Goal: Transaction & Acquisition: Purchase product/service

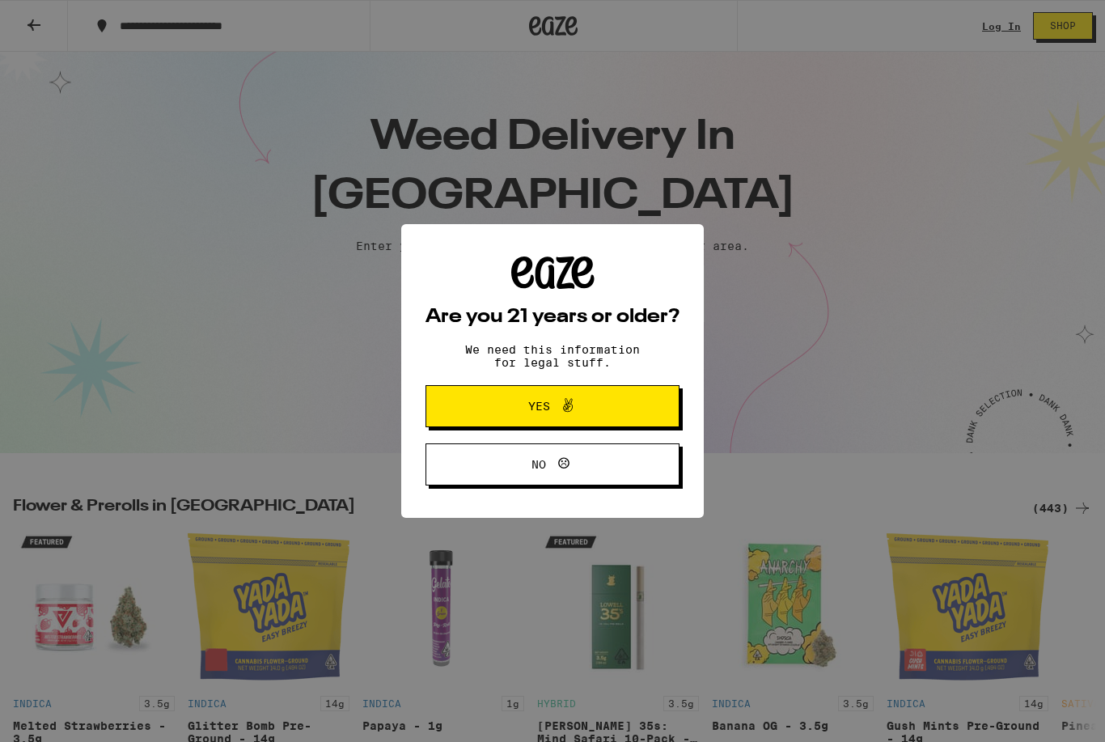
click at [584, 409] on span "Yes" at bounding box center [552, 406] width 123 height 21
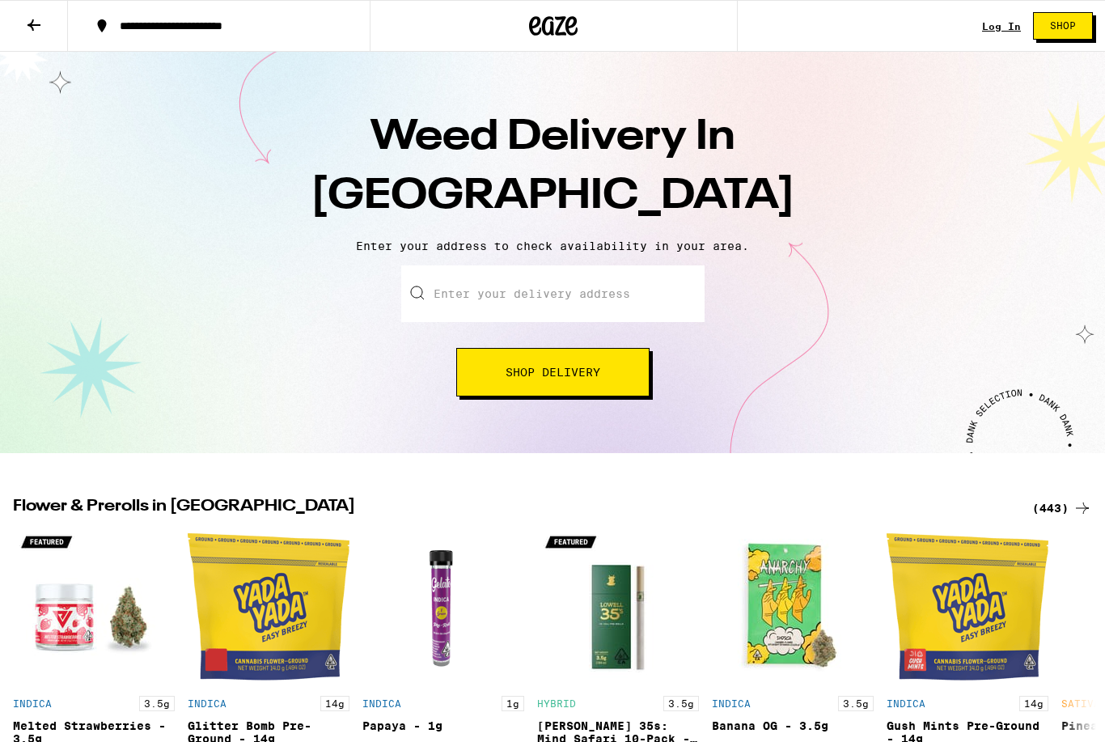
click at [1005, 23] on link "Log In" at bounding box center [1001, 26] width 39 height 11
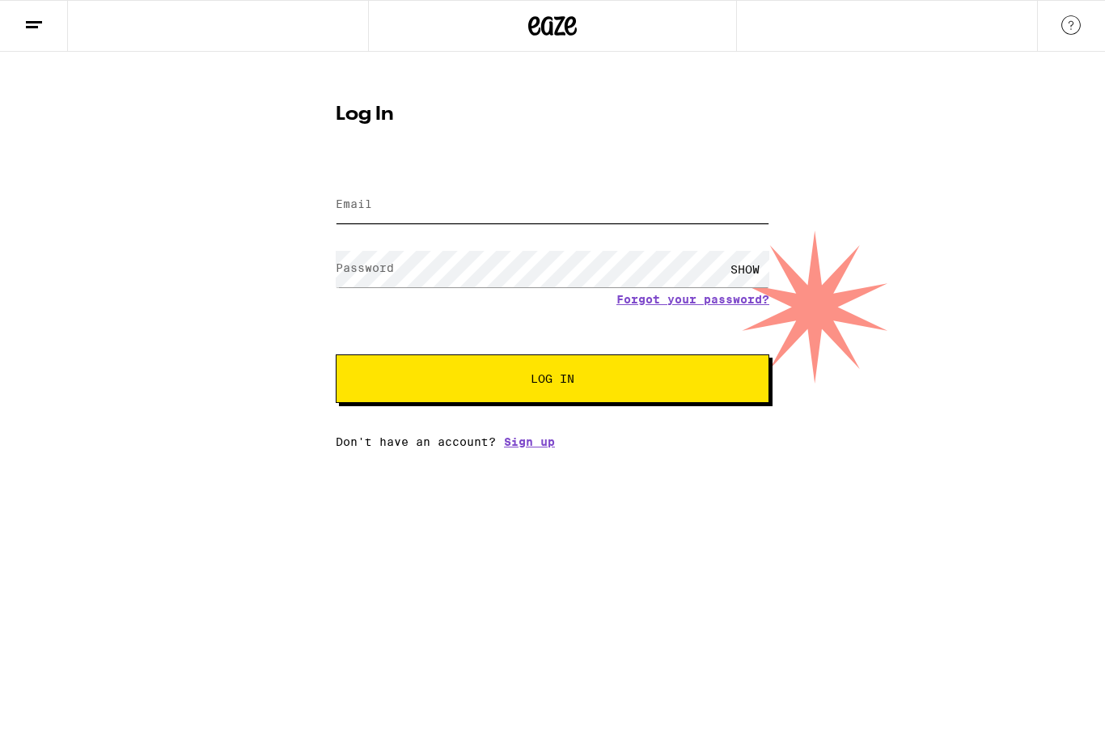
click at [562, 213] on input "Email" at bounding box center [553, 205] width 434 height 36
type input "iykmicheals@yahoo.com"
click at [553, 381] on button "Log In" at bounding box center [553, 378] width 434 height 49
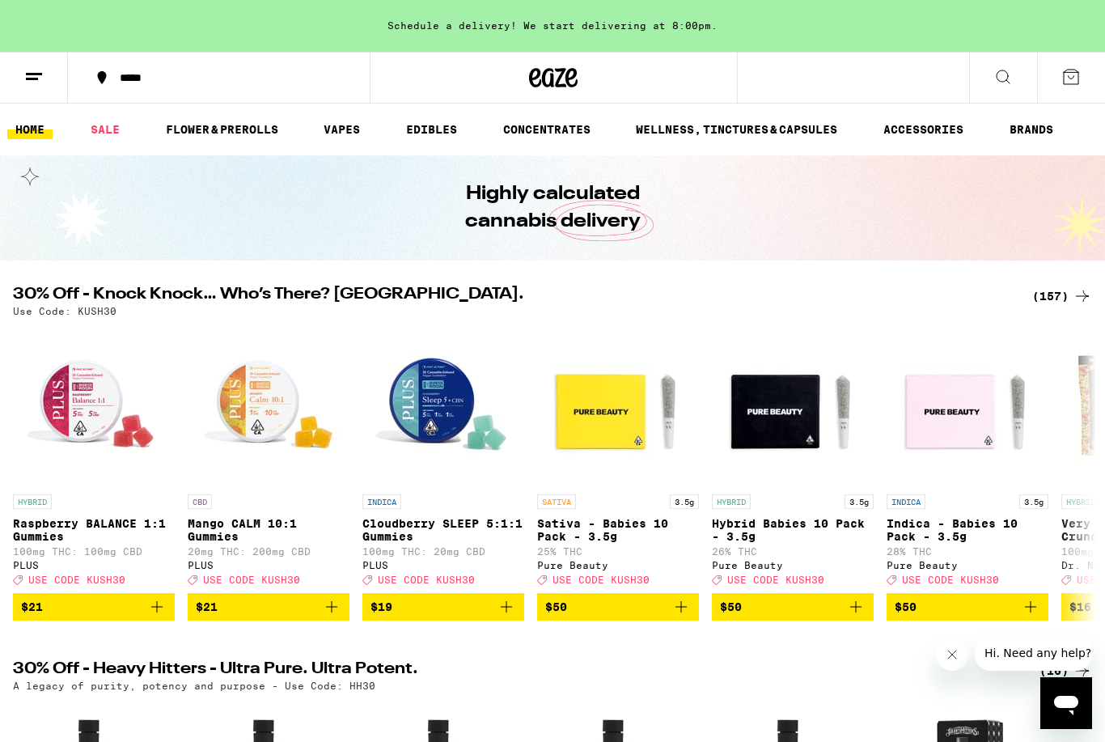
click at [343, 125] on link "VAPES" at bounding box center [342, 129] width 53 height 19
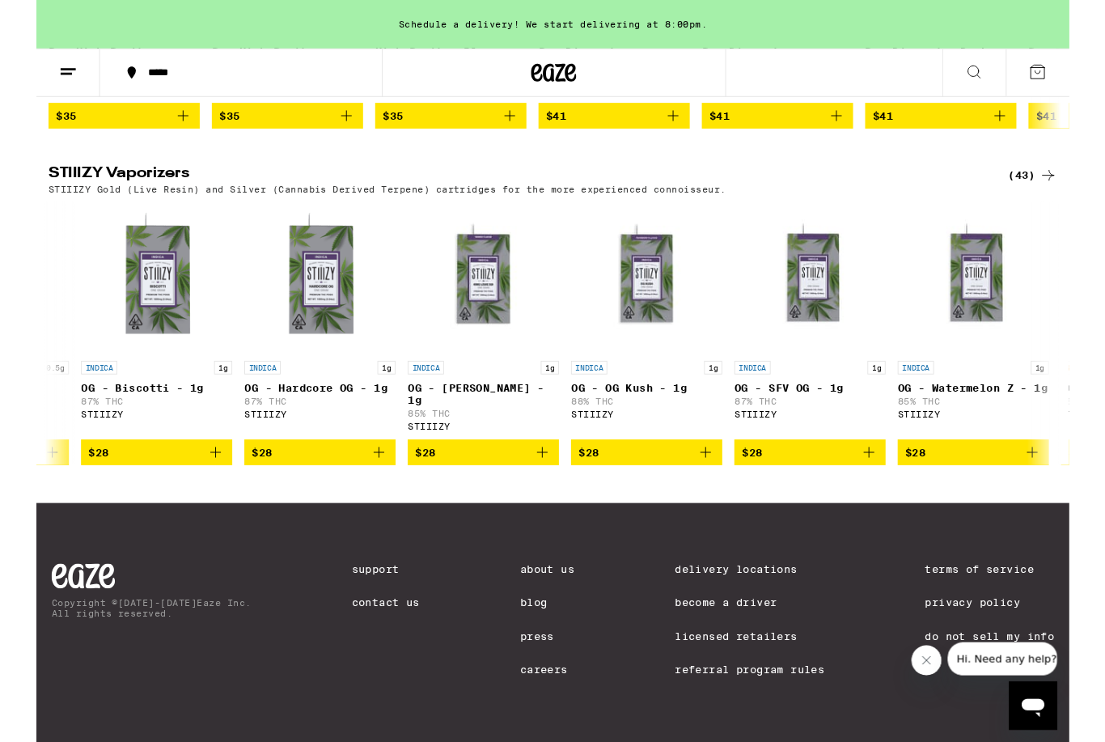
scroll to position [0, 2938]
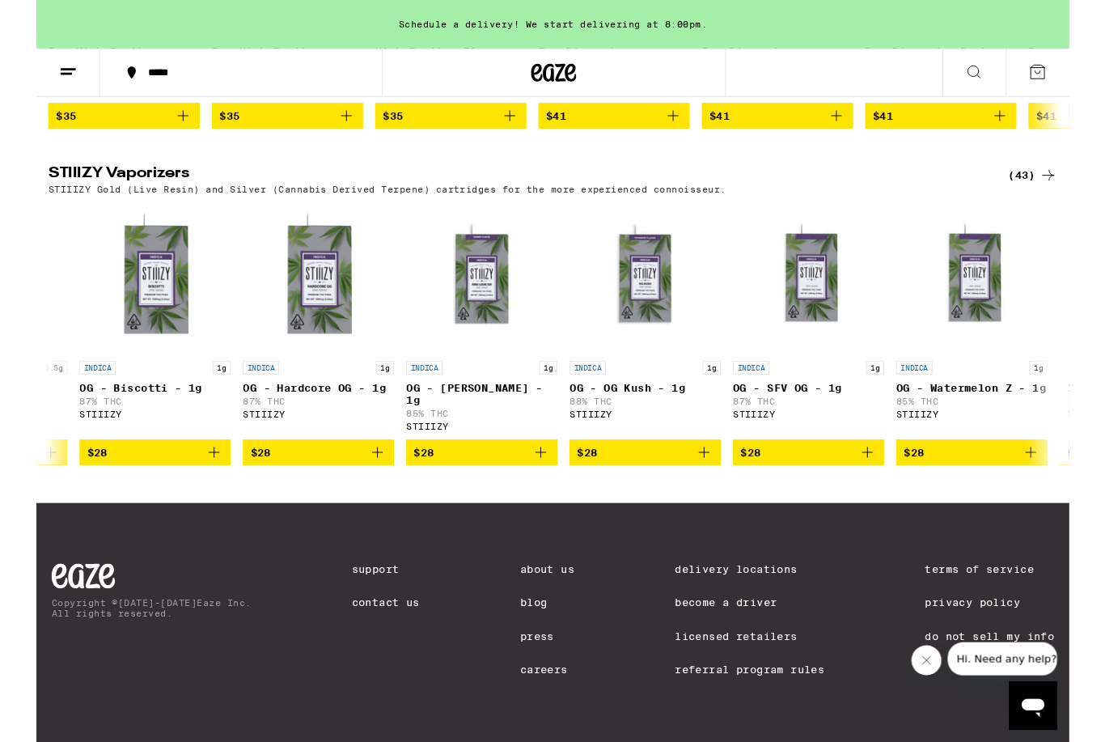
click at [720, 474] on icon "Add to bag" at bounding box center [714, 483] width 19 height 19
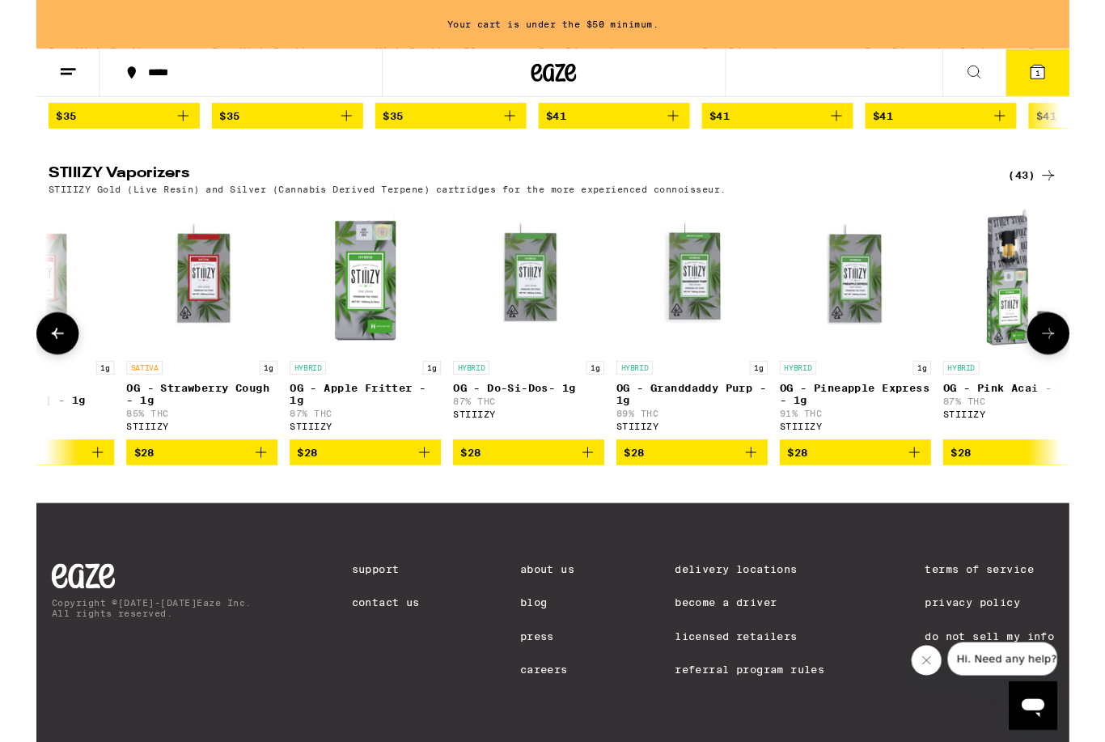
scroll to position [0, 4984]
click at [773, 474] on icon "Add to bag" at bounding box center [765, 483] width 19 height 19
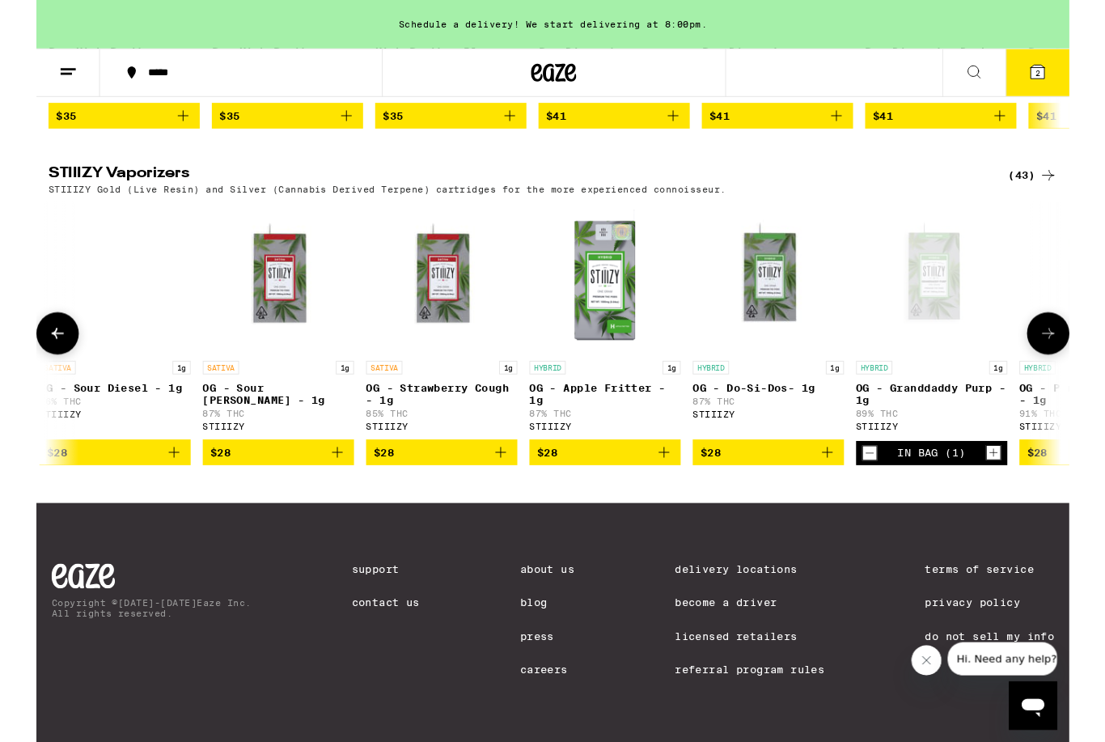
scroll to position [0, 4729]
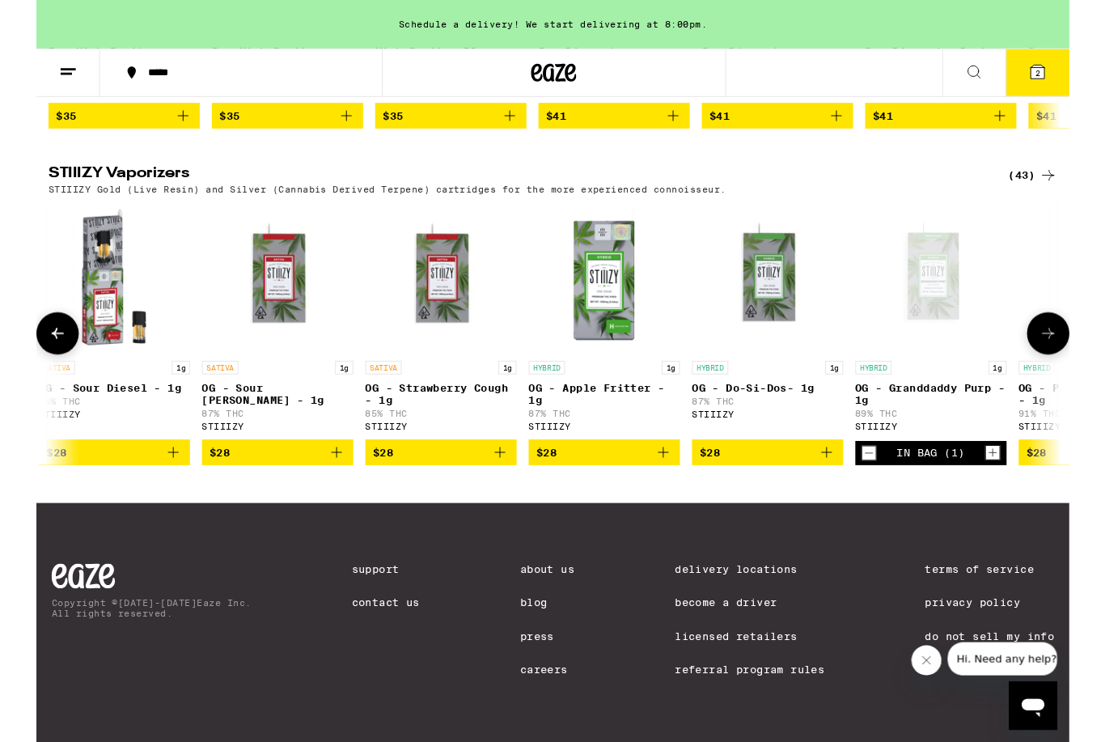
click at [511, 480] on button "$28" at bounding box center [433, 484] width 162 height 28
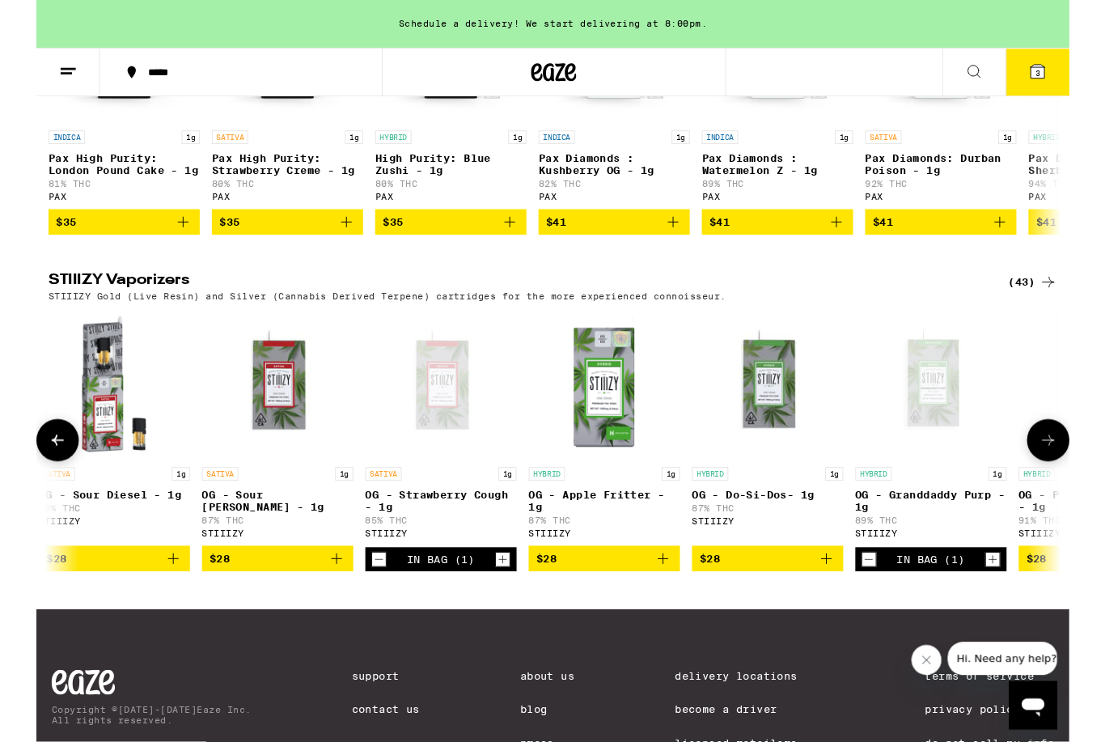
scroll to position [1243, 0]
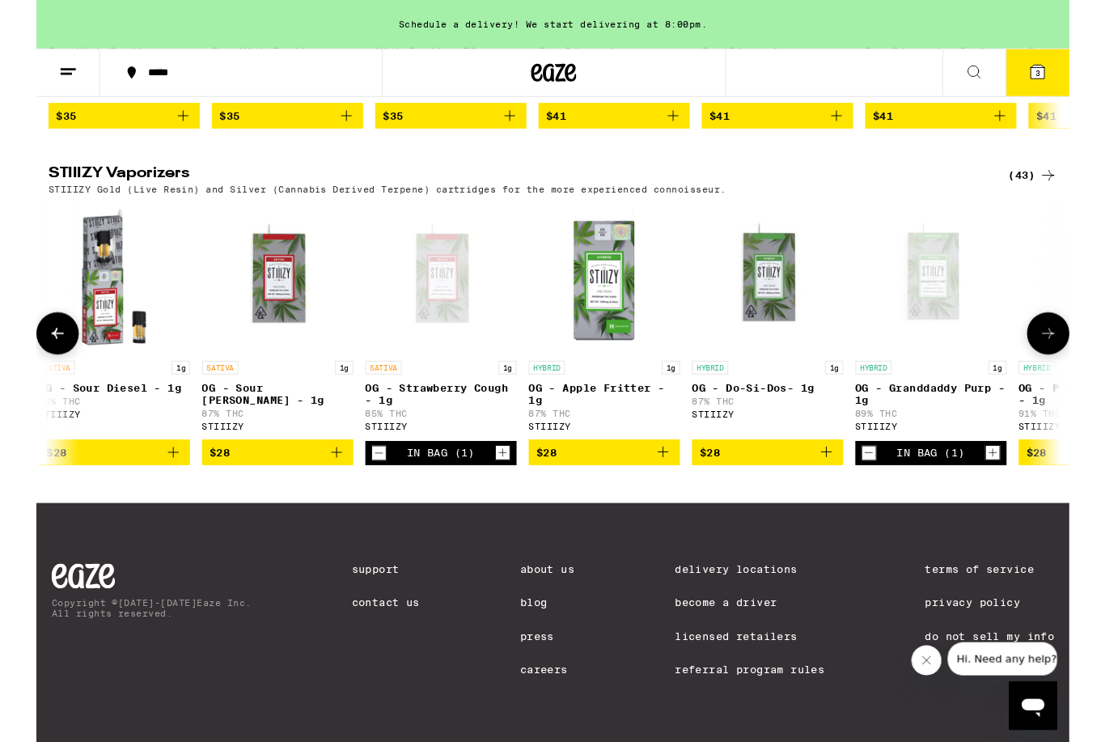
click at [1079, 75] on icon at bounding box center [1071, 77] width 15 height 15
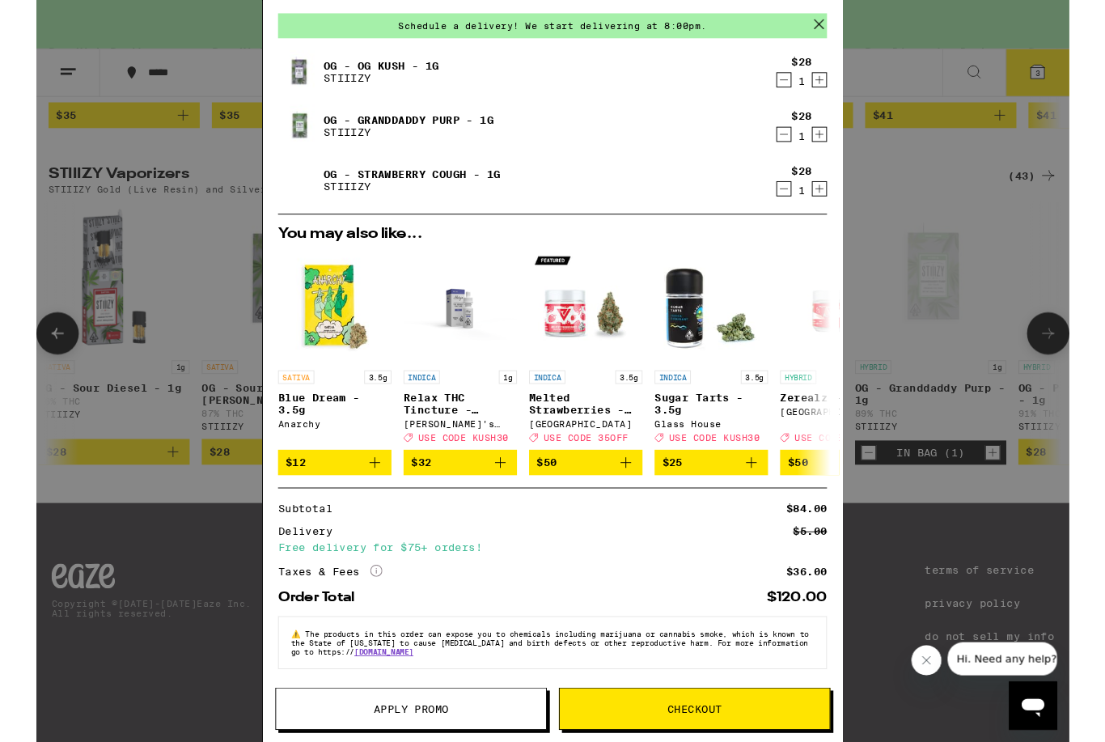
scroll to position [74, 0]
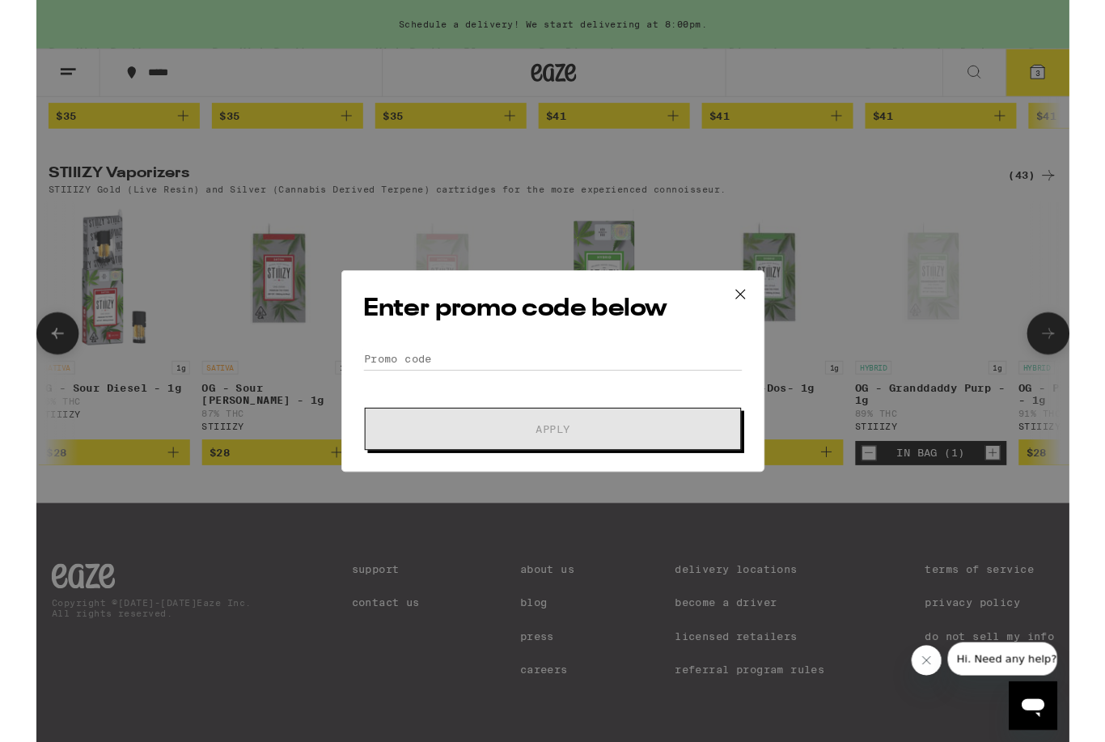
click at [746, 307] on icon at bounding box center [753, 315] width 24 height 24
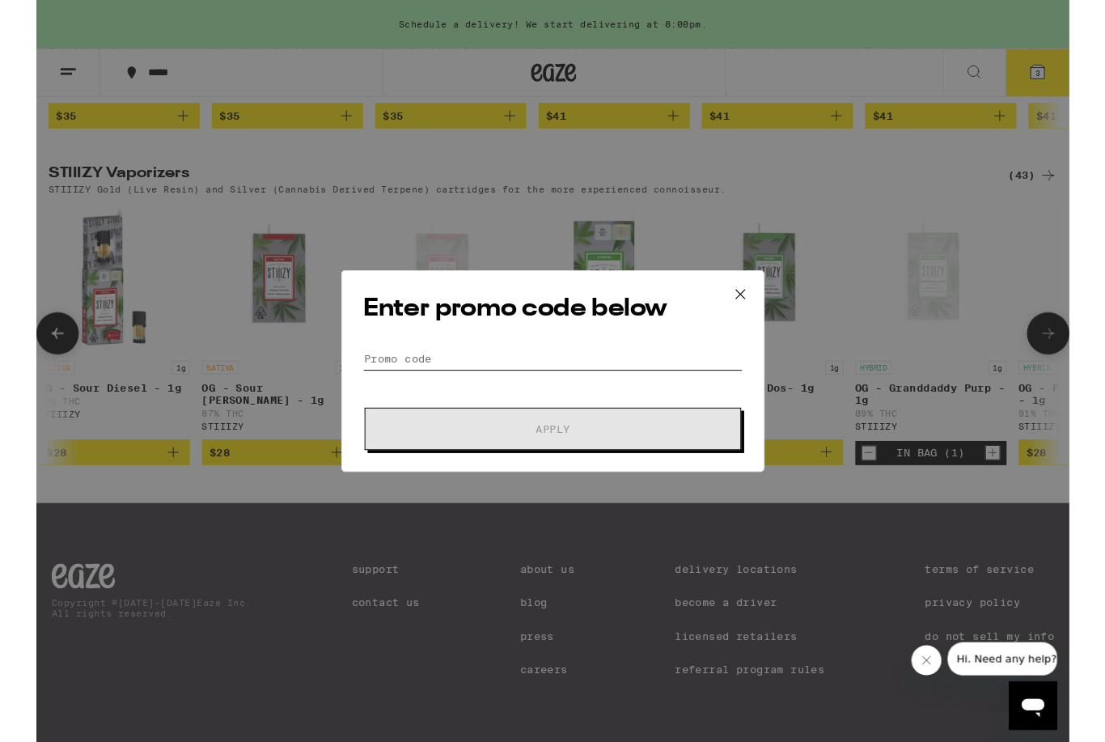
click at [431, 381] on input "Promo Code" at bounding box center [553, 383] width 406 height 24
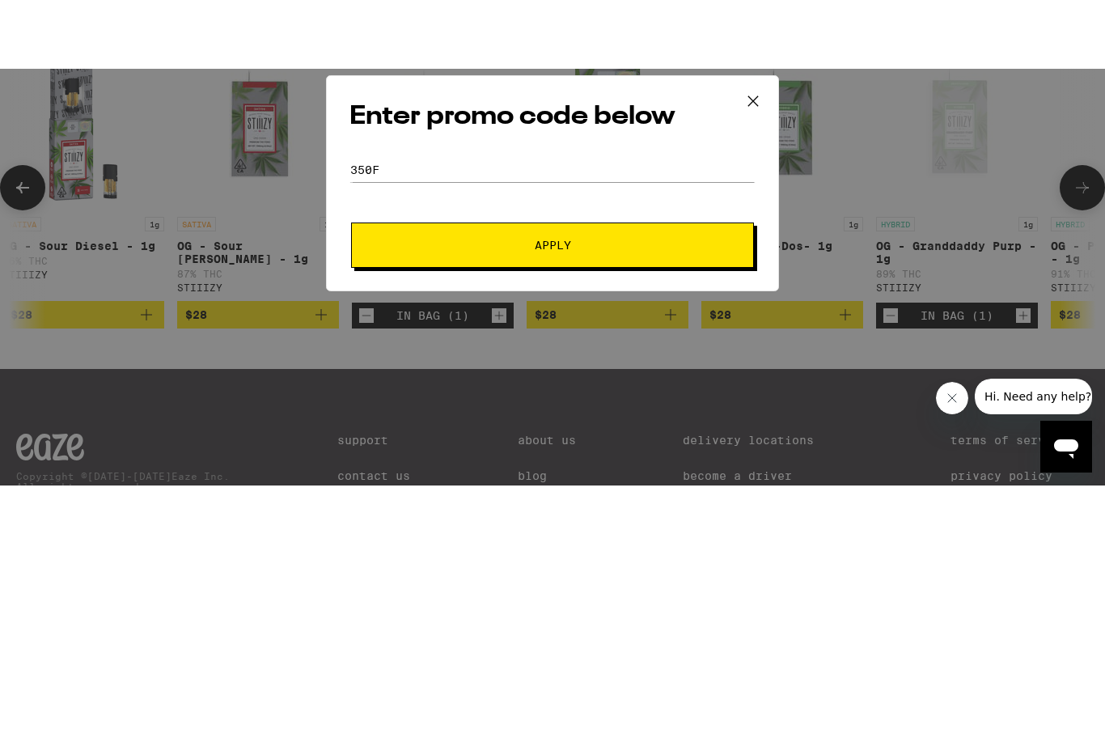
click at [558, 359] on span "Apply" at bounding box center [553, 364] width 36 height 11
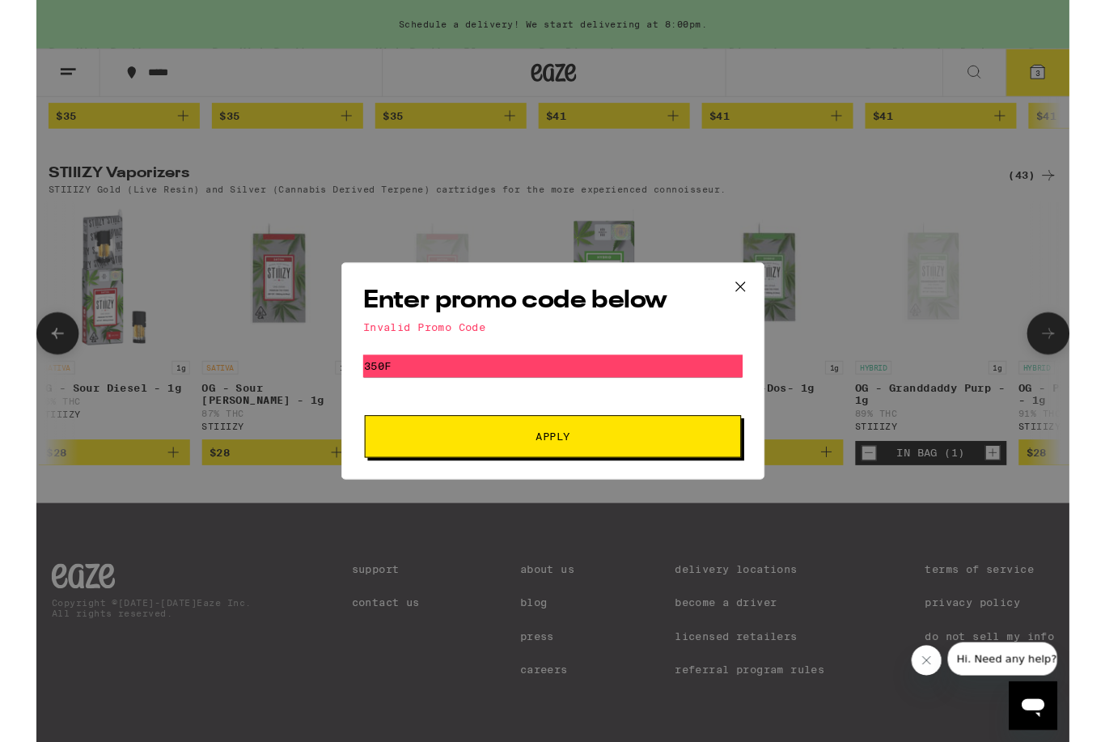
click at [421, 375] on div "Enter promo code below Invalid Promo Code Promo Code 350F Apply" at bounding box center [552, 397] width 453 height 232
click at [425, 388] on input "350F" at bounding box center [553, 391] width 406 height 24
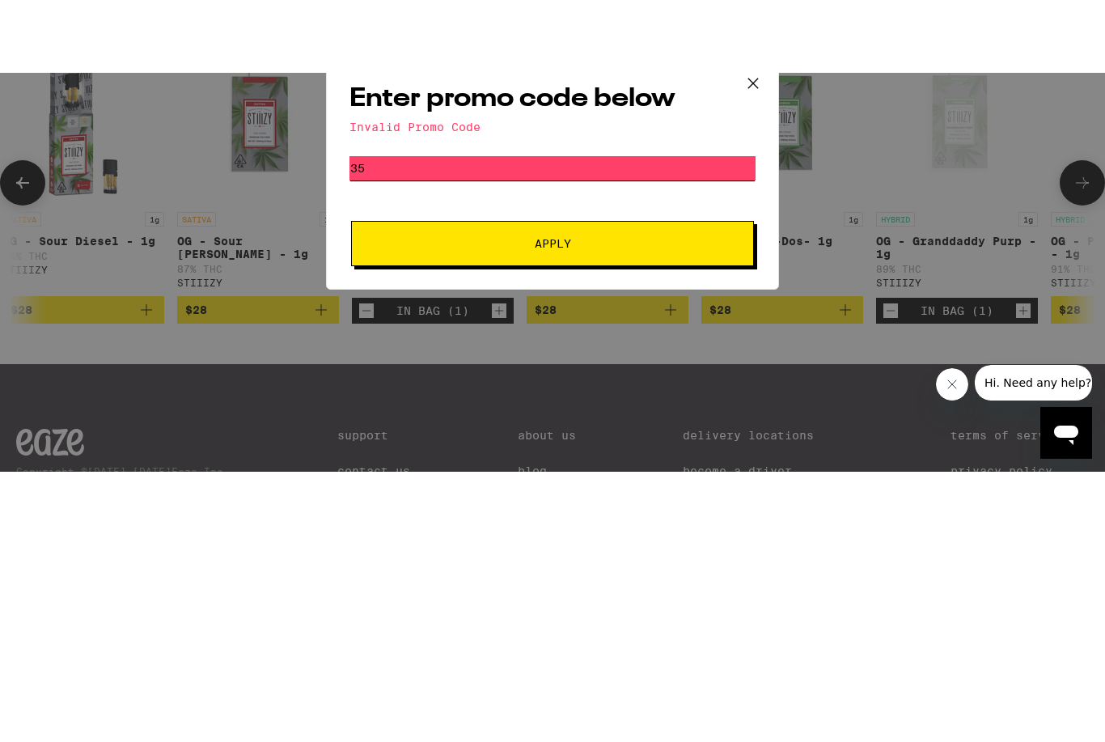
type input "3"
click at [590, 362] on span "Apply" at bounding box center [552, 367] width 291 height 11
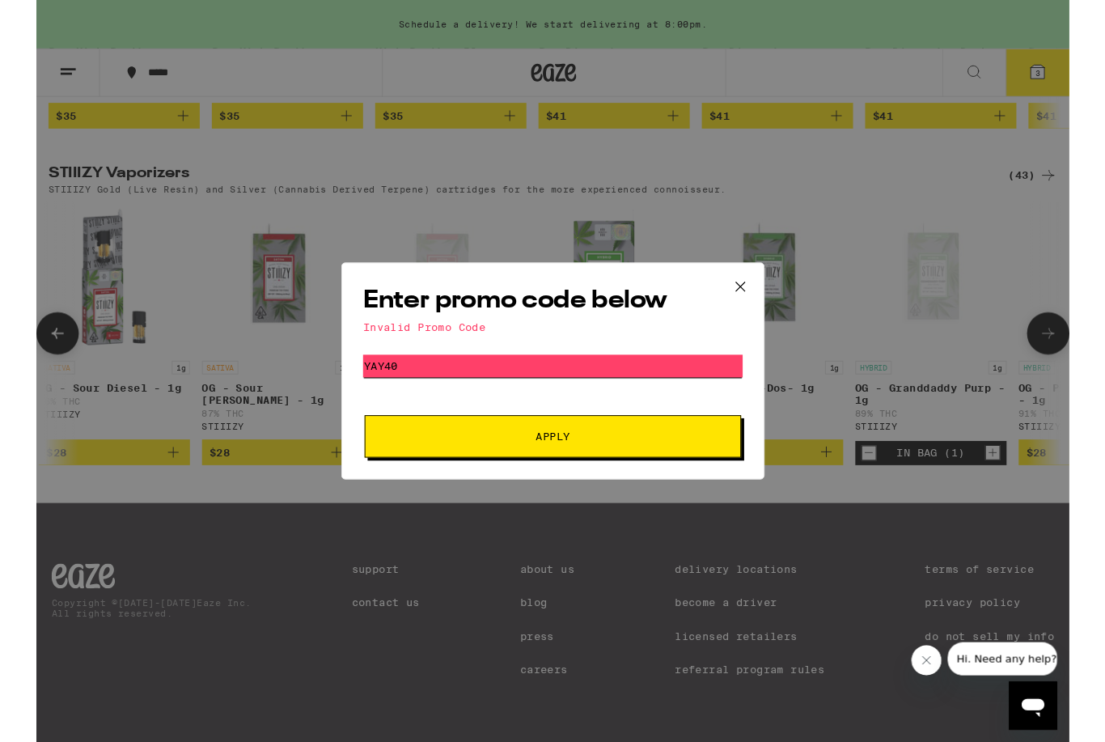
click at [467, 383] on input "YAY40" at bounding box center [553, 391] width 406 height 24
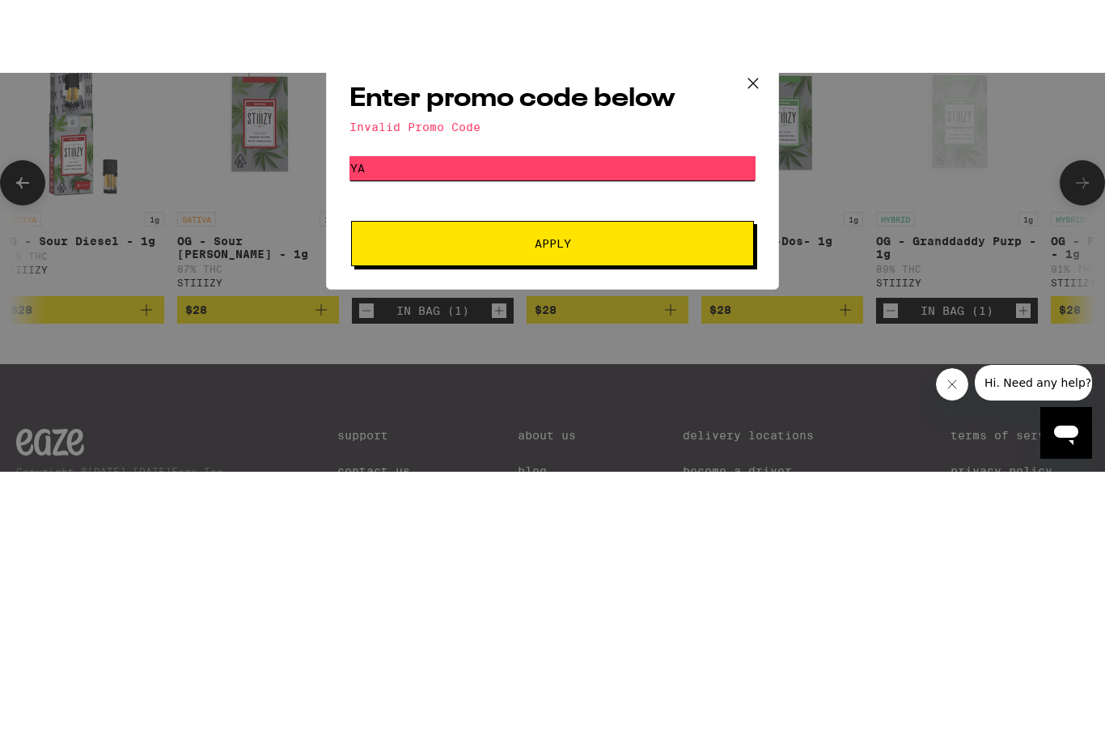
type input "Y"
click at [626, 362] on span "Apply" at bounding box center [552, 367] width 291 height 11
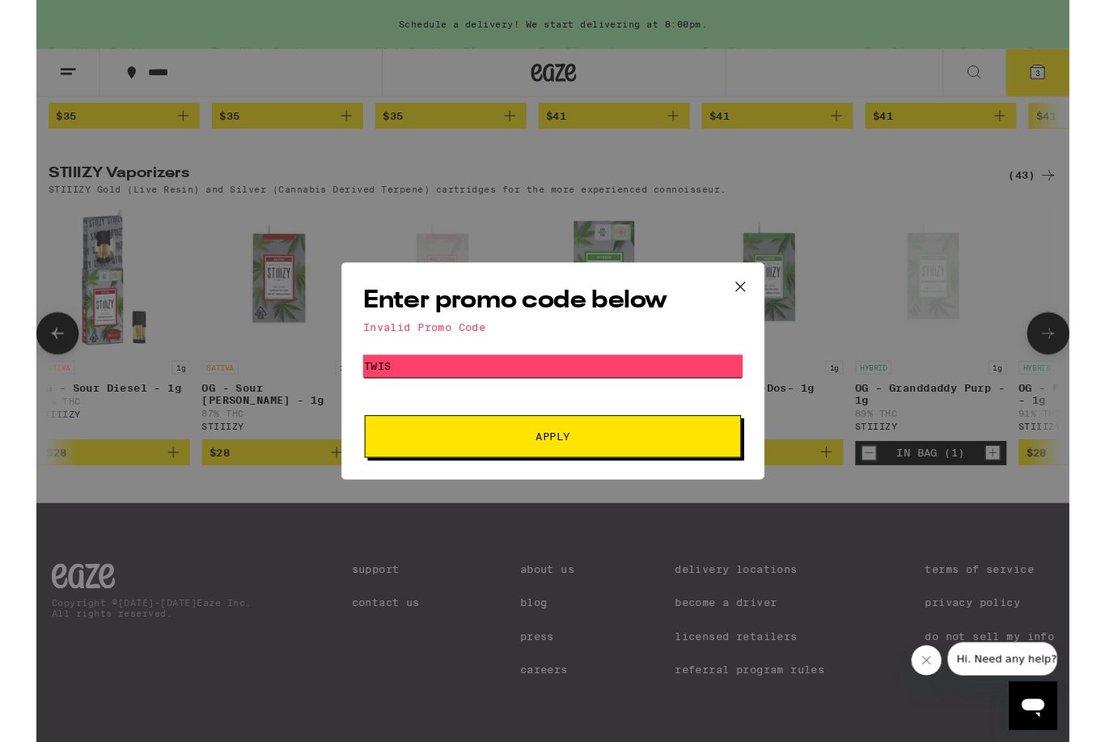
click at [485, 381] on input "TWIS" at bounding box center [553, 391] width 406 height 24
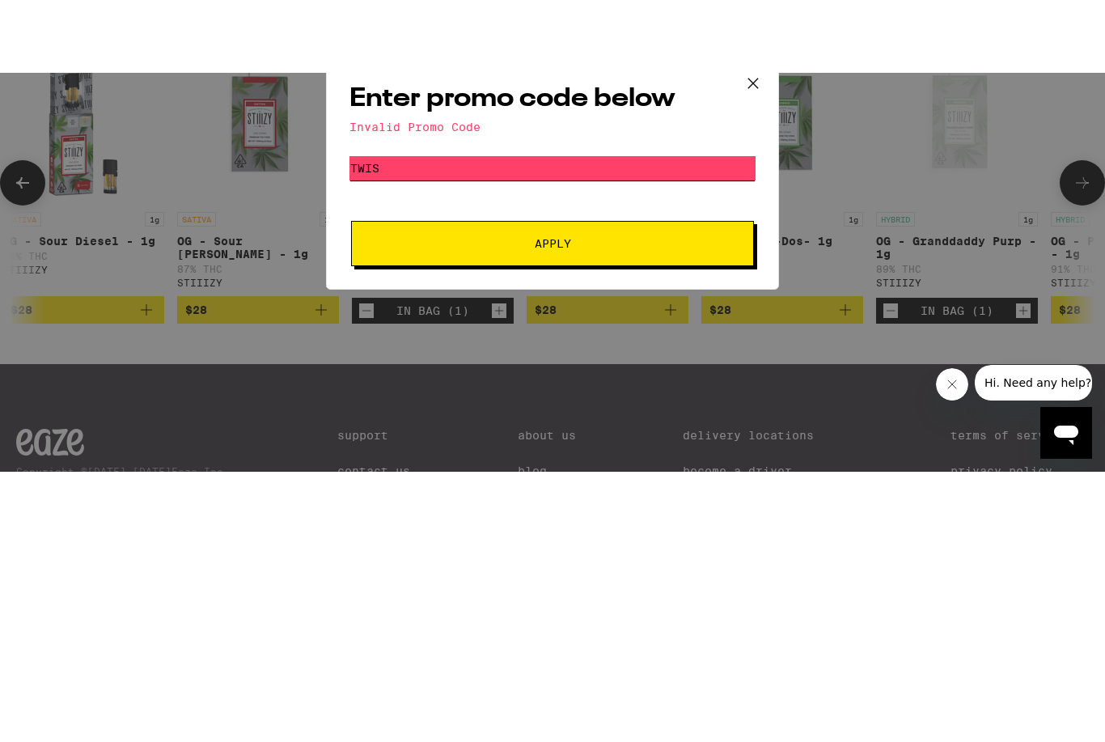
click at [629, 281] on input "TWIS" at bounding box center [553, 293] width 406 height 24
type input "T"
type input "350F"
click at [596, 345] on button "Apply" at bounding box center [552, 367] width 403 height 45
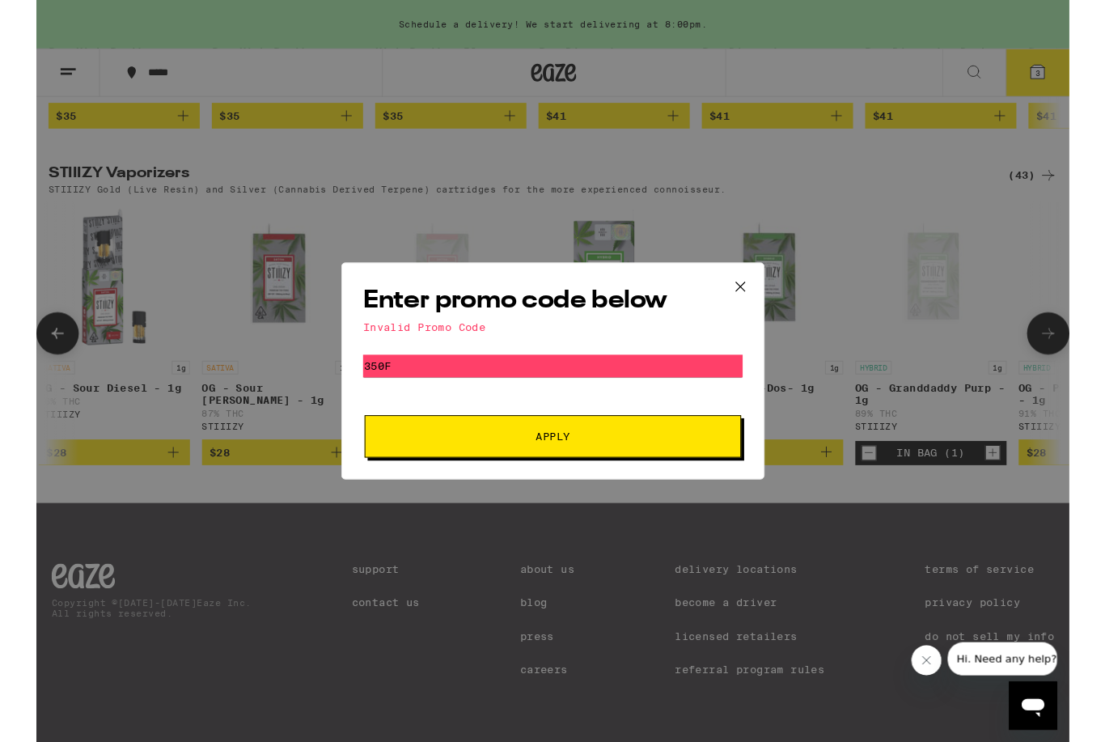
click at [756, 297] on icon at bounding box center [753, 307] width 24 height 24
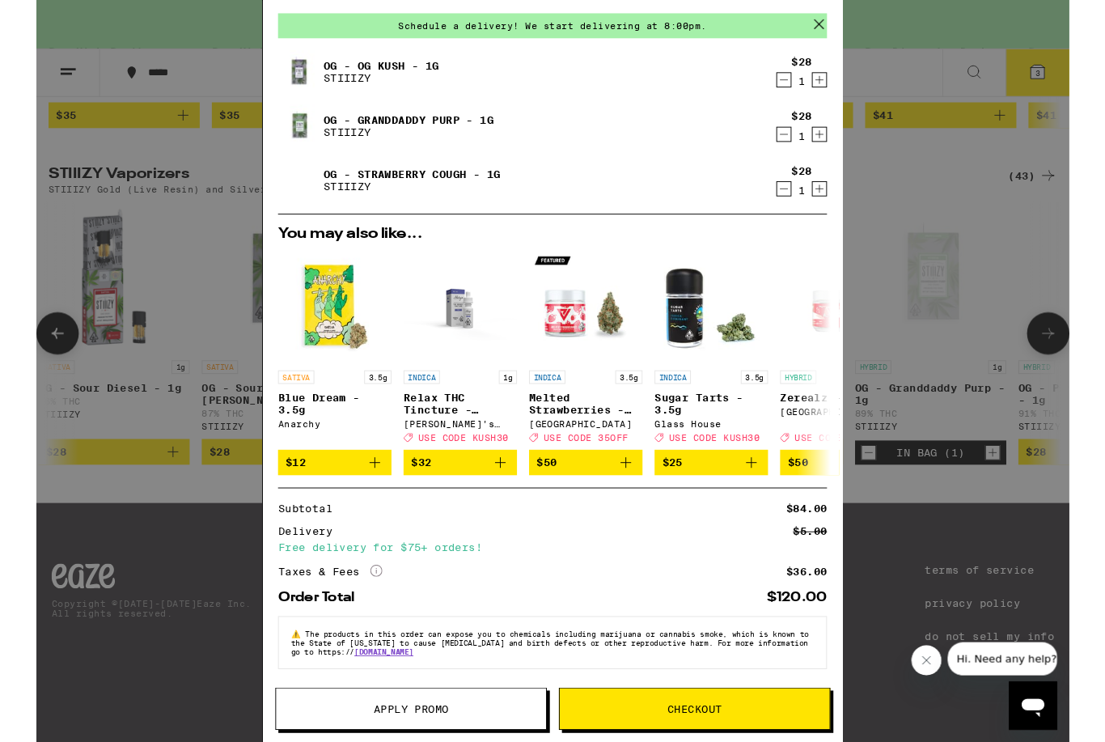
scroll to position [74, 0]
click at [1039, 710] on icon "Open messaging window" at bounding box center [1034, 709] width 24 height 19
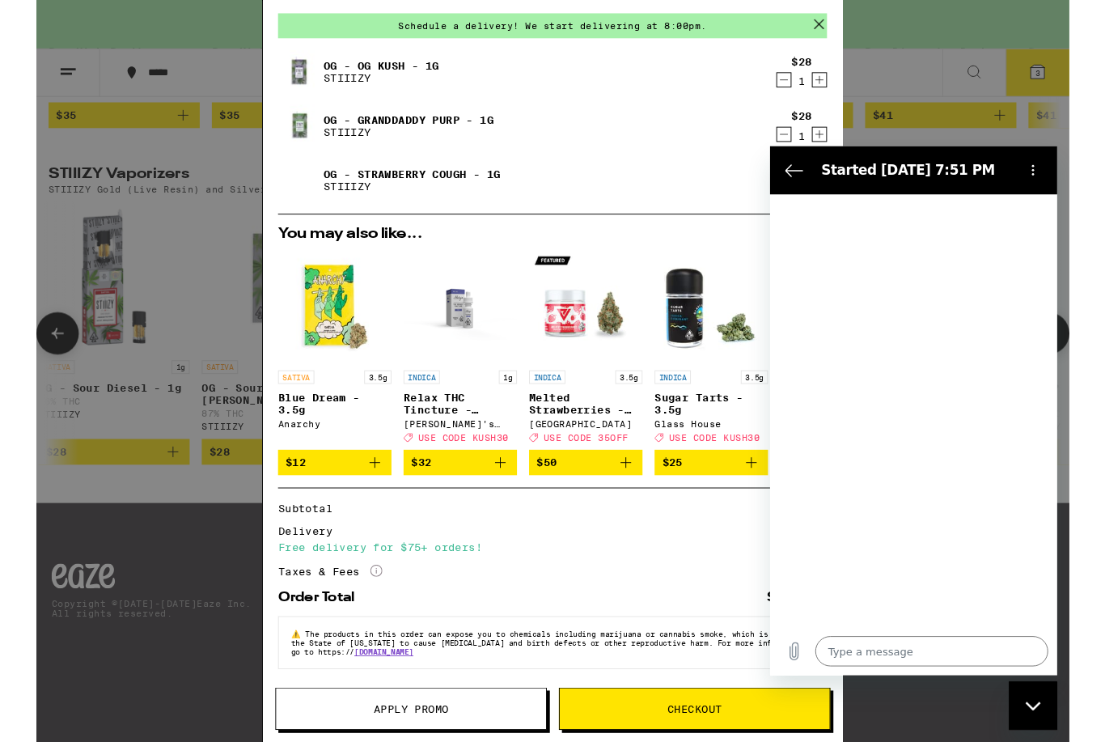
type textarea "x"
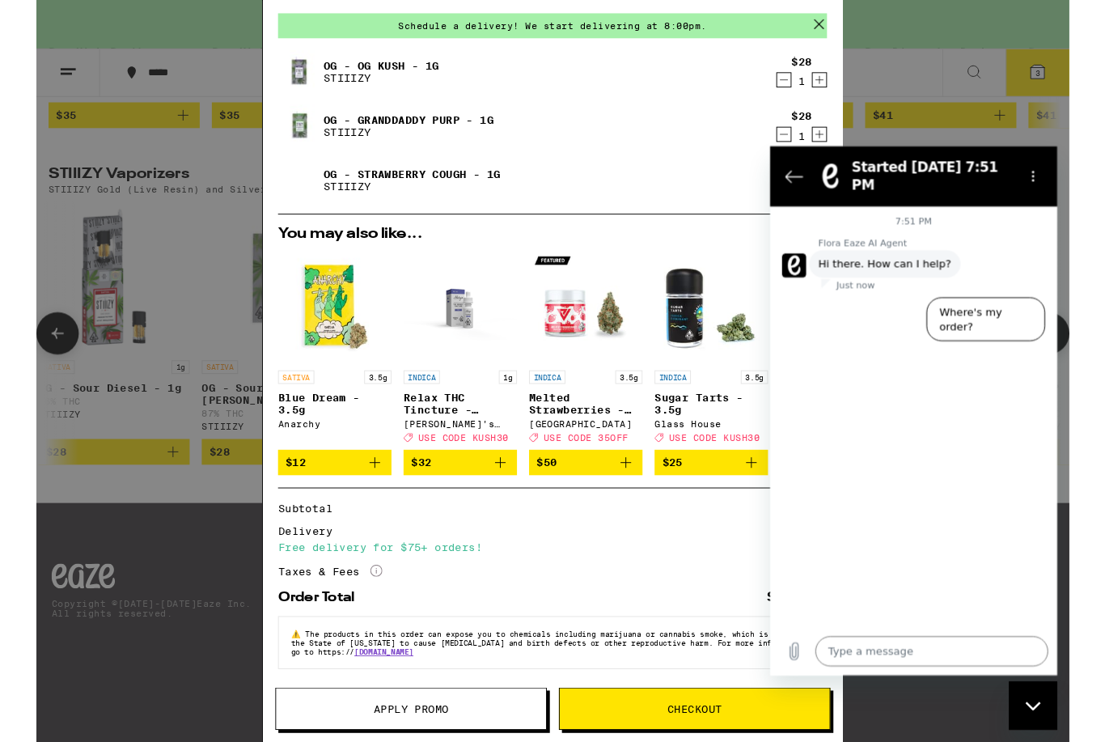
click at [879, 684] on textarea at bounding box center [942, 686] width 249 height 32
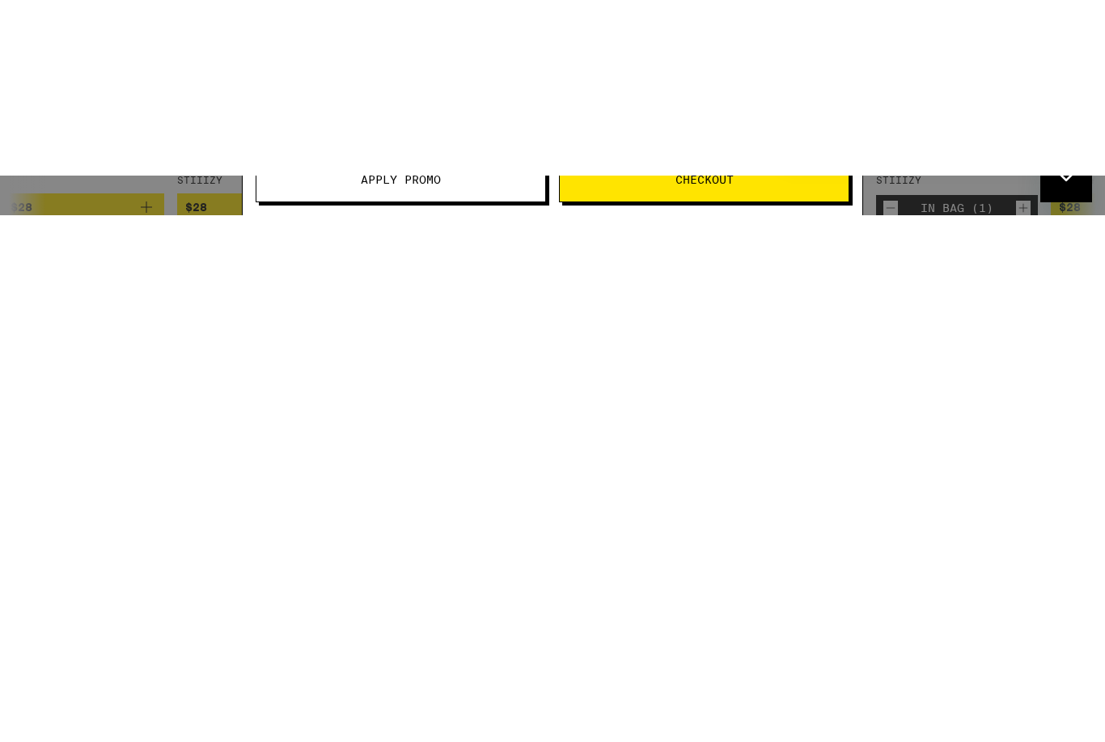
type textarea "H"
type textarea "x"
type textarea "Hi"
type textarea "x"
type textarea "Hi"
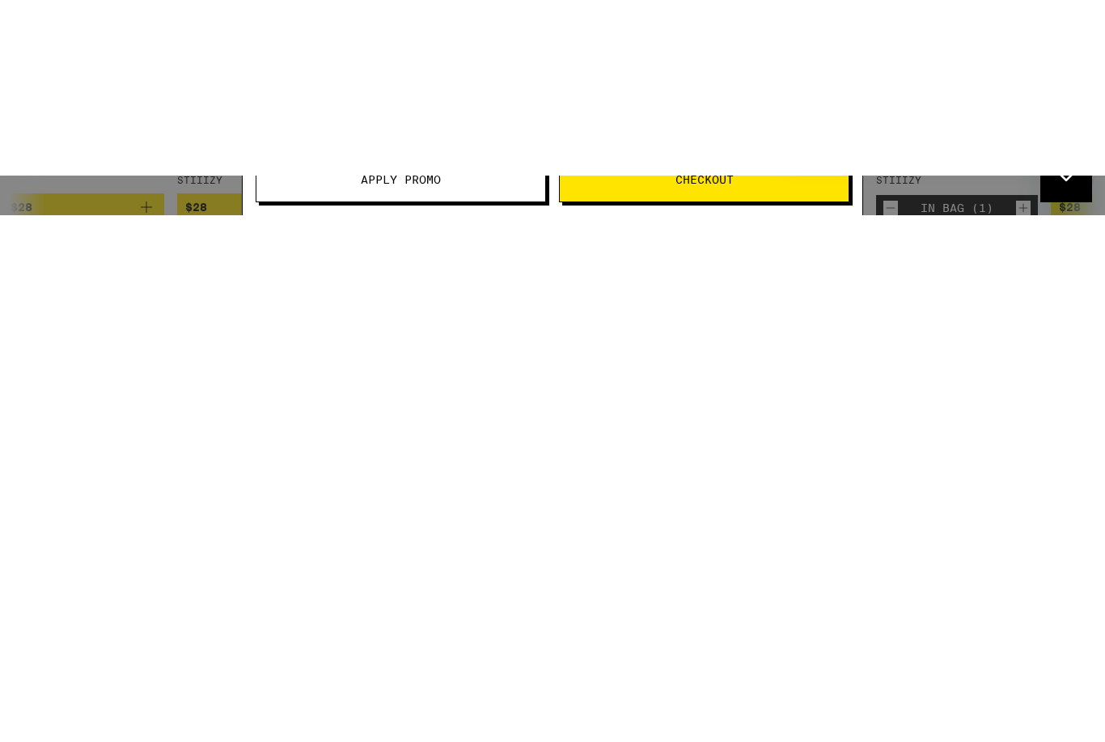
type textarea "x"
type textarea "Hi."
type textarea "x"
type textarea "Hi."
type textarea "x"
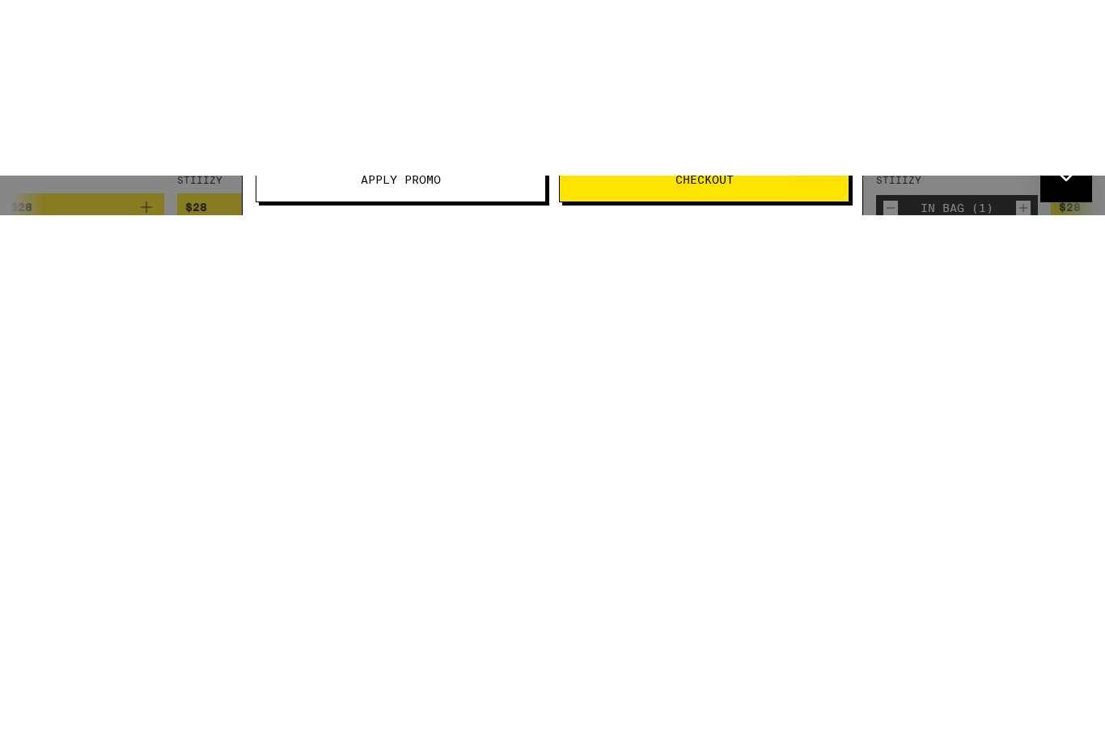
type textarea "Hi."
type textarea "x"
type textarea "Hi. M"
type textarea "x"
type textarea "Hi. My"
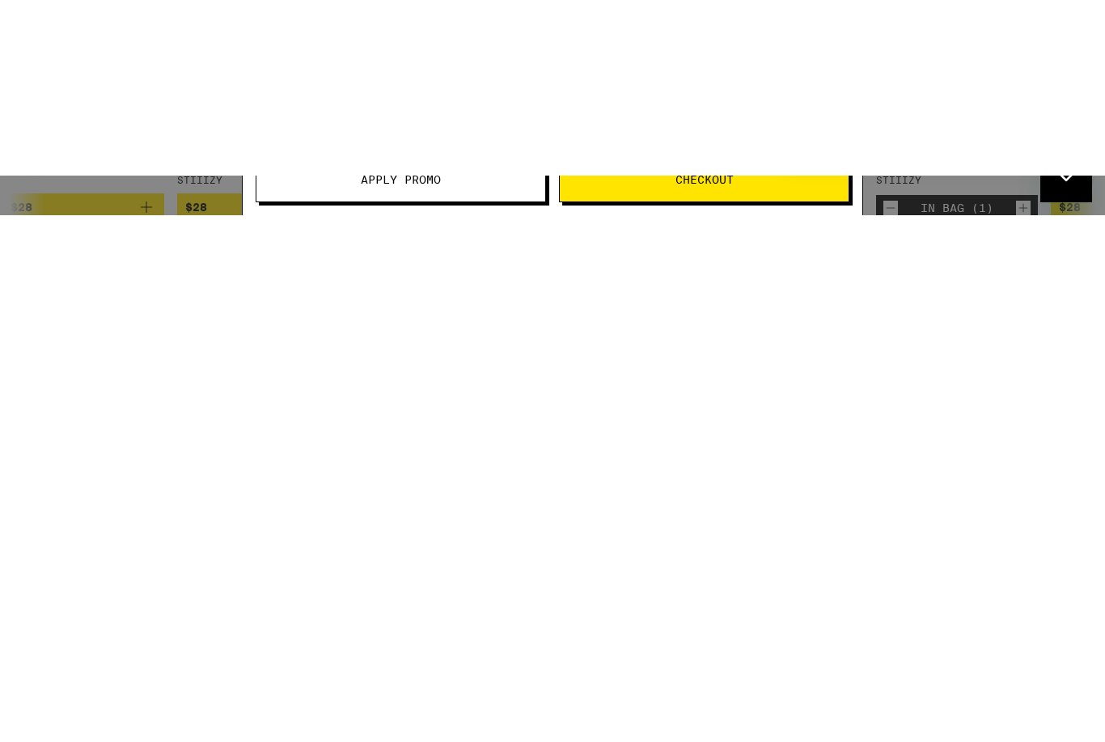
type textarea "x"
type textarea "Hi. My"
type textarea "x"
type textarea "Hi. My p"
type textarea "x"
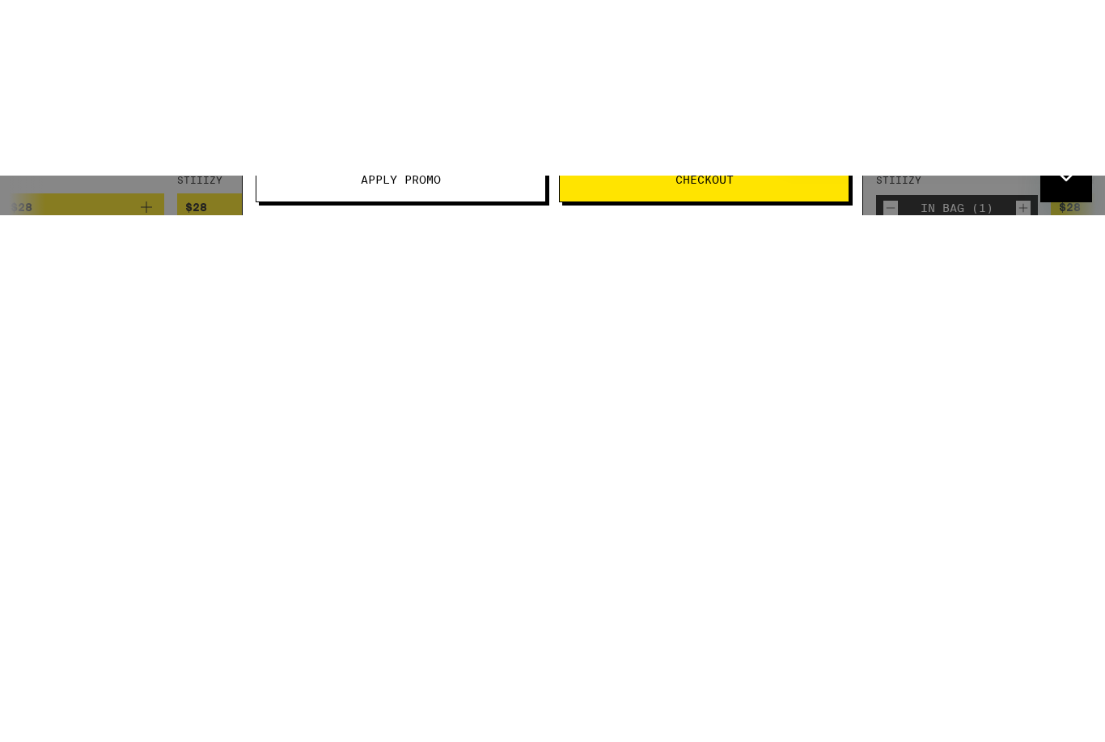
type textarea "Hi. My pr"
type textarea "x"
type textarea "Hi. My pro"
type textarea "x"
type textarea "Hi. My prom"
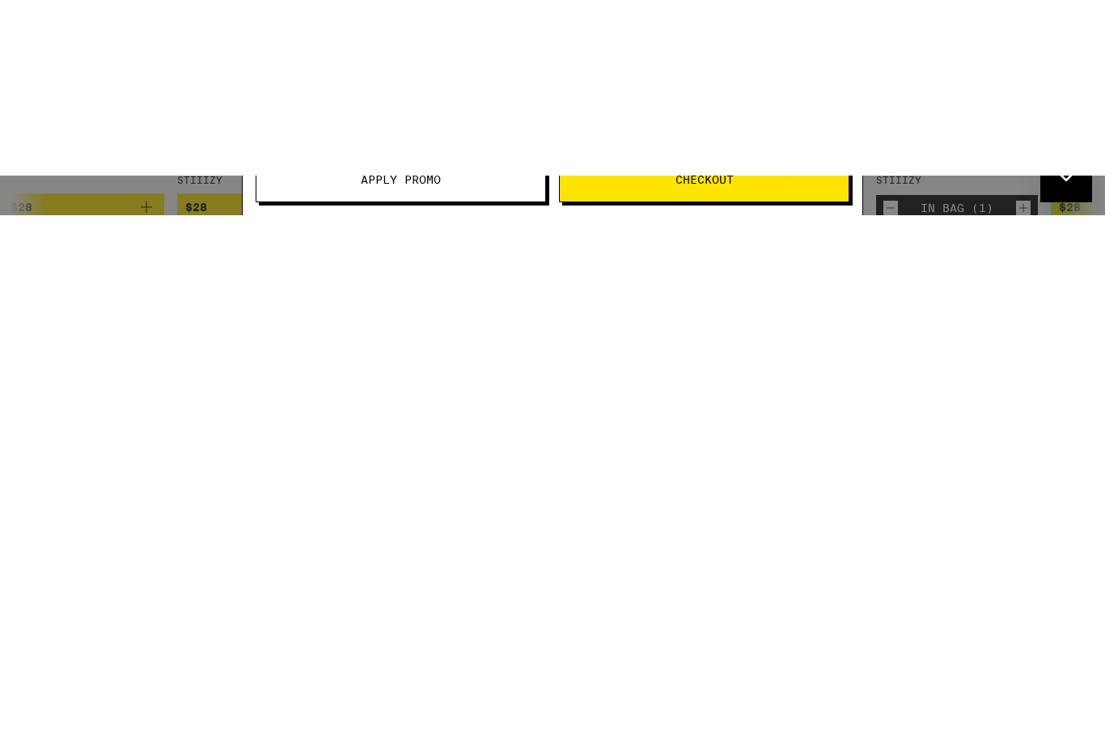
type textarea "x"
type textarea "Hi. My promo"
type textarea "x"
type textarea "Hi. My promo"
type textarea "x"
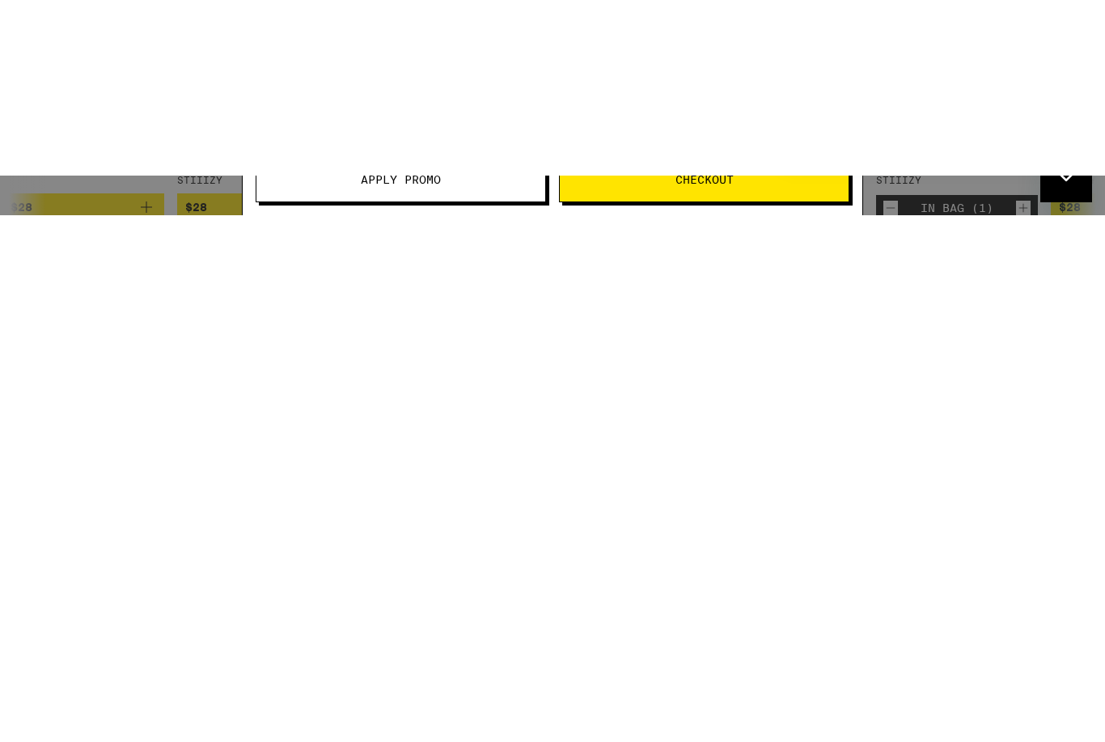
type textarea "Hi. My promo c"
type textarea "x"
type textarea "Hi. My promo co"
type textarea "x"
type textarea "Hi. My promo cod"
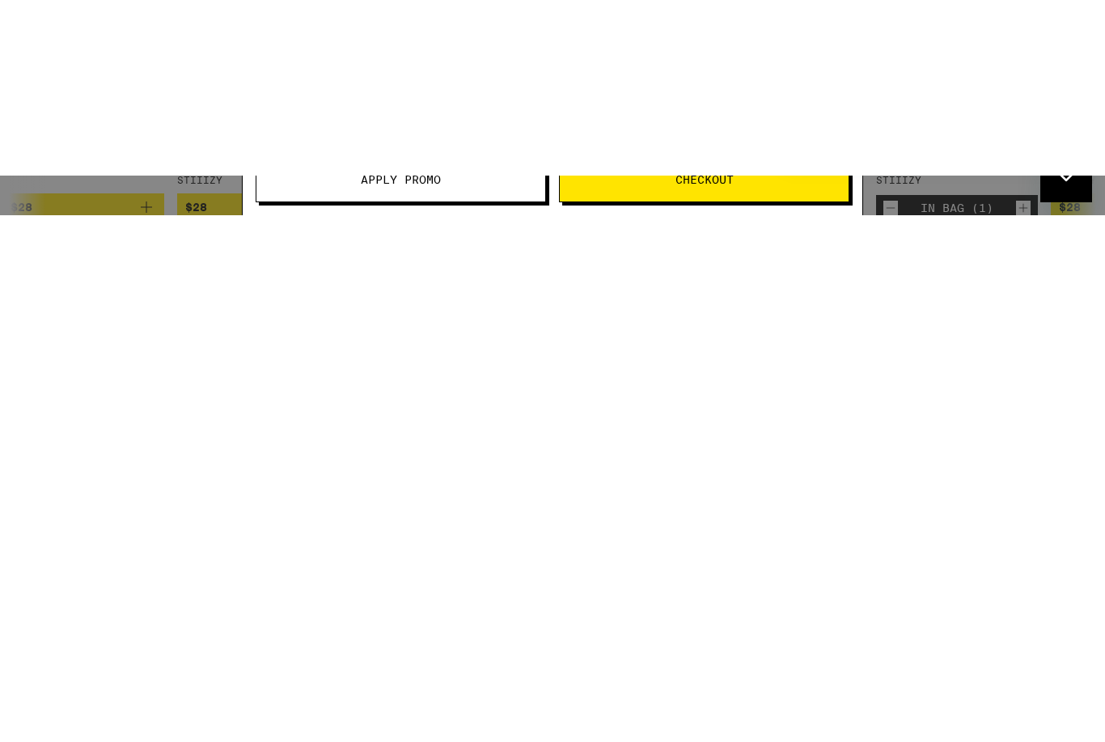
type textarea "x"
type textarea "Hi. My promo code"
type textarea "x"
type textarea "Hi. My promo code"
type textarea "x"
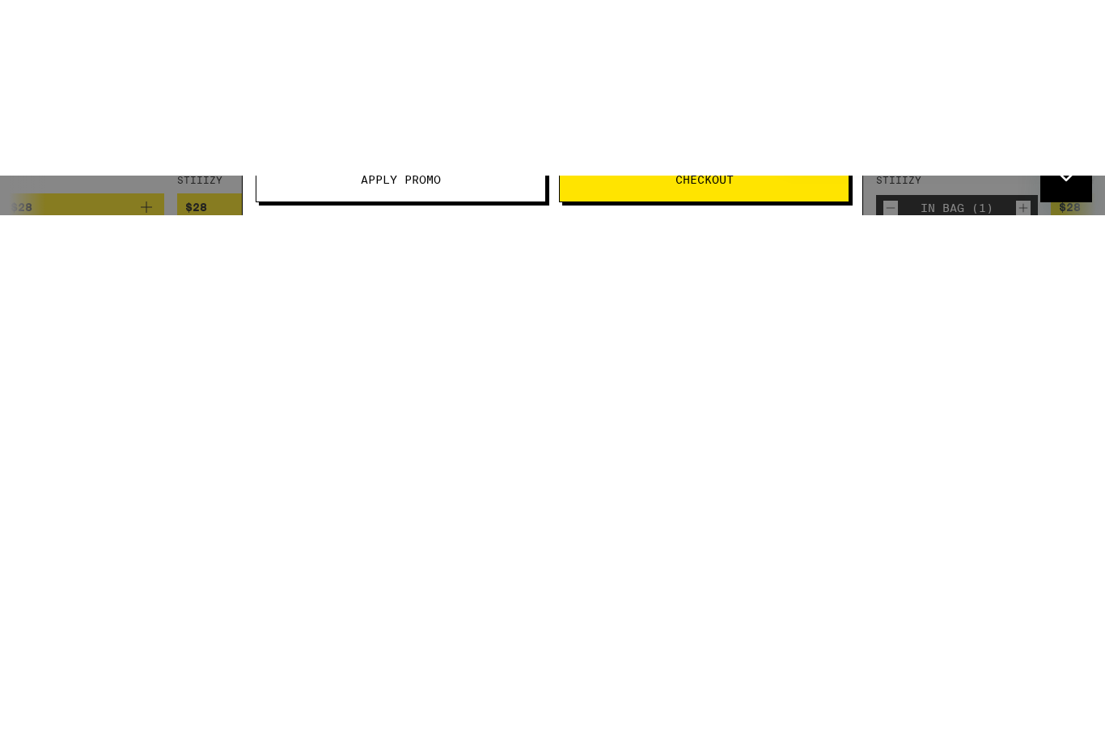
type textarea "Hi. My promo code i"
type textarea "x"
type textarea "Hi. My promo code is"
type textarea "x"
type textarea "Hi. My promo code is"
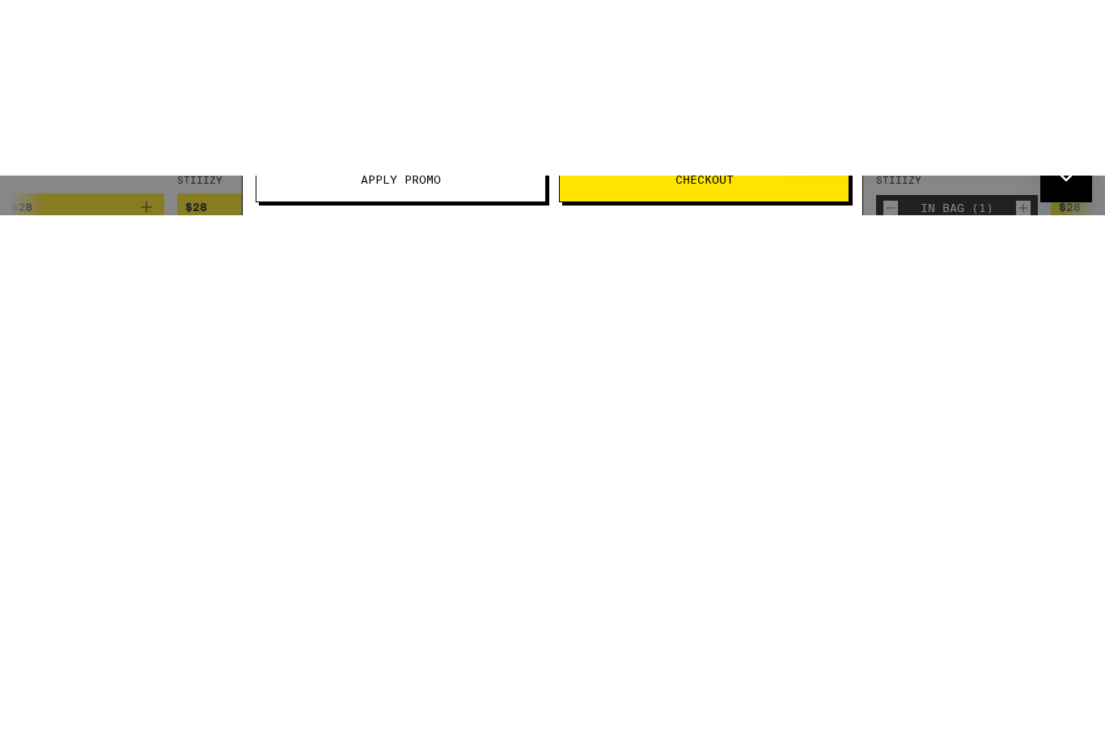
type textarea "x"
type textarea "Hi. My promo code is n"
type textarea "x"
type textarea "Hi. My promo code is no"
type textarea "x"
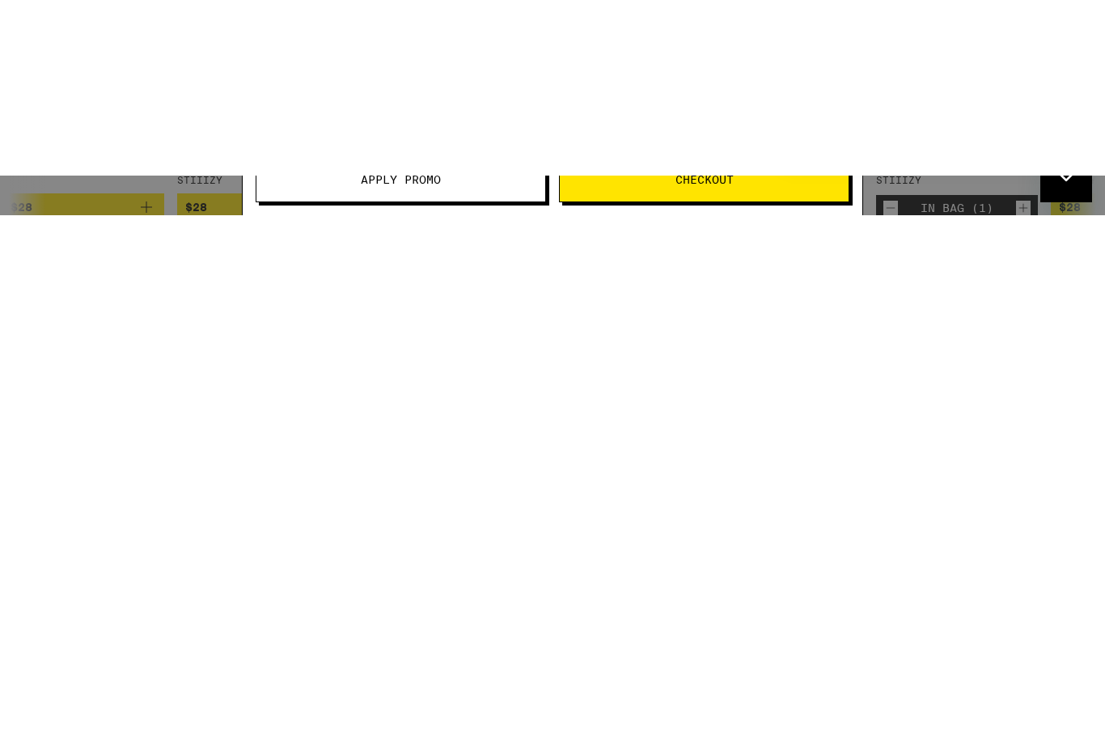
type textarea "Hi. My promo code is not"
type textarea "x"
type textarea "Hi. My promo code is not"
type textarea "x"
type textarea "Hi. My promo code is not w"
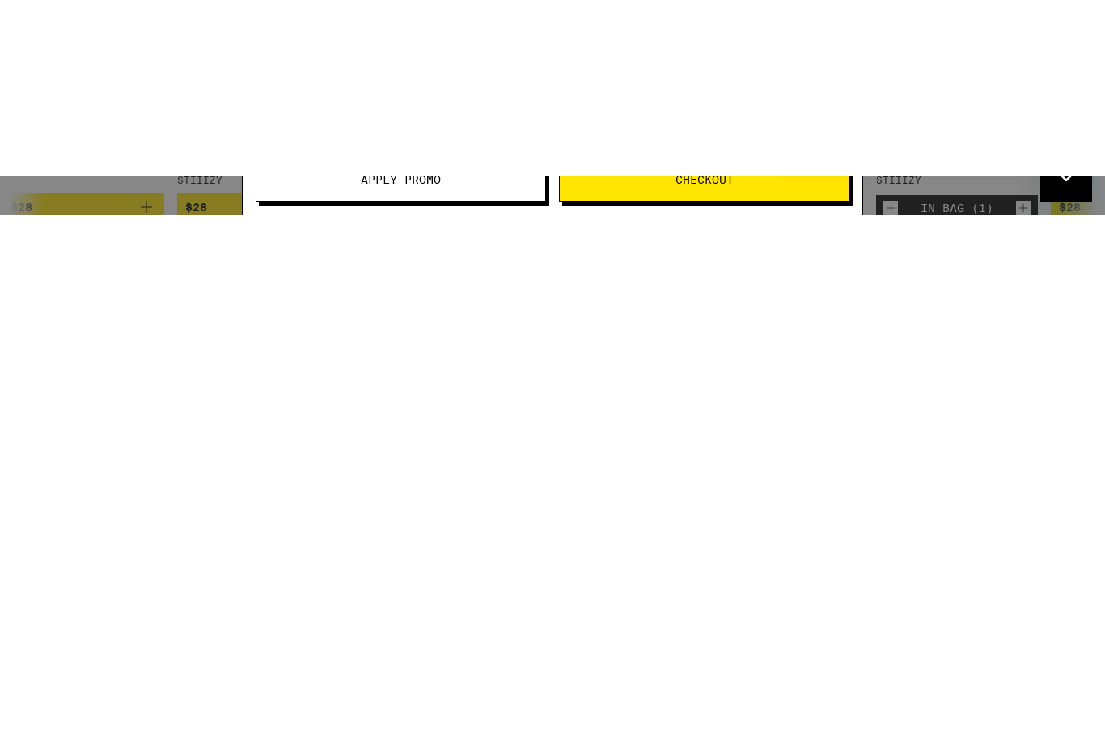
type textarea "x"
type textarea "Hi. My promo code is not wo"
type textarea "x"
type textarea "Hi. My promo code is not wor"
type textarea "x"
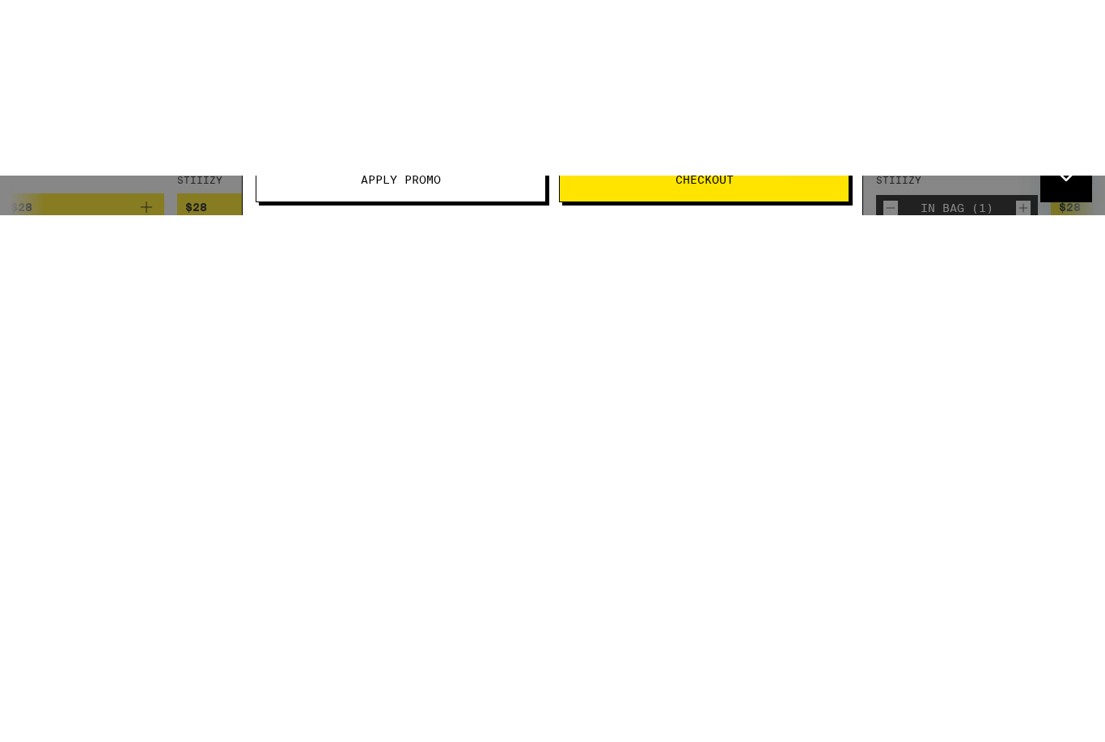
type textarea "Hi. My promo code is not work"
type textarea "x"
type textarea "Hi. My promo code is not worki"
type textarea "x"
type textarea "Hi. My promo code is not workin"
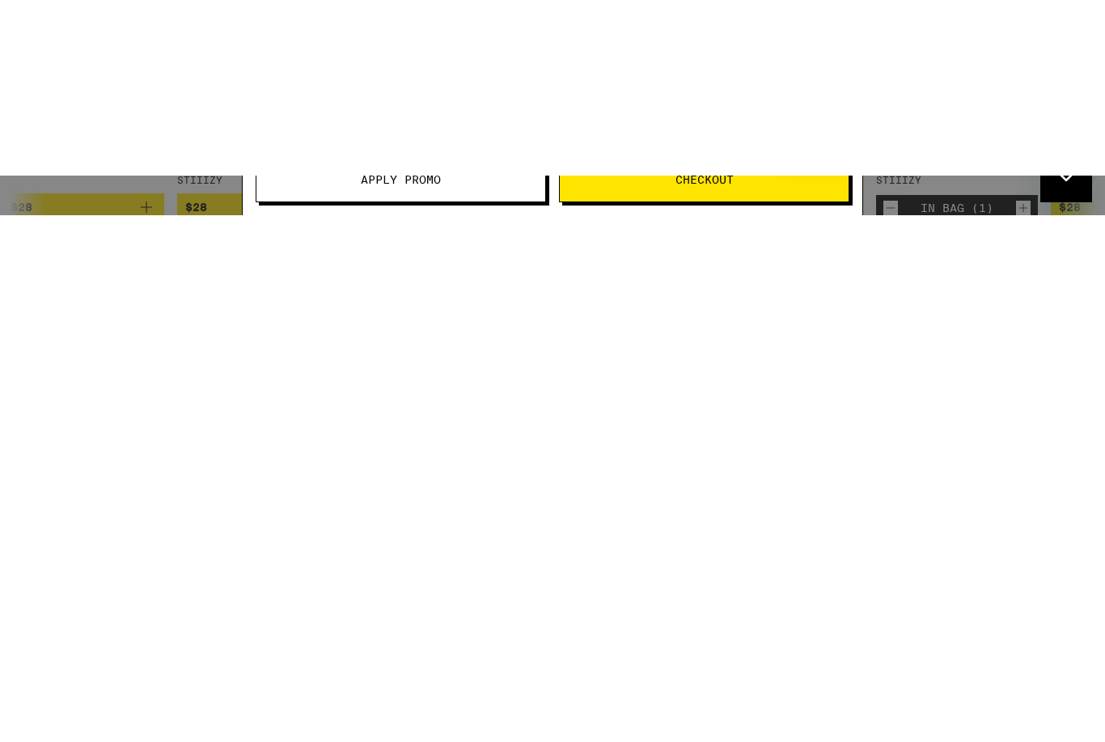
type textarea "x"
type textarea "Hi. My promo code is not working"
type textarea "x"
type textarea "Hi. My promo code is not working"
click at [1079, 134] on button "Send message" at bounding box center [1066, 118] width 32 height 32
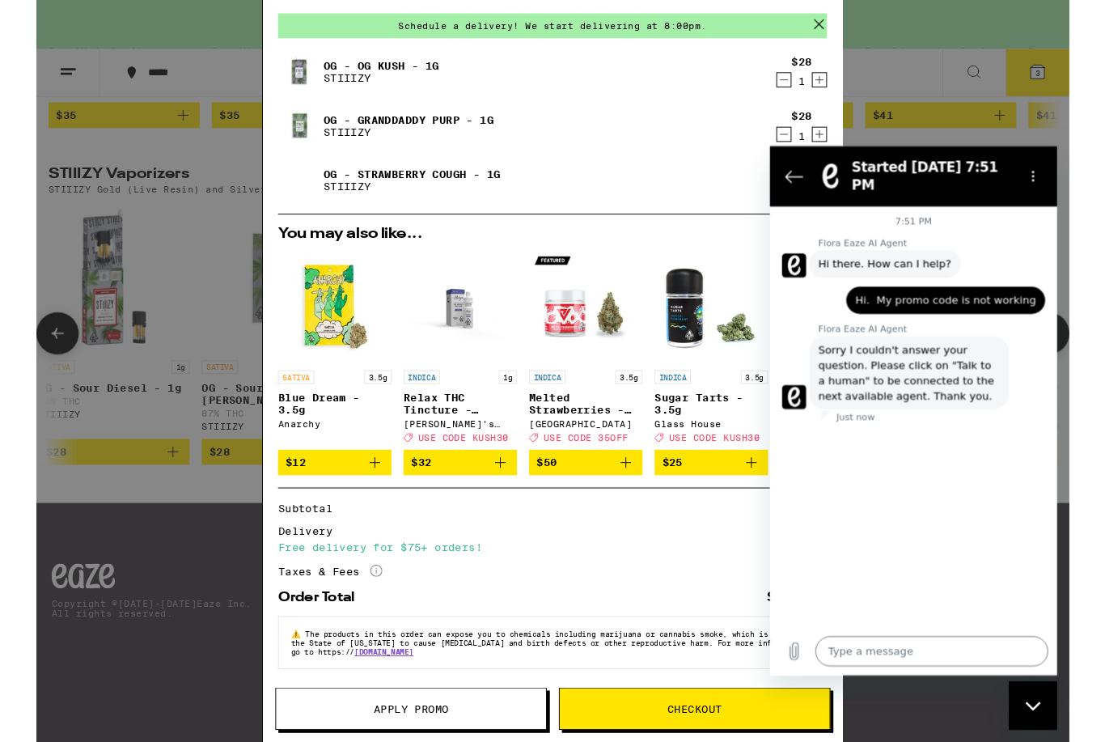
scroll to position [1218, 0]
click at [1056, 171] on icon "Options menu" at bounding box center [1051, 177] width 13 height 13
click at [935, 428] on div "Just now" at bounding box center [950, 434] width 252 height 13
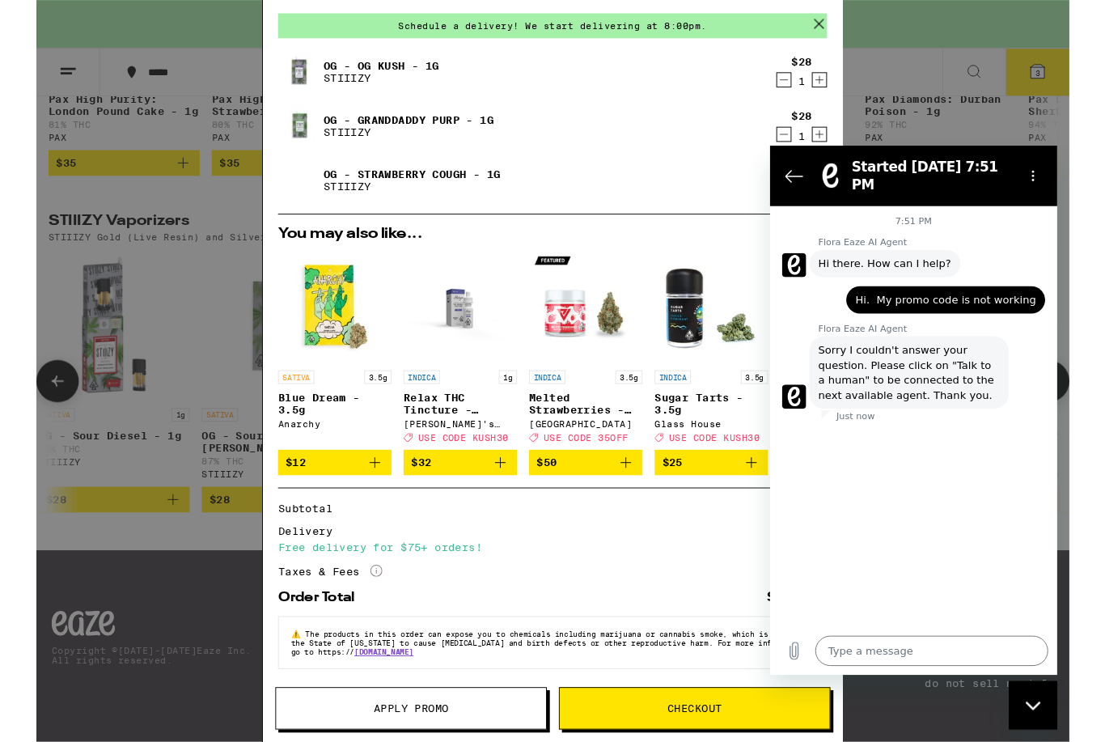
scroll to position [1243, 0]
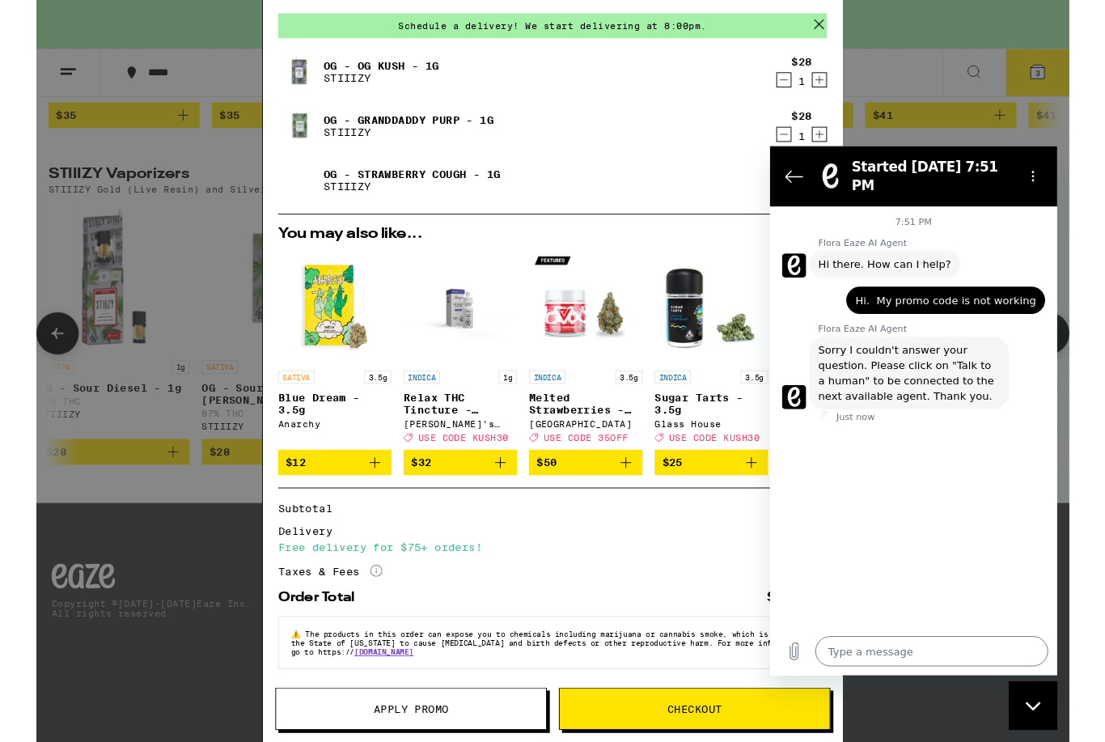
click at [1031, 706] on icon "Close messaging window" at bounding box center [1034, 707] width 17 height 11
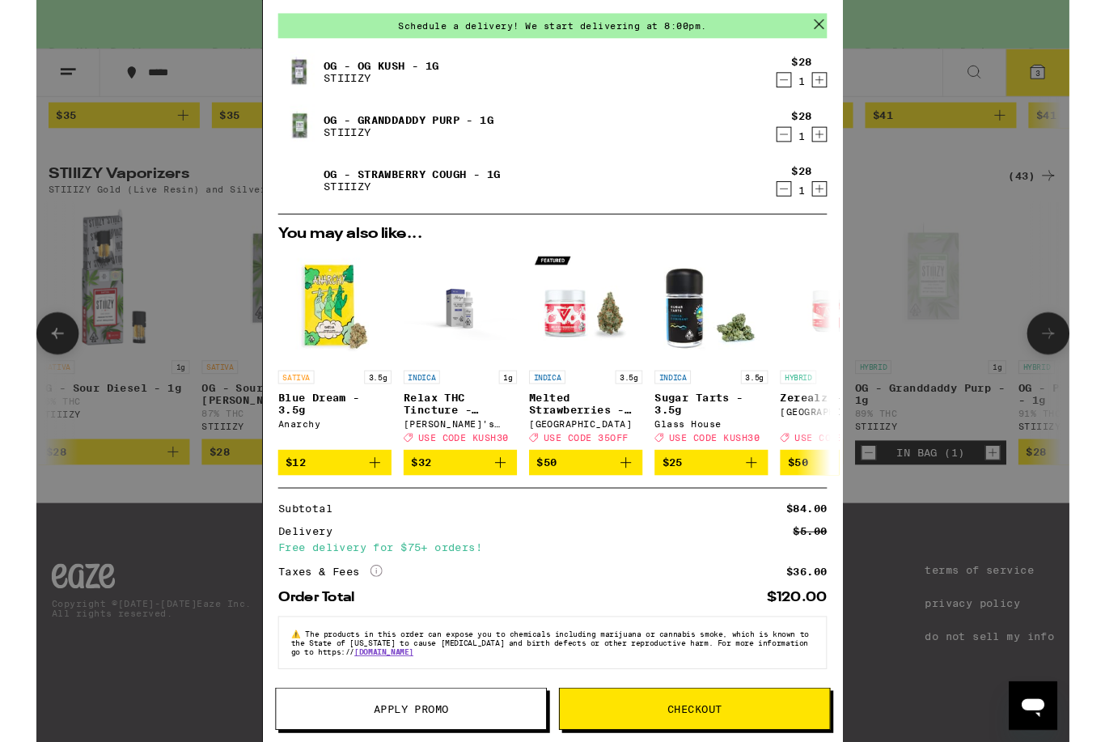
click at [978, 663] on div "Your Cart Schedule a delivery! We start delivering at 8:00pm. OG - OG Kush - 1g…" at bounding box center [552, 397] width 1105 height 794
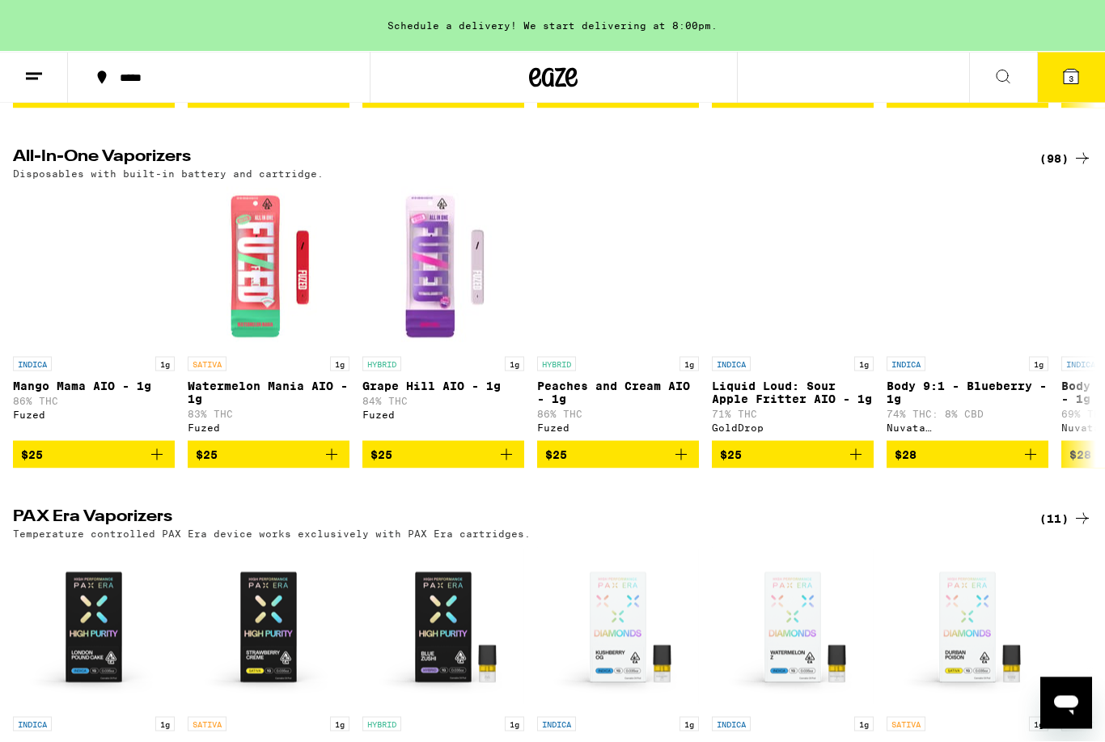
scroll to position [498, 0]
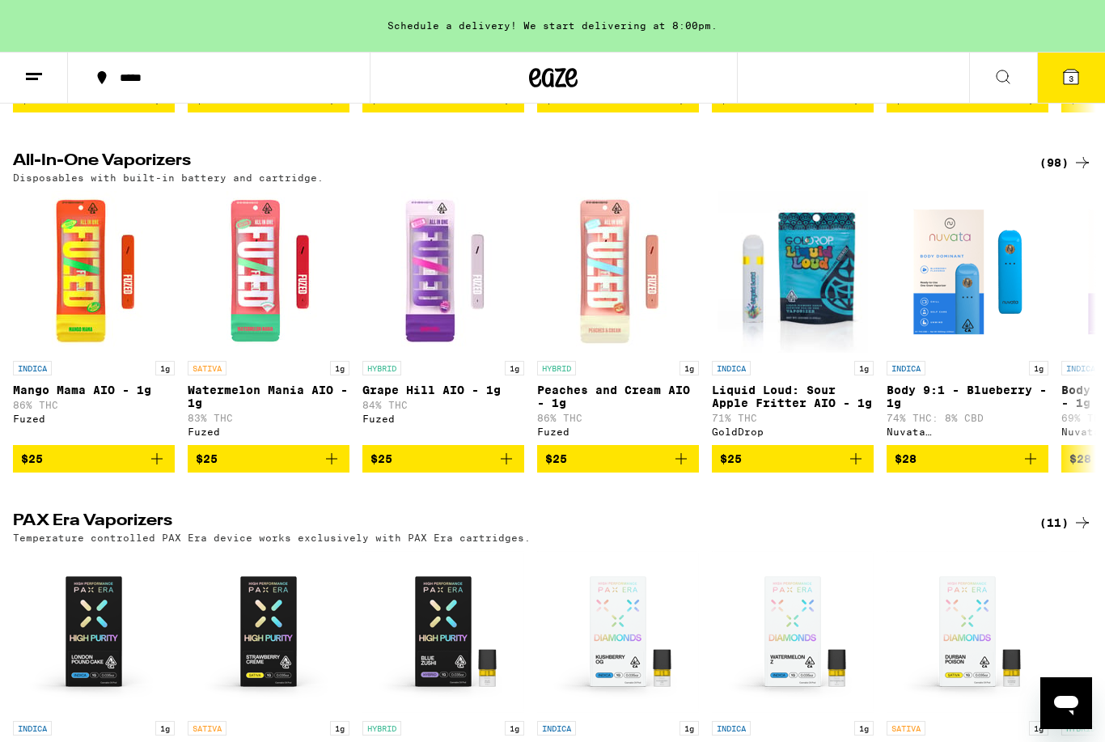
click at [1069, 703] on icon "Open messaging window" at bounding box center [1066, 705] width 24 height 19
type textarea "x"
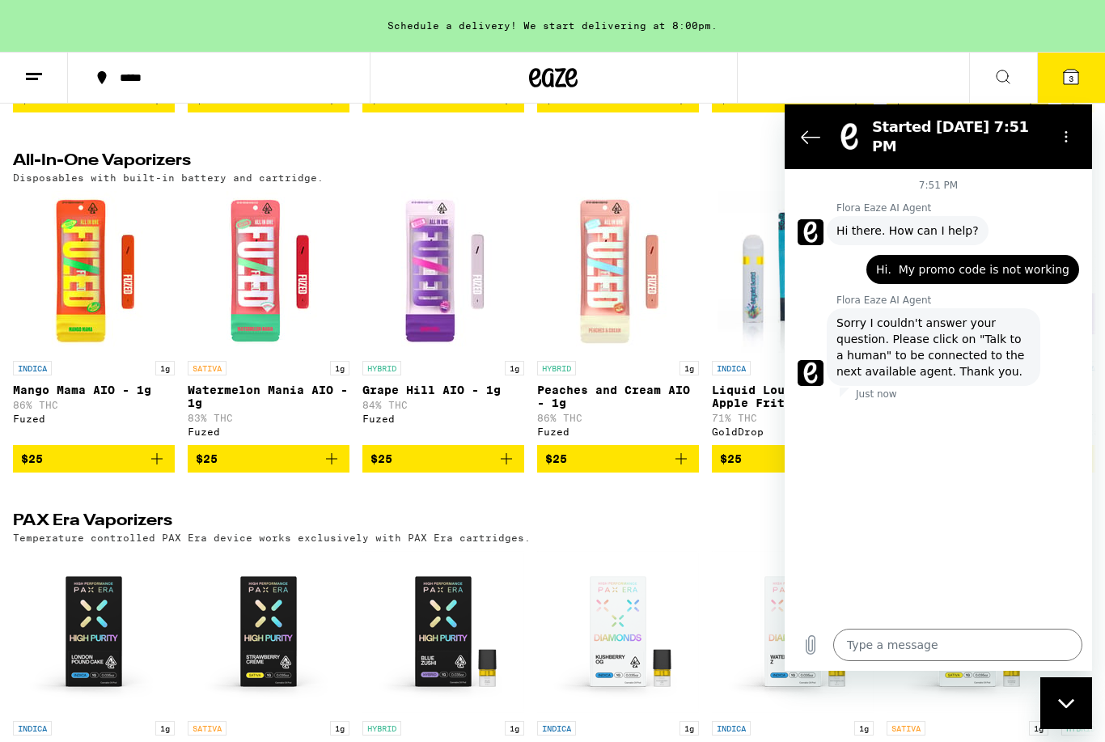
click at [961, 127] on h2 "Started Sep 10 at 7:51 PM" at bounding box center [958, 136] width 172 height 39
click at [821, 128] on button "Back to the conversation list" at bounding box center [811, 137] width 32 height 32
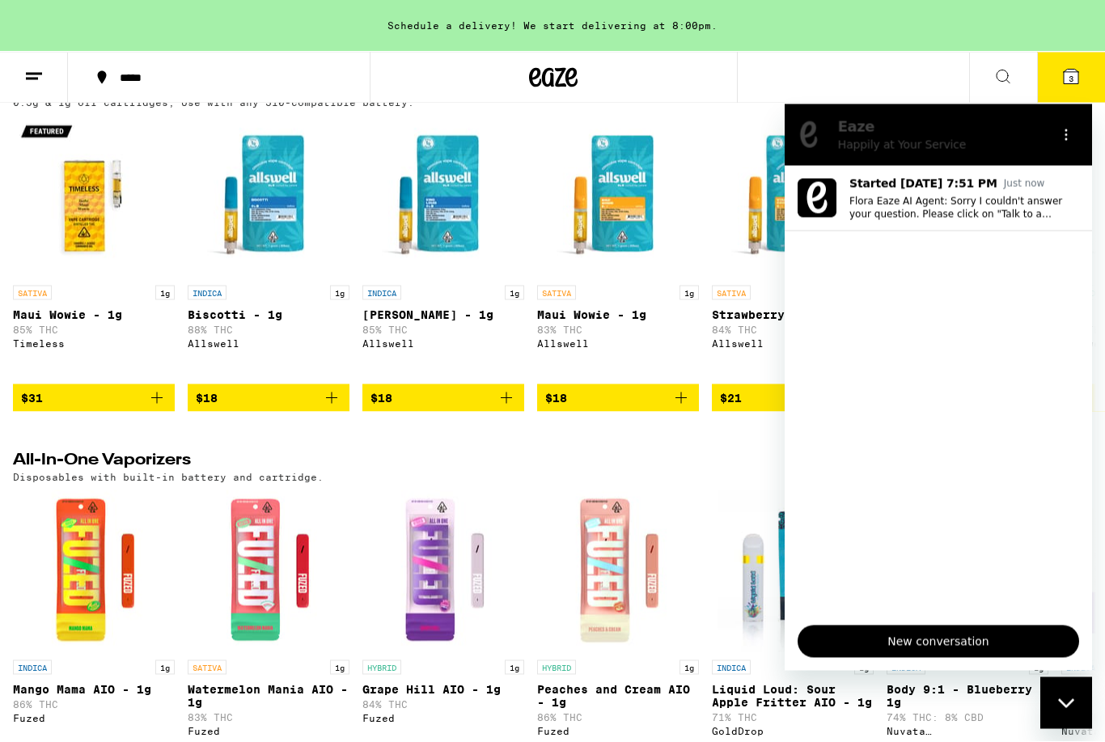
scroll to position [198, 0]
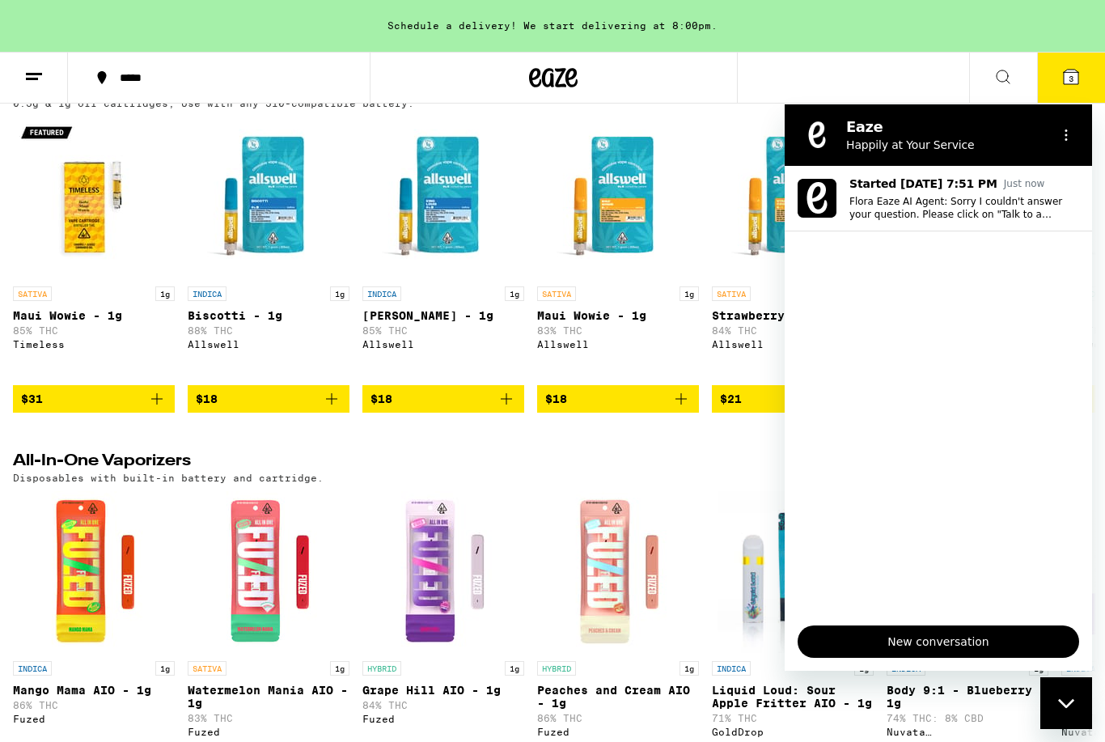
click at [959, 637] on span "New conversation" at bounding box center [939, 641] width 254 height 19
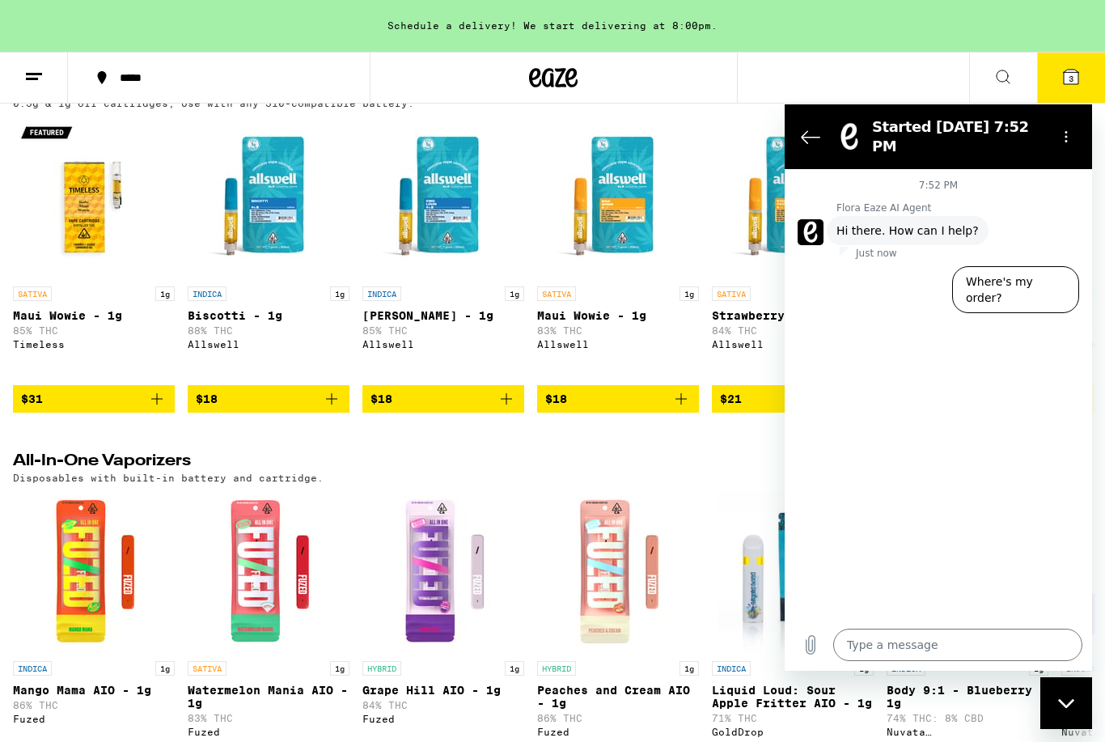
click at [1014, 277] on button "Where's my order?" at bounding box center [1015, 289] width 127 height 47
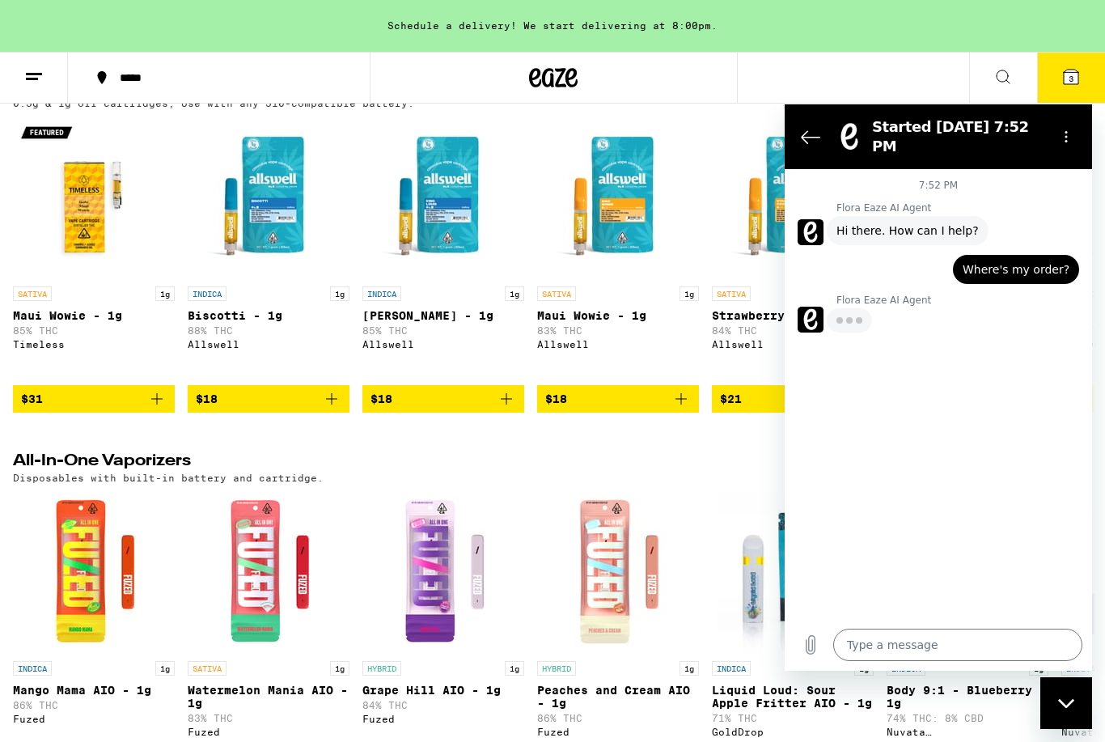
type textarea "x"
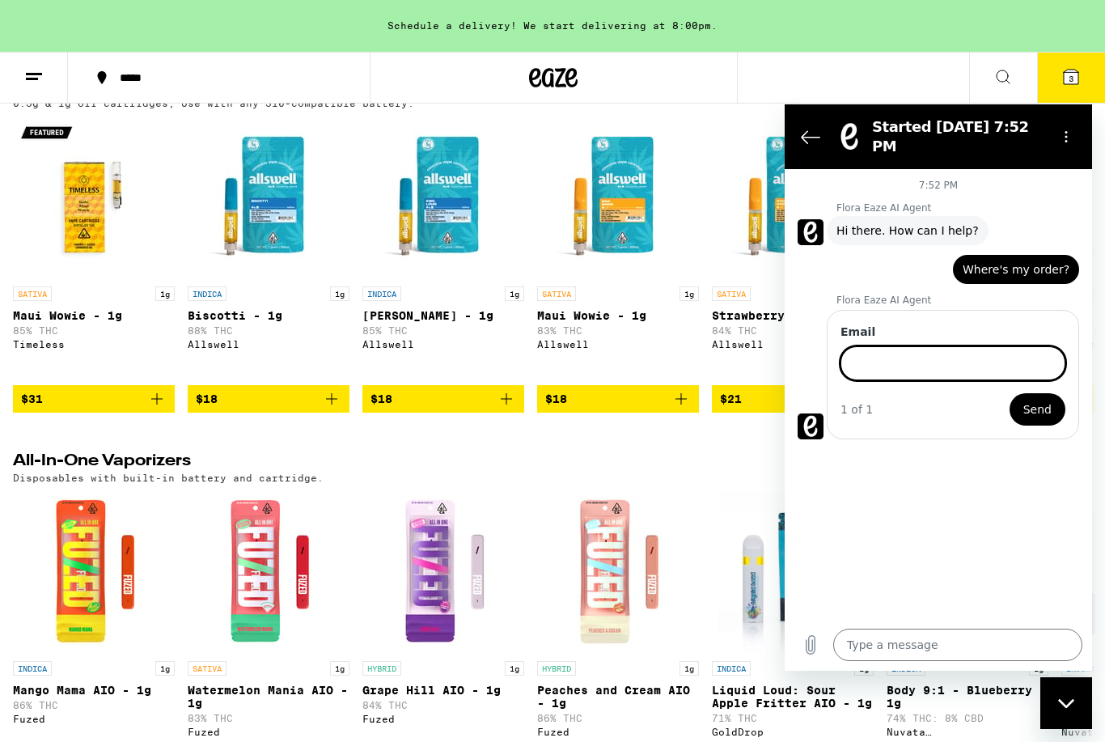
click at [922, 642] on textarea at bounding box center [957, 645] width 249 height 32
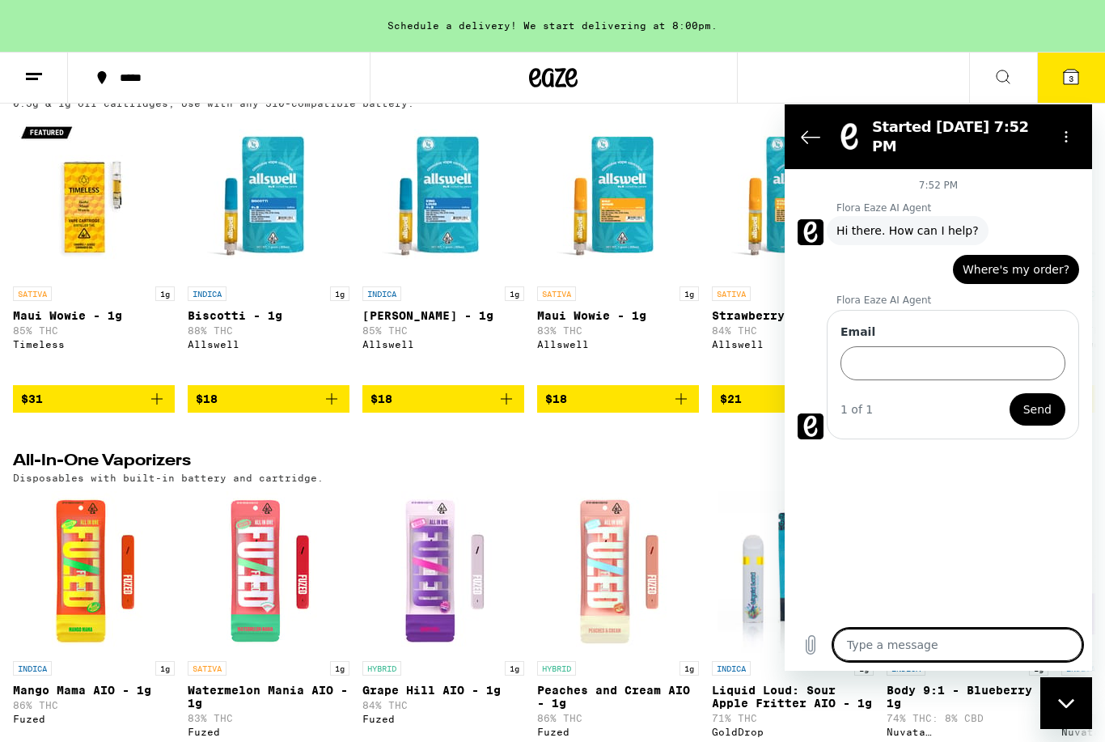
scroll to position [270, 0]
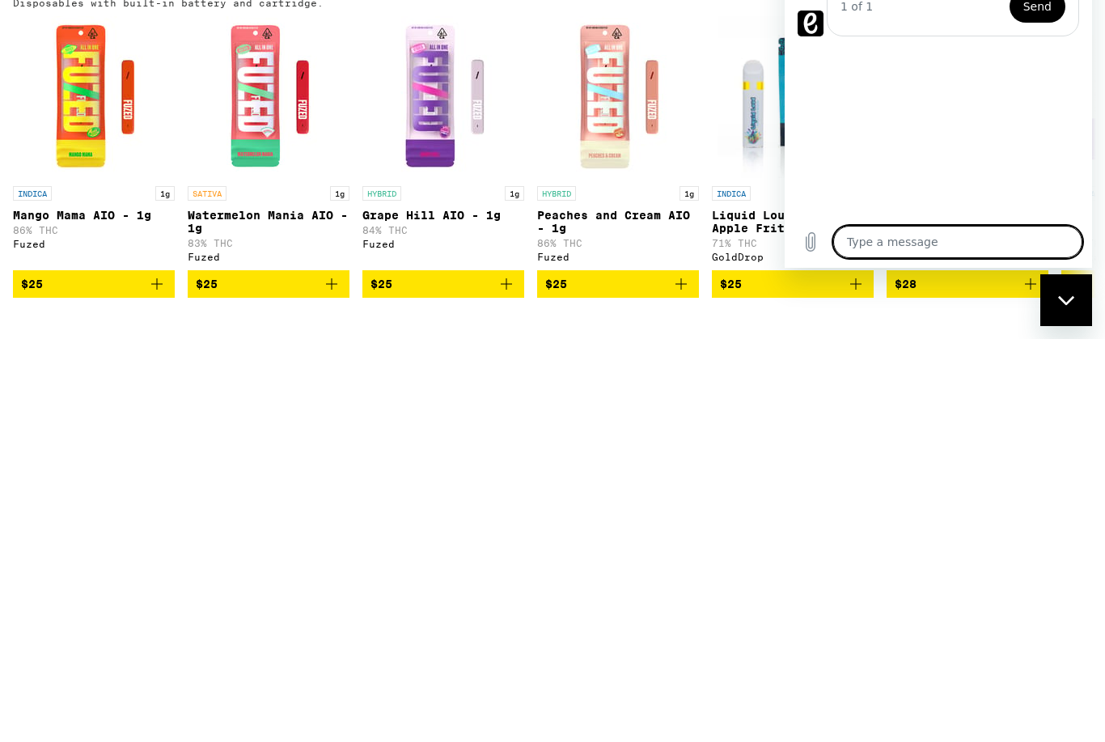
type textarea "T"
type textarea "x"
type textarea "Ta"
type textarea "x"
type textarea "Tal"
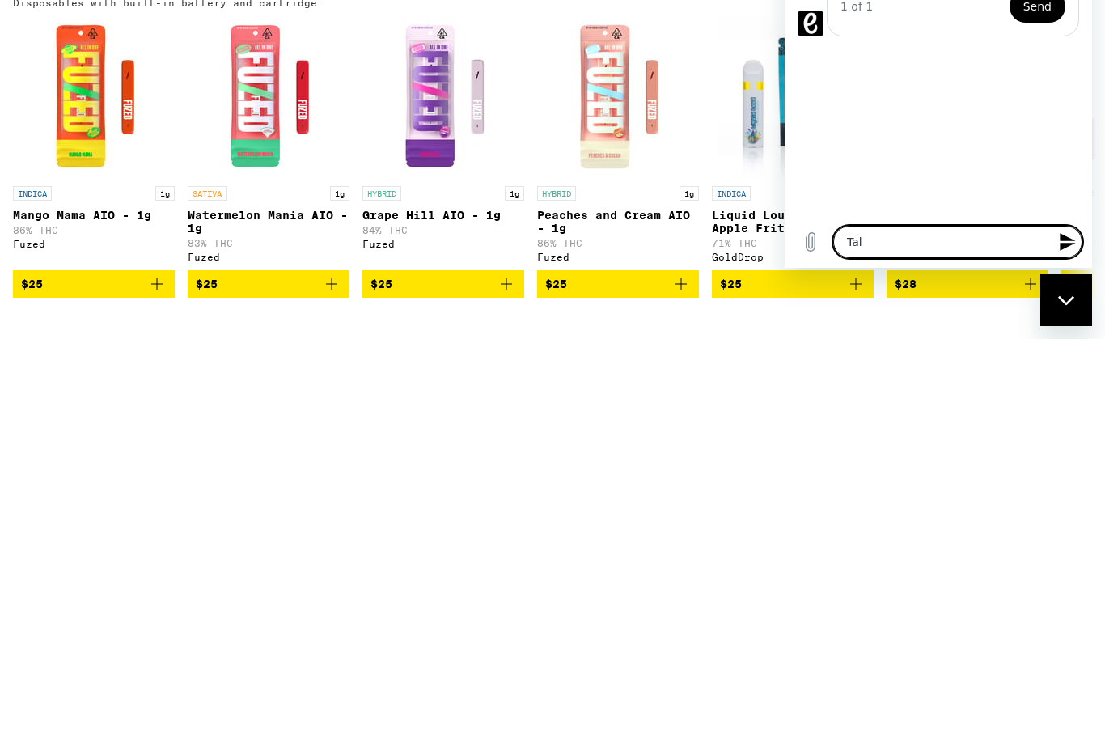
type textarea "x"
type textarea "Talk"
type textarea "x"
type textarea "Talk"
type textarea "x"
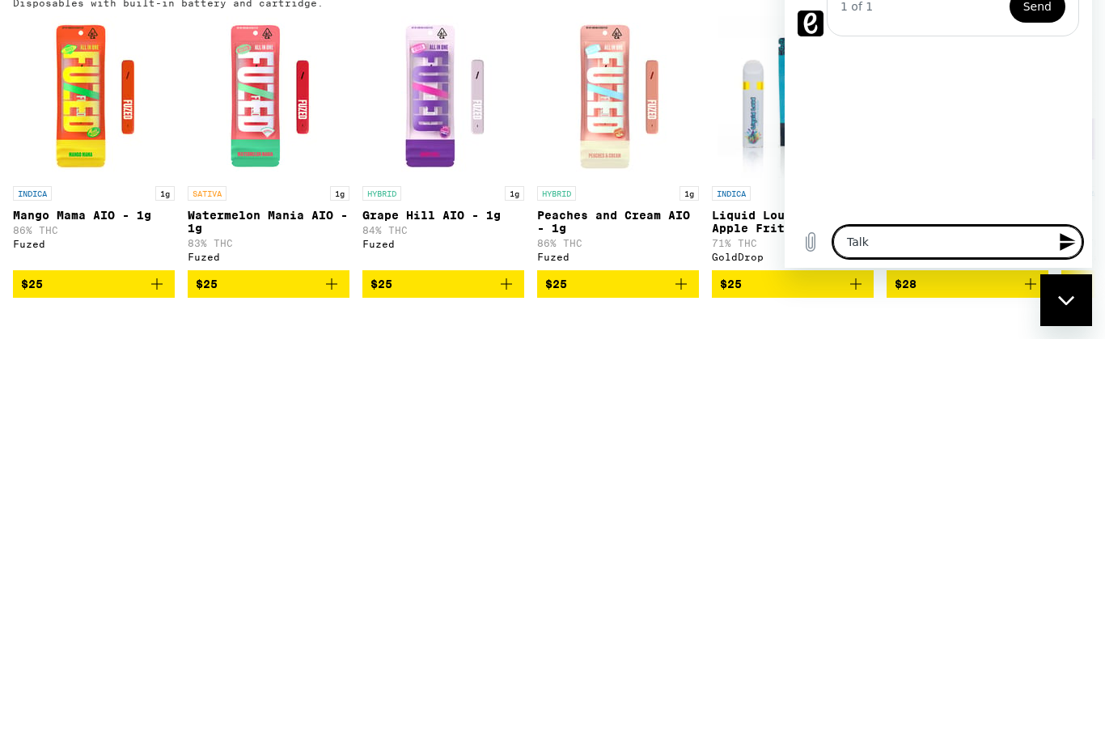
type textarea "Talk t"
type textarea "x"
type textarea "Talk to"
type textarea "x"
type textarea "Talk to"
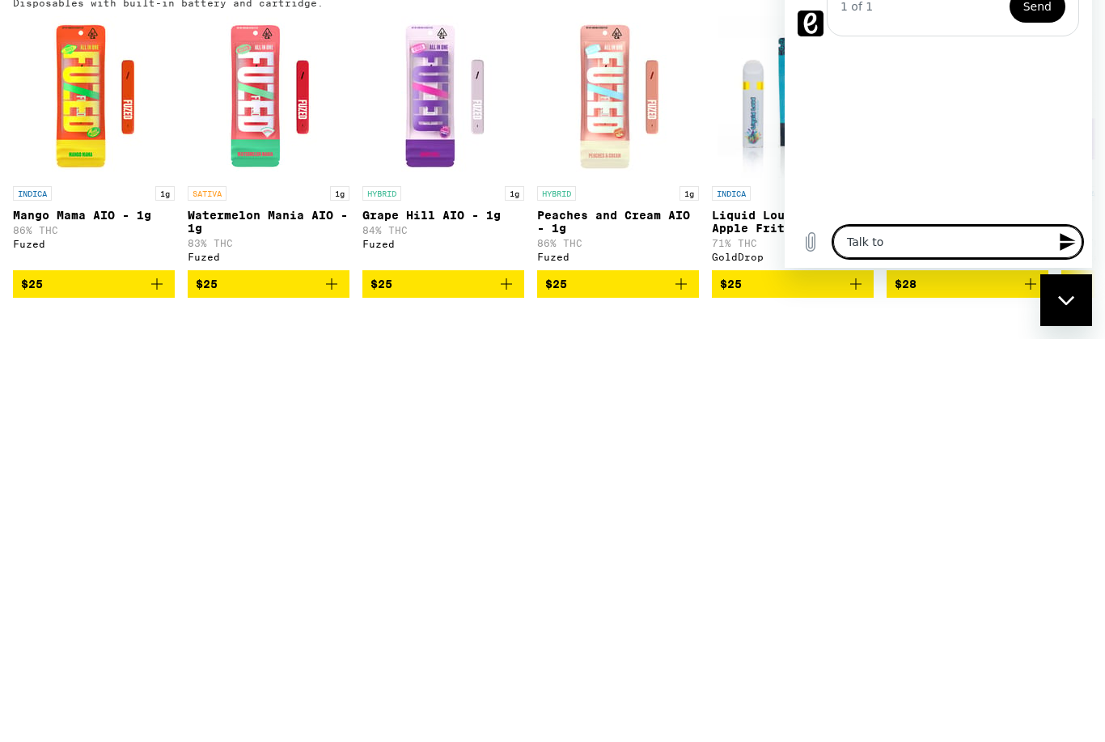
type textarea "x"
type textarea "Talk to a"
type textarea "x"
type textarea "Talk to a"
type textarea "x"
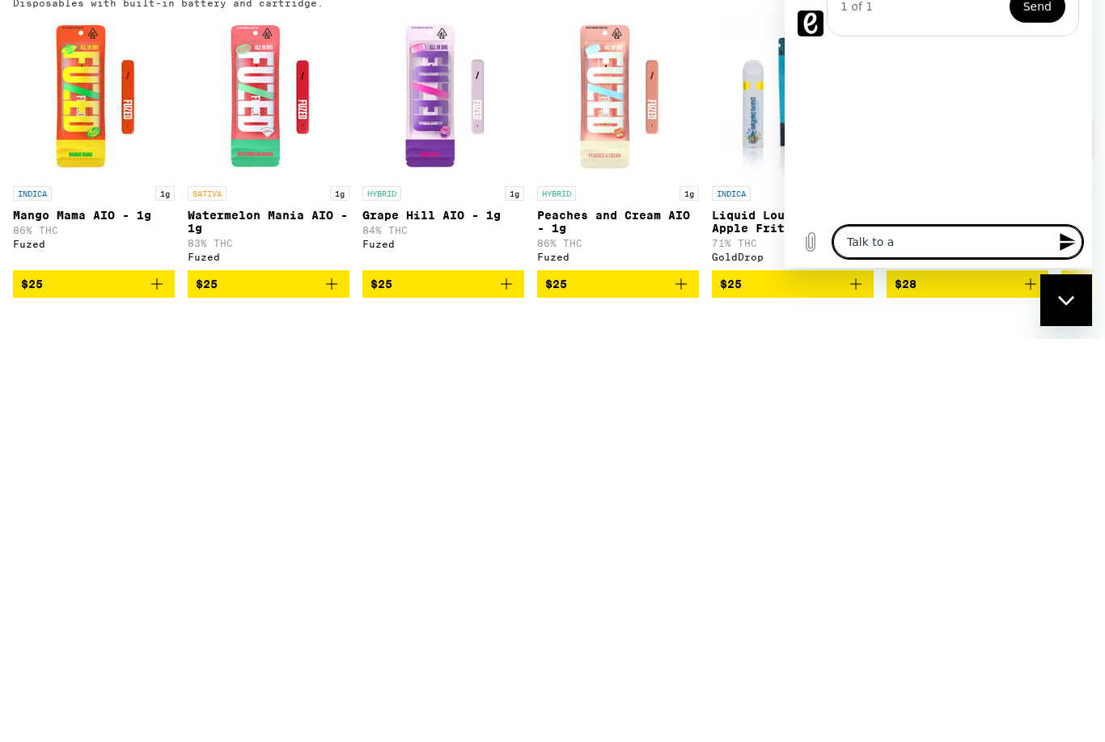
type textarea "Talk to a h"
type textarea "x"
type textarea "Talk to a hu"
type textarea "x"
type textarea "Talk to a hum"
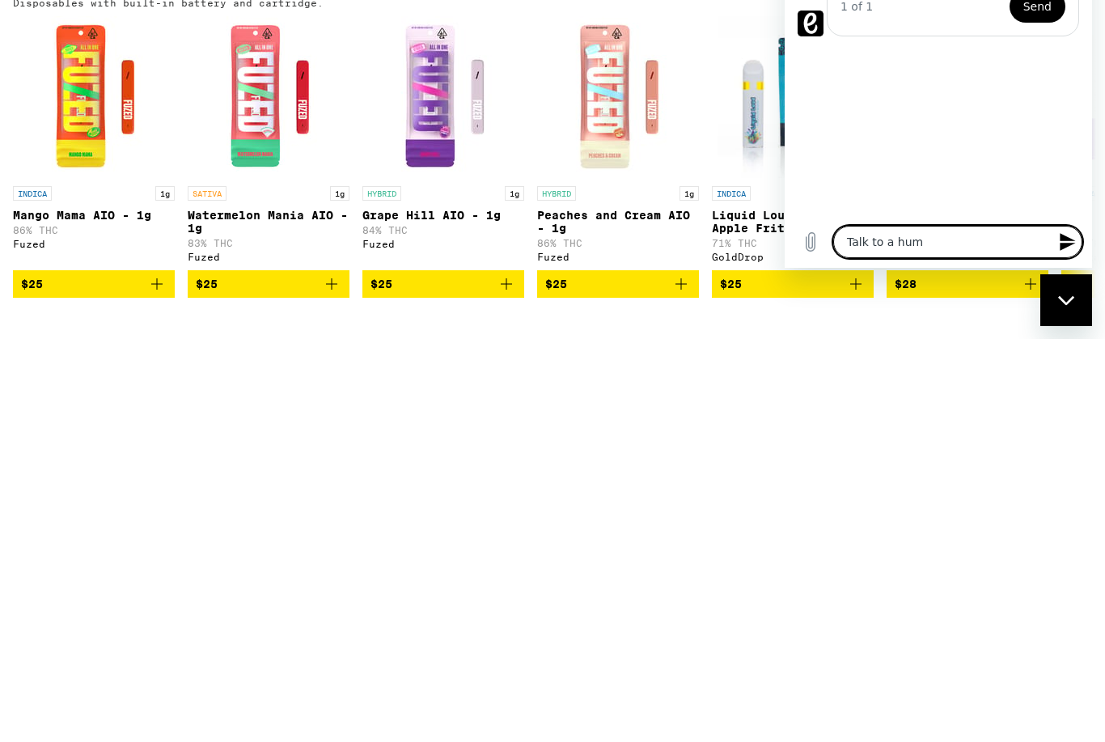
type textarea "x"
type textarea "Talk to a huma"
type textarea "x"
type textarea "Talk to a human"
type textarea "x"
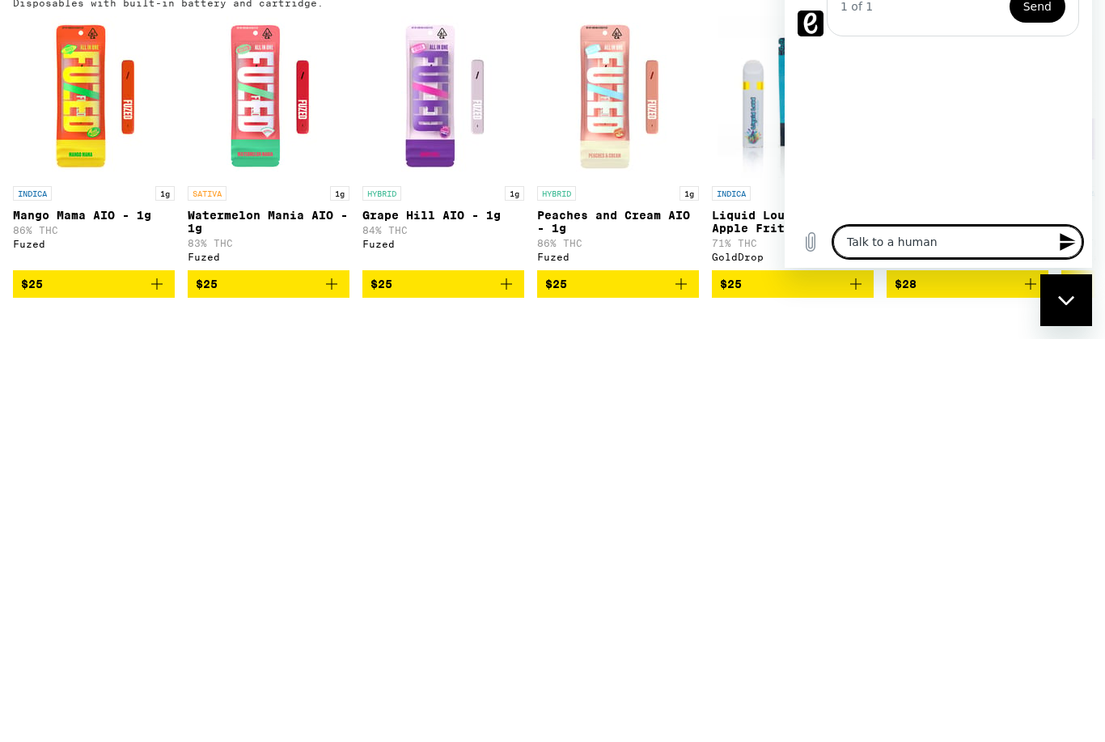
type textarea "Talk to a human"
click at [1080, 234] on button "Send message" at bounding box center [1066, 242] width 32 height 32
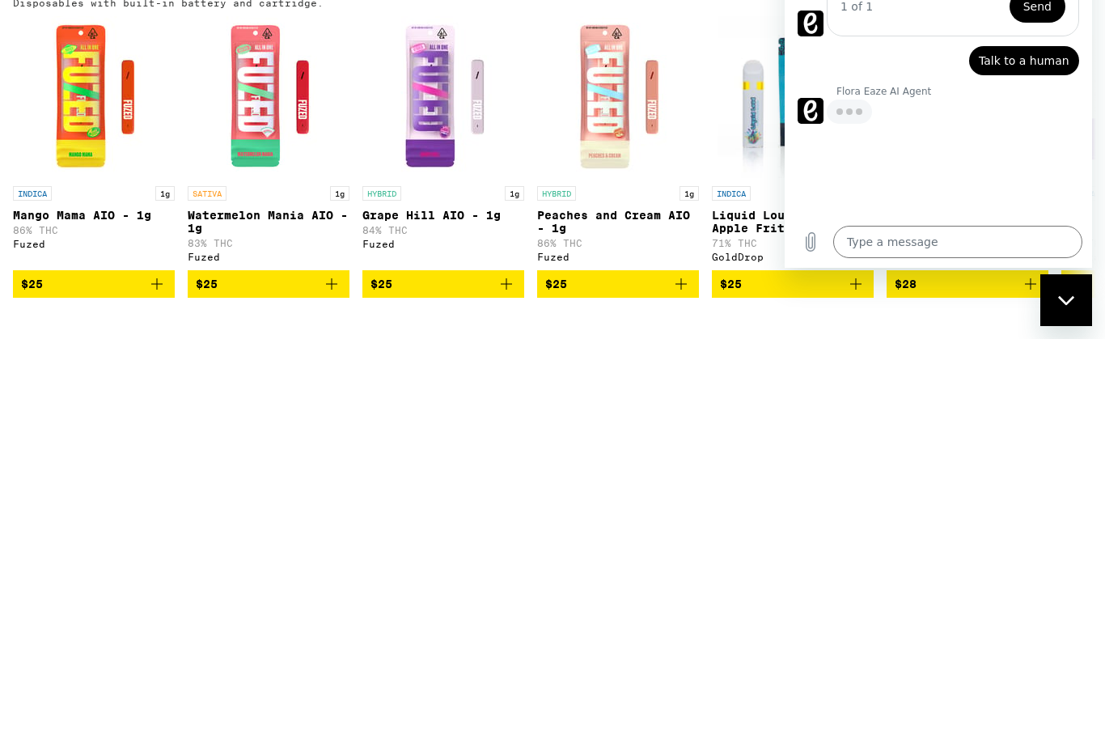
scroll to position [674, 0]
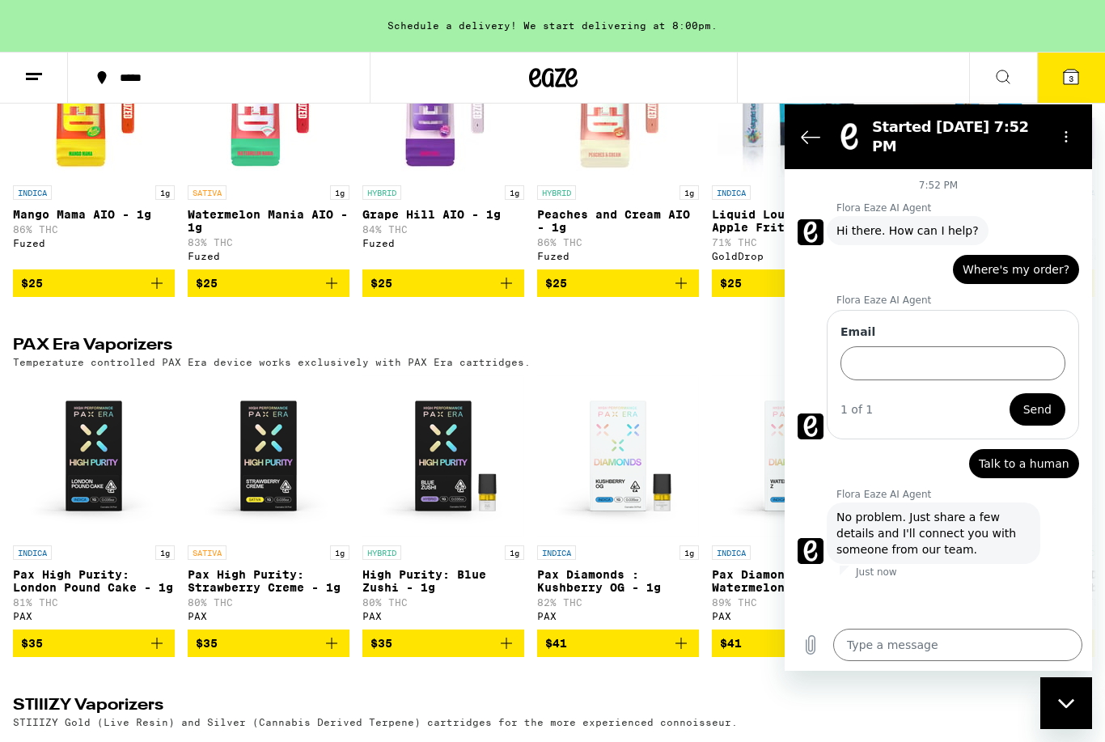
type textarea "x"
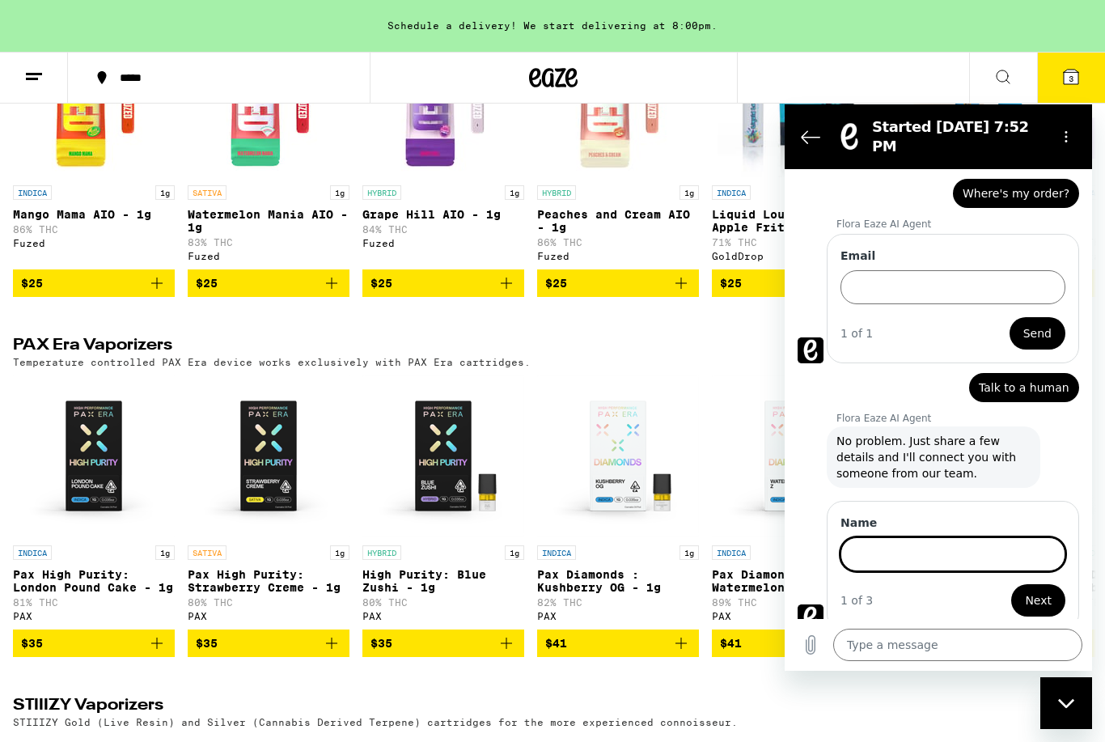
scroll to position [75, 0]
click at [875, 538] on input "Name" at bounding box center [953, 555] width 225 height 34
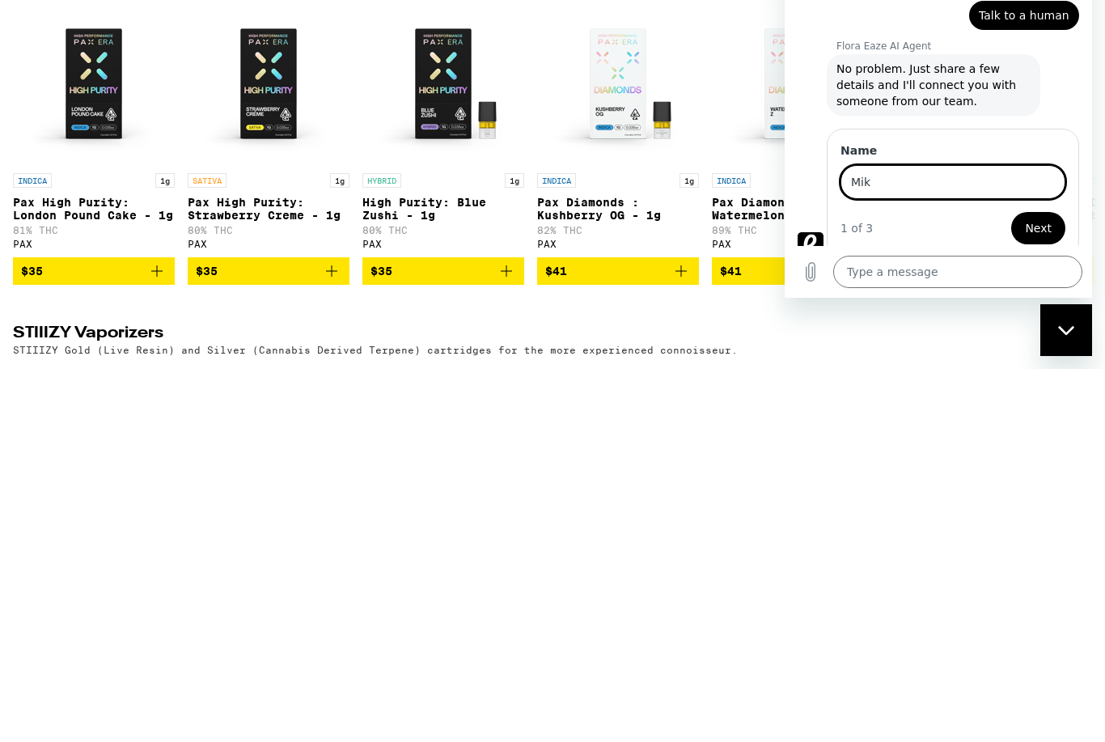
type input "Mike"
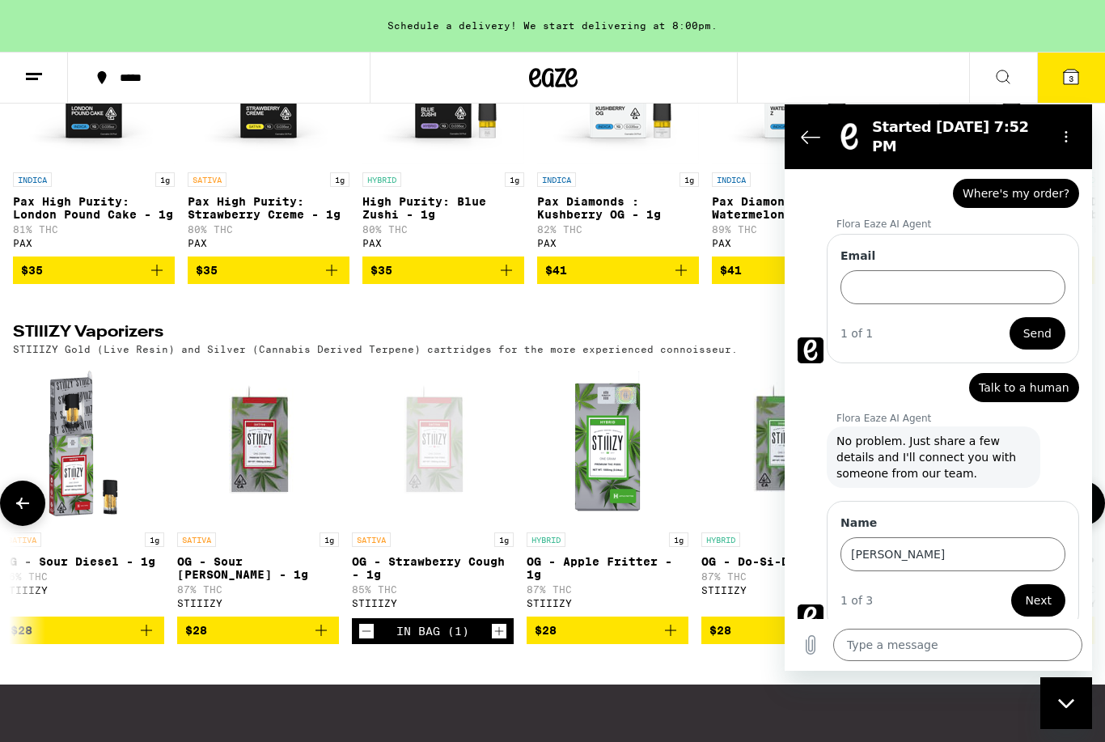
scroll to position [75, 0]
click at [807, 129] on icon "Back to the conversation list" at bounding box center [810, 136] width 19 height 19
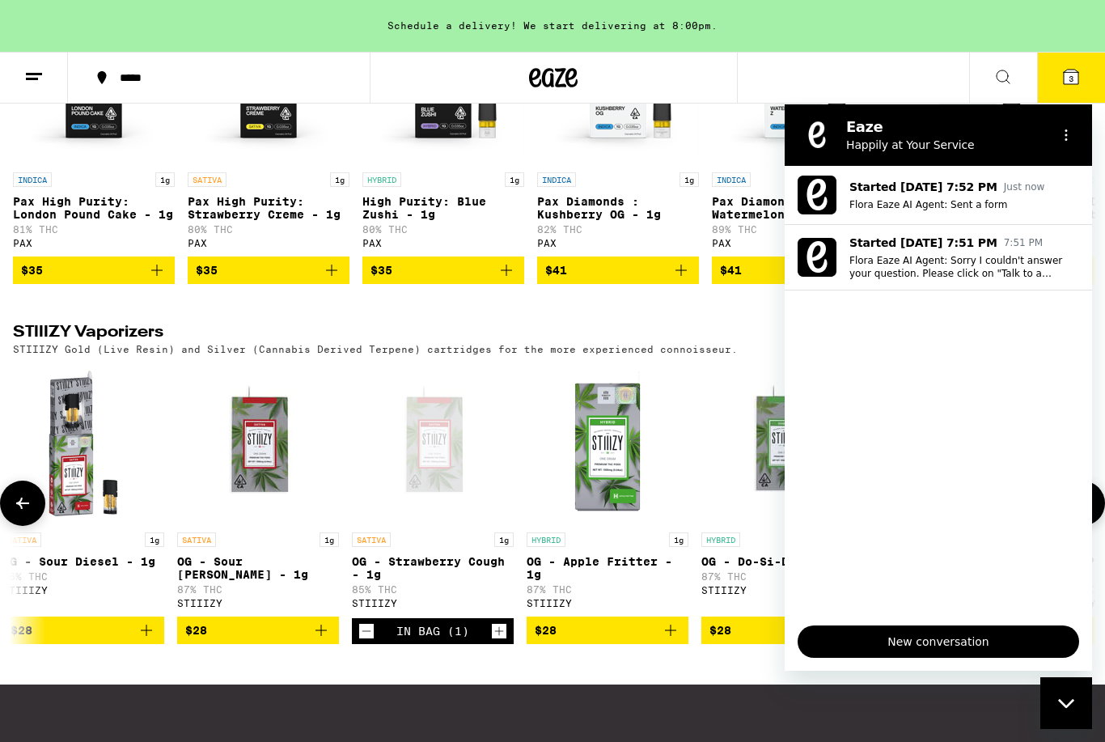
click at [934, 205] on p "Flora Eaze AI Agent: Sent a form" at bounding box center [965, 204] width 230 height 13
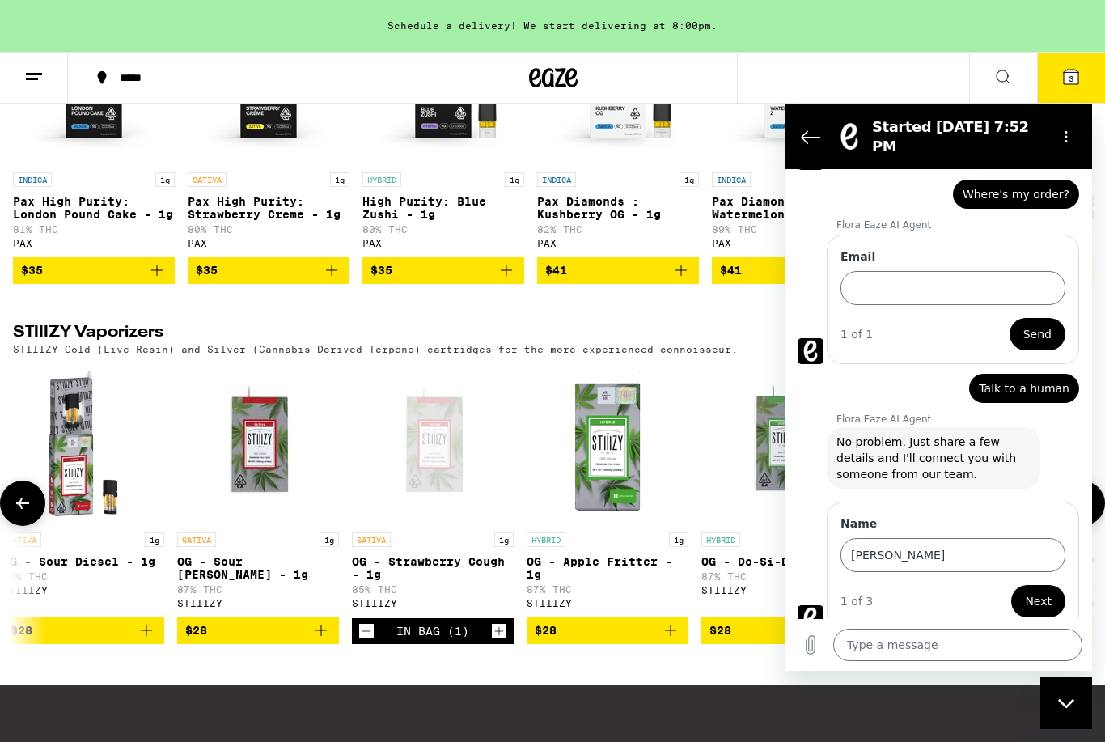
click at [944, 632] on textarea at bounding box center [957, 645] width 249 height 32
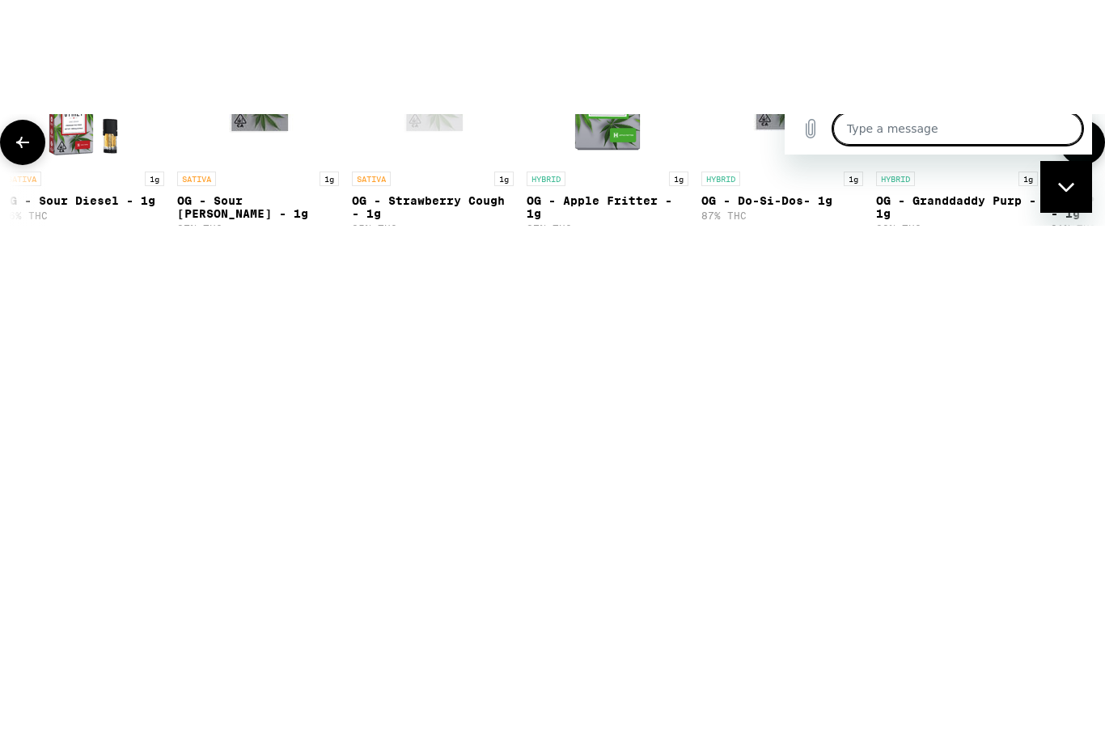
type textarea "M"
type textarea "x"
type textarea "Mi"
type textarea "x"
type textarea "Mik"
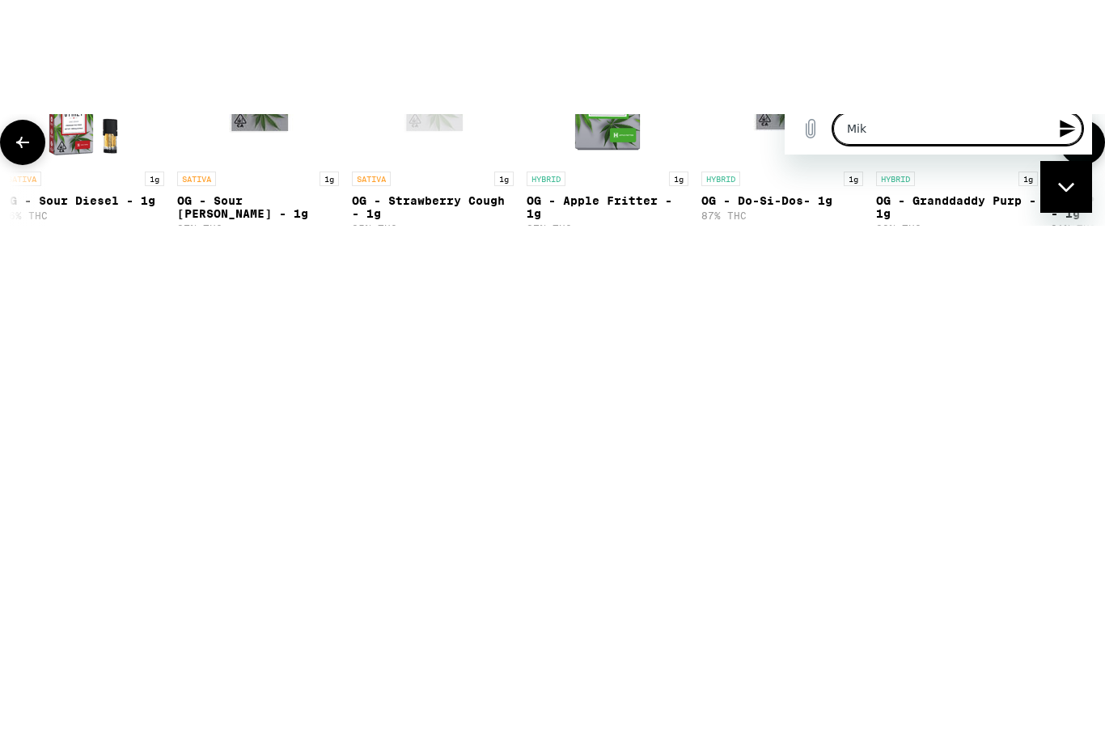
type textarea "x"
type textarea "Mike"
type textarea "x"
type textarea "Mike"
click at [1057, 145] on button "Send message" at bounding box center [1066, 128] width 32 height 32
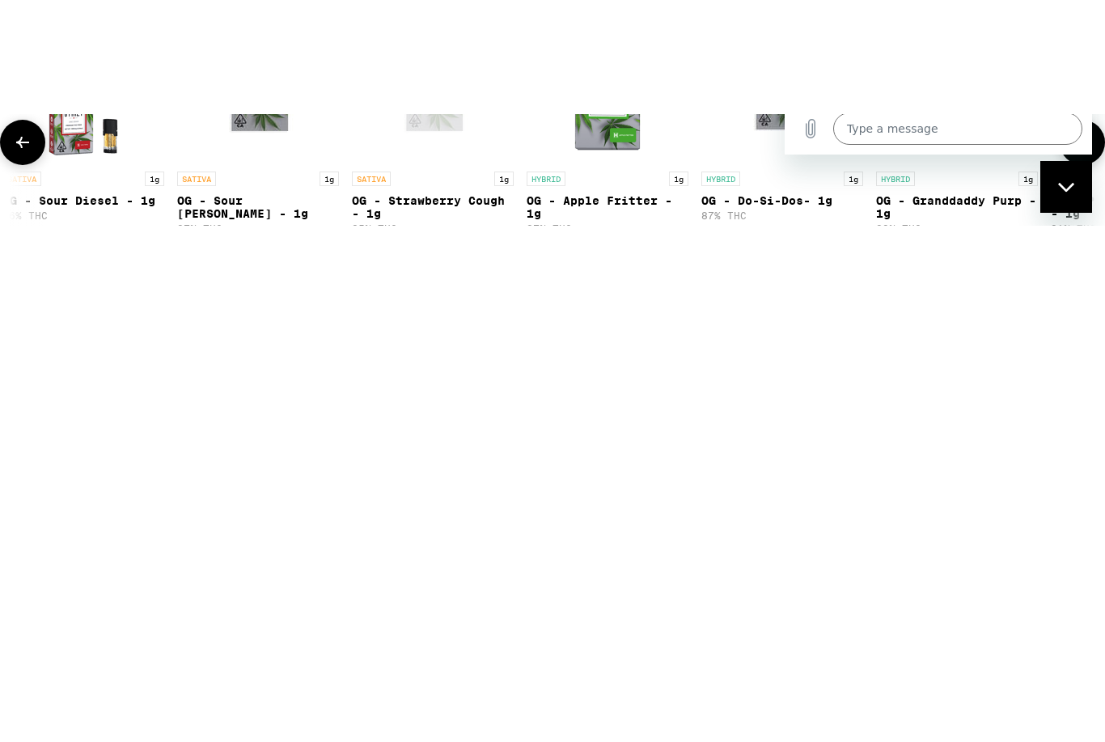
scroll to position [1295, 0]
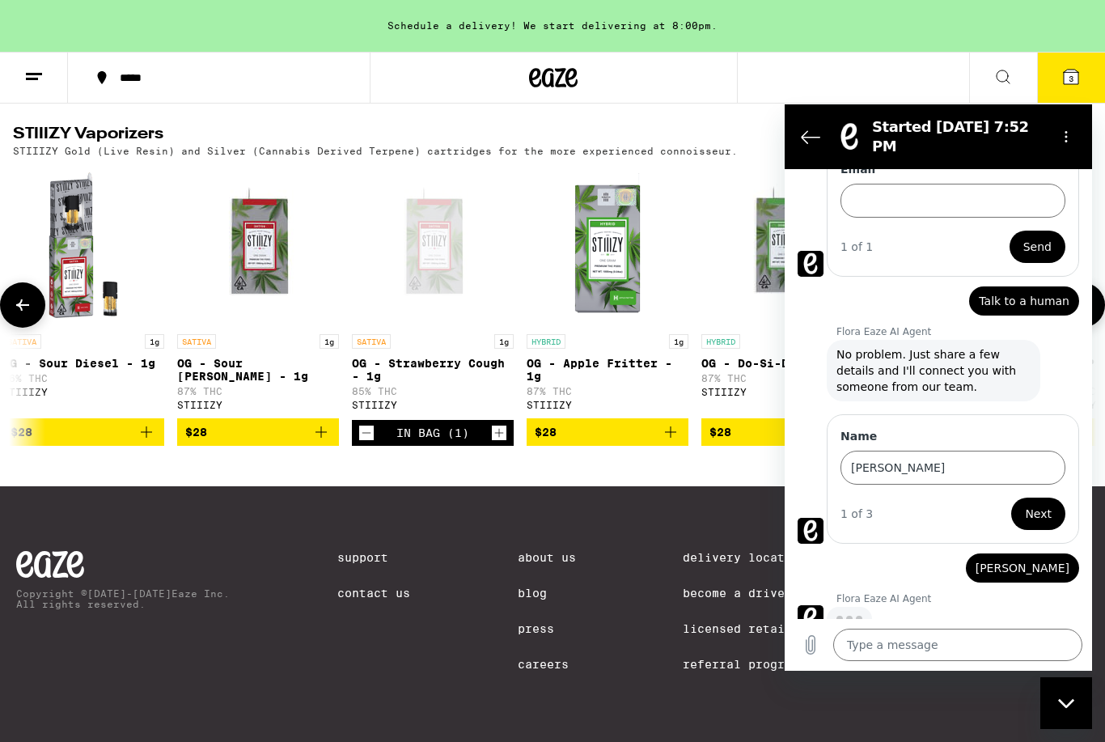
type textarea "x"
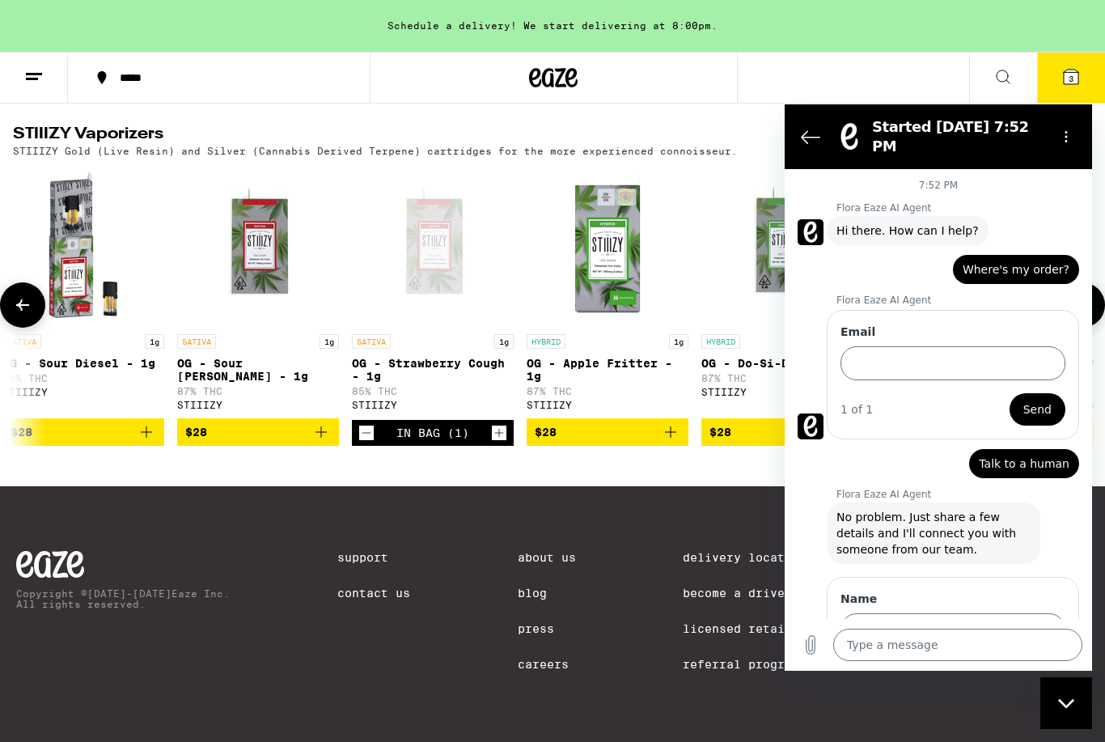
scroll to position [0, 0]
click at [935, 631] on textarea at bounding box center [957, 645] width 249 height 32
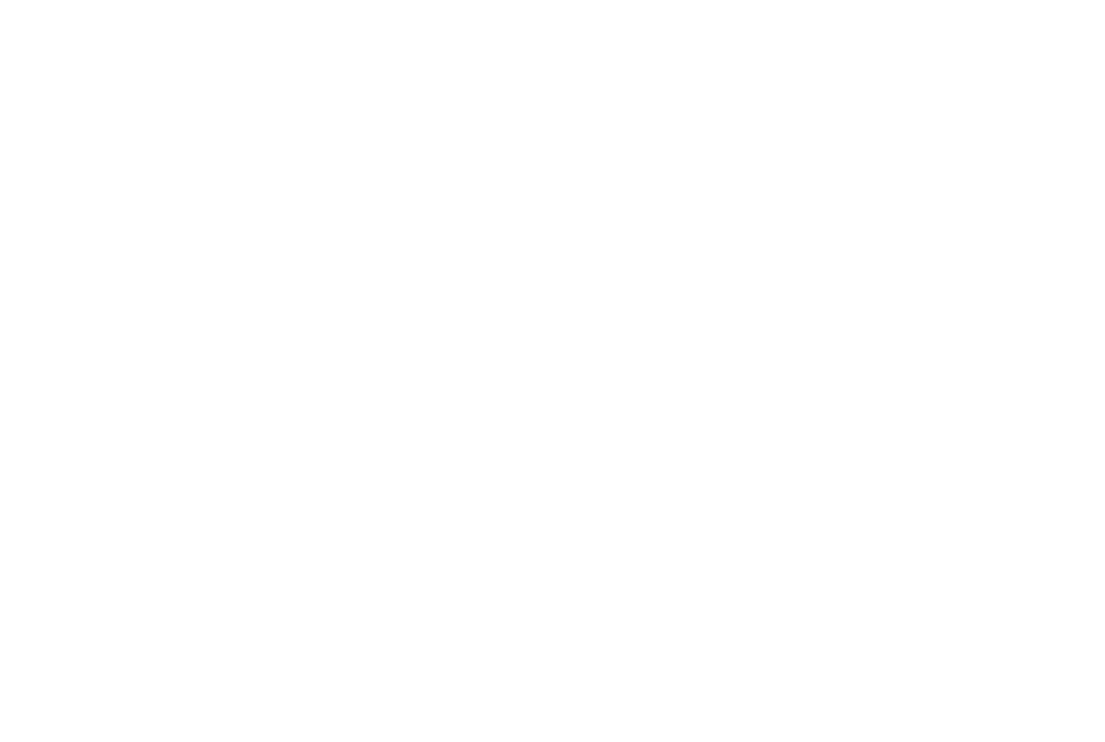
type textarea "H"
type textarea "x"
type textarea "He"
type textarea "x"
type textarea "Hel"
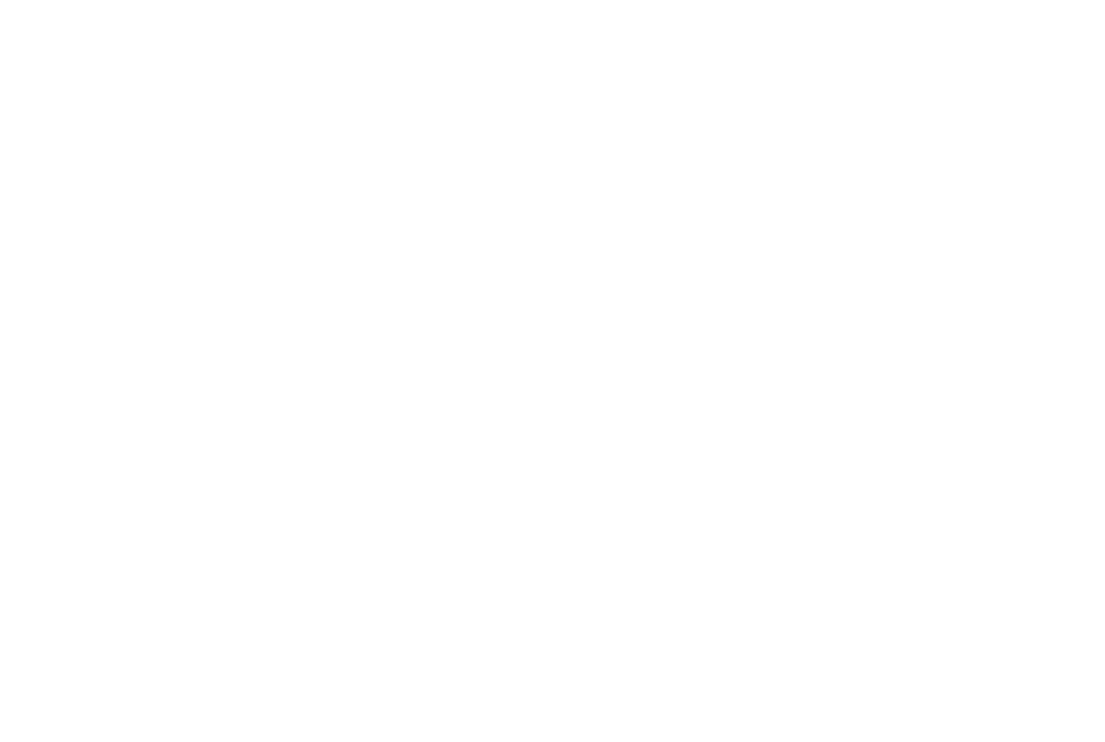
type textarea "x"
type textarea "Hell"
type textarea "x"
type textarea "Hello"
type textarea "x"
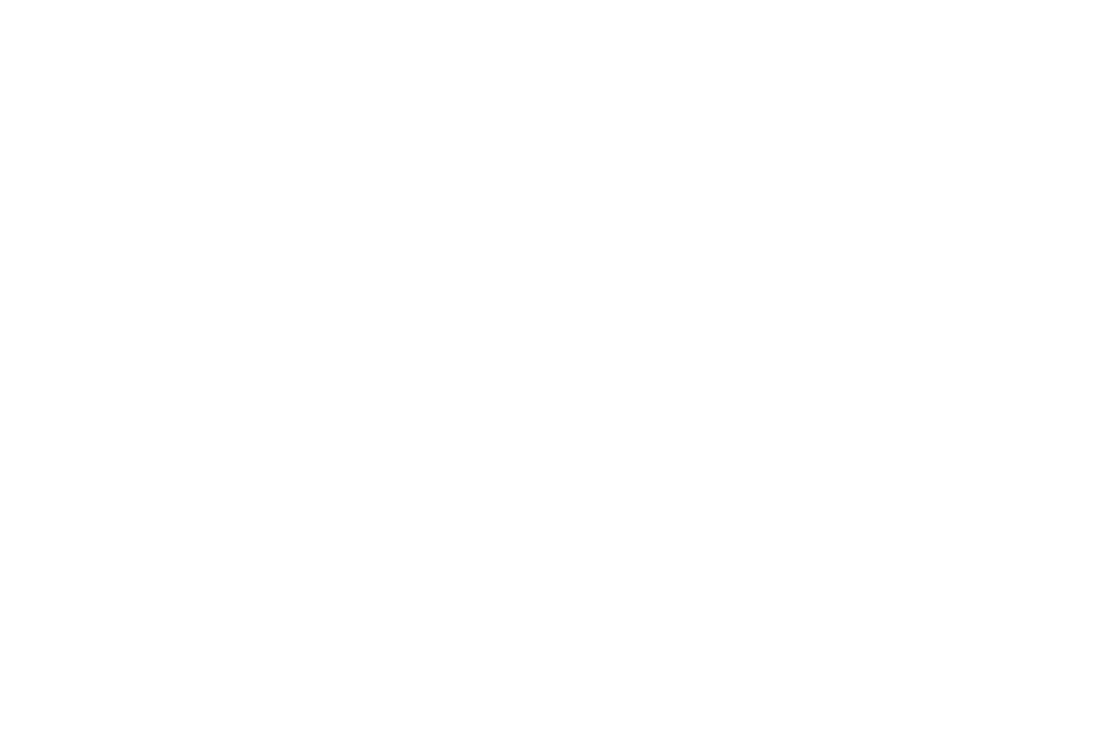
type textarea "Hello"
click at [1076, 50] on icon "Send message" at bounding box center [1067, 40] width 19 height 19
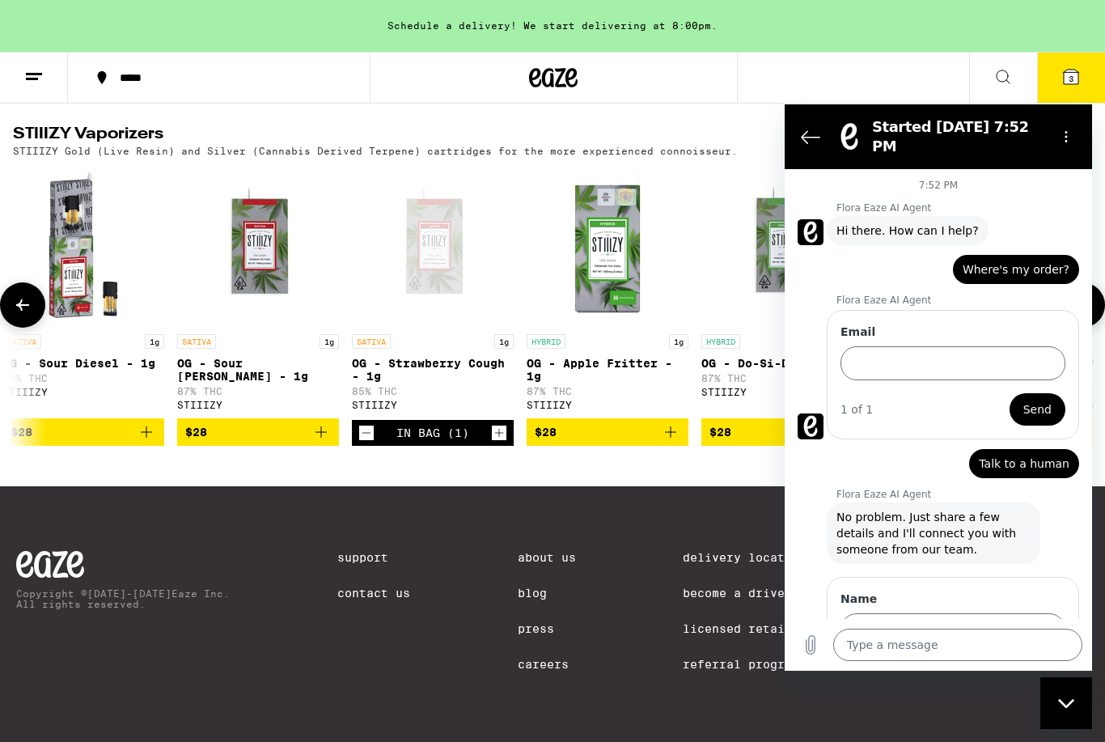
type textarea "x"
click at [810, 127] on icon "Back to the conversation list" at bounding box center [810, 136] width 19 height 19
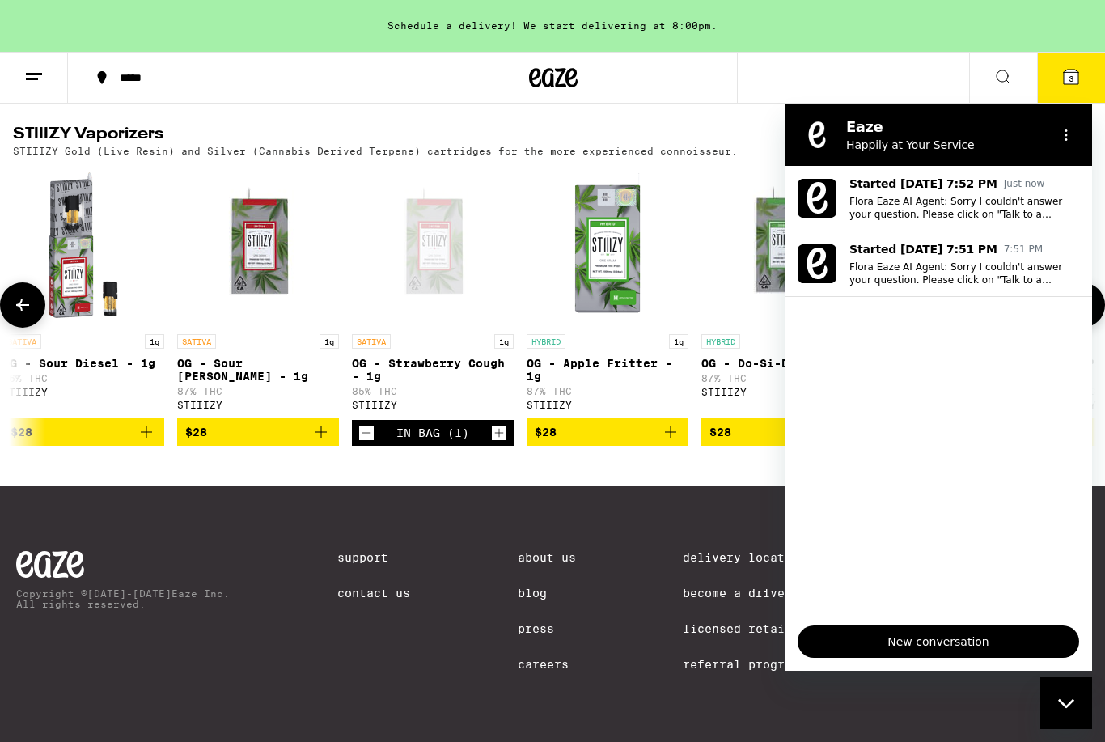
click at [933, 199] on p "Flora Eaze AI Agent: Sorry I couldn't answer your question. Please click on "Ta…" at bounding box center [965, 208] width 230 height 26
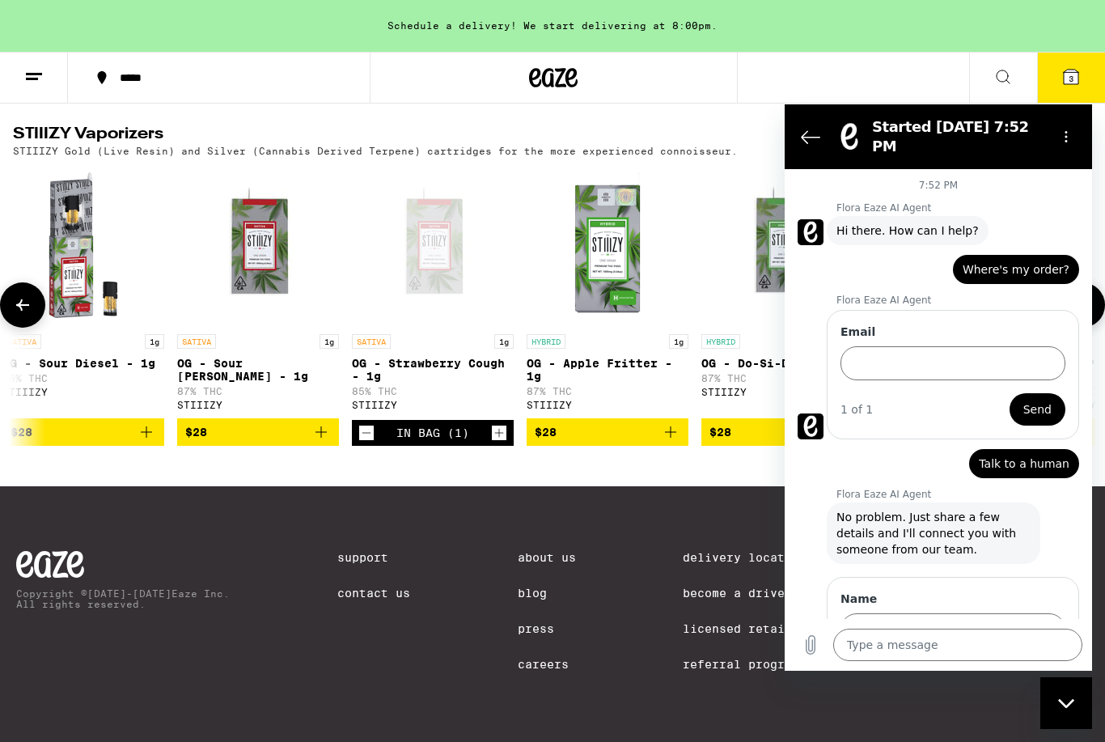
scroll to position [375, 0]
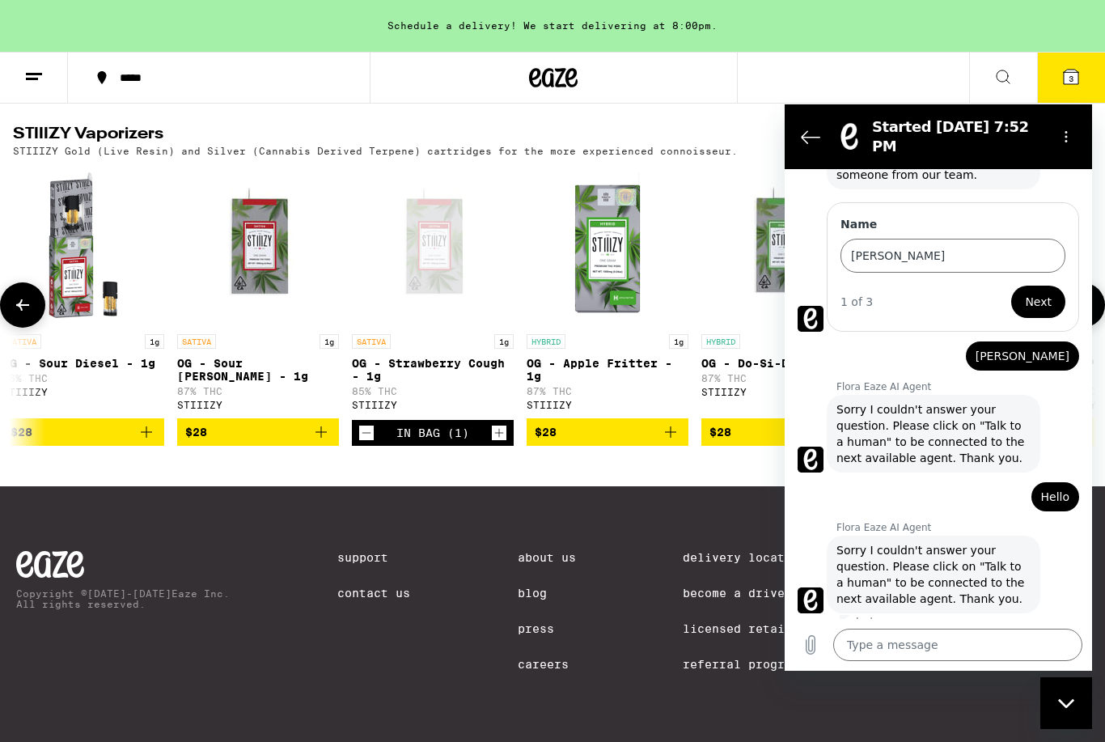
click at [796, 129] on button "Back to the conversation list" at bounding box center [811, 137] width 32 height 32
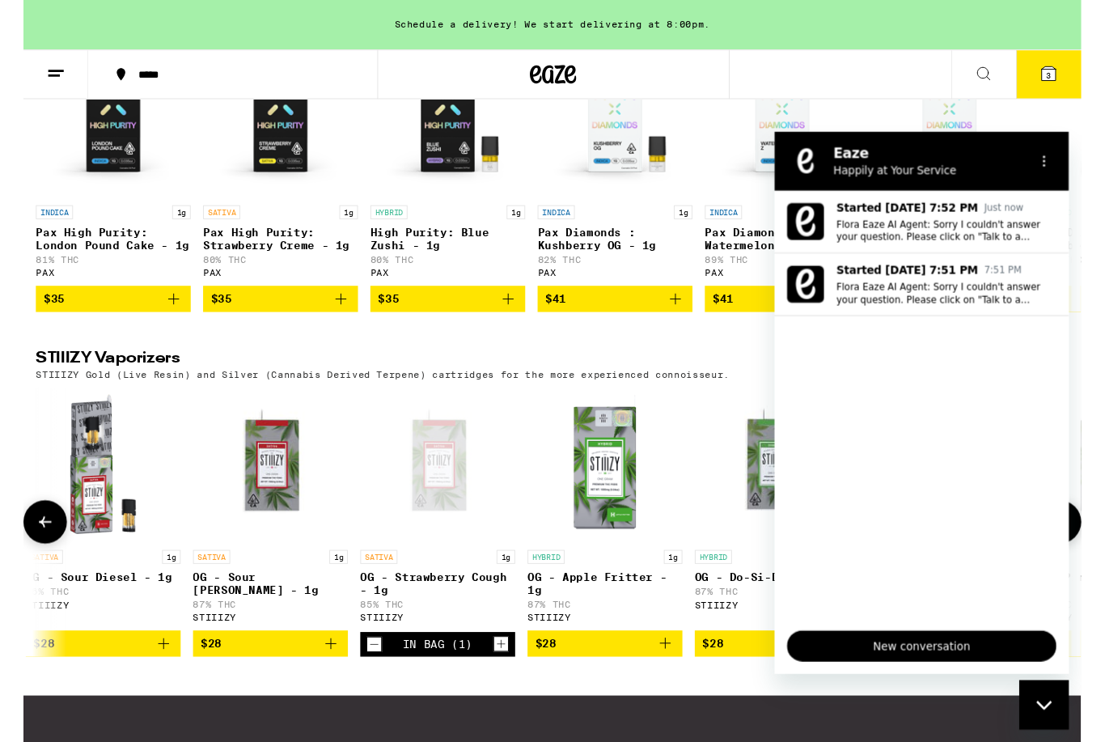
scroll to position [986, 0]
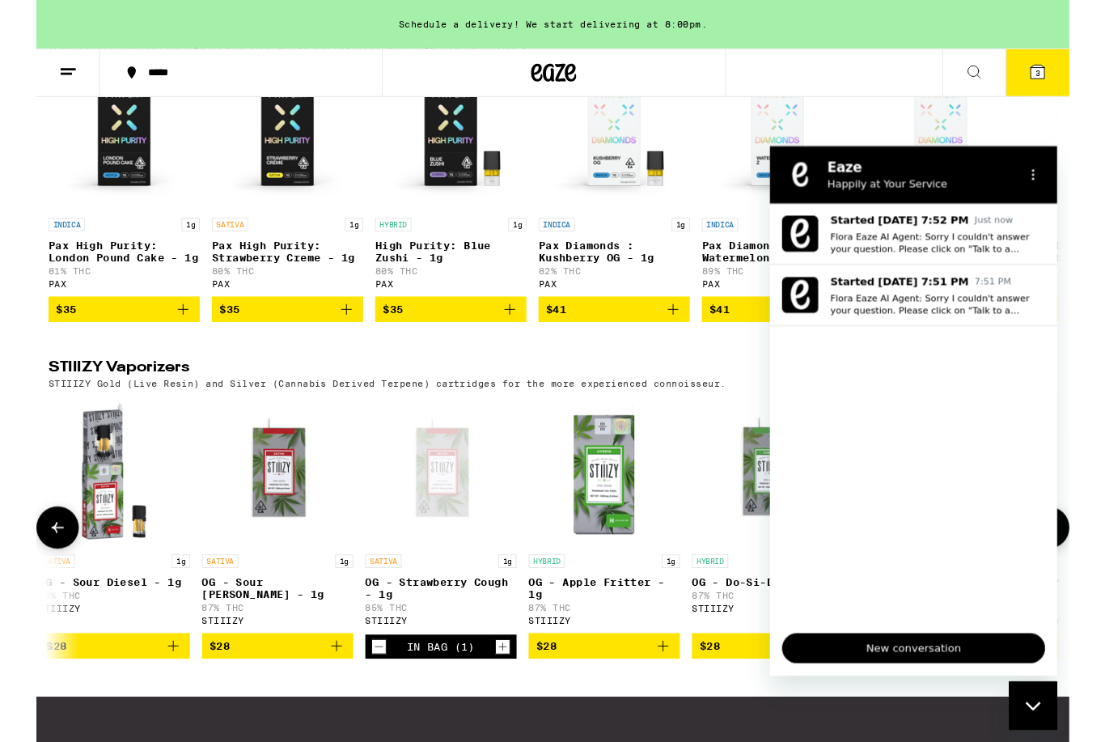
click at [1054, 176] on icon "Options menu" at bounding box center [1051, 176] width 13 height 13
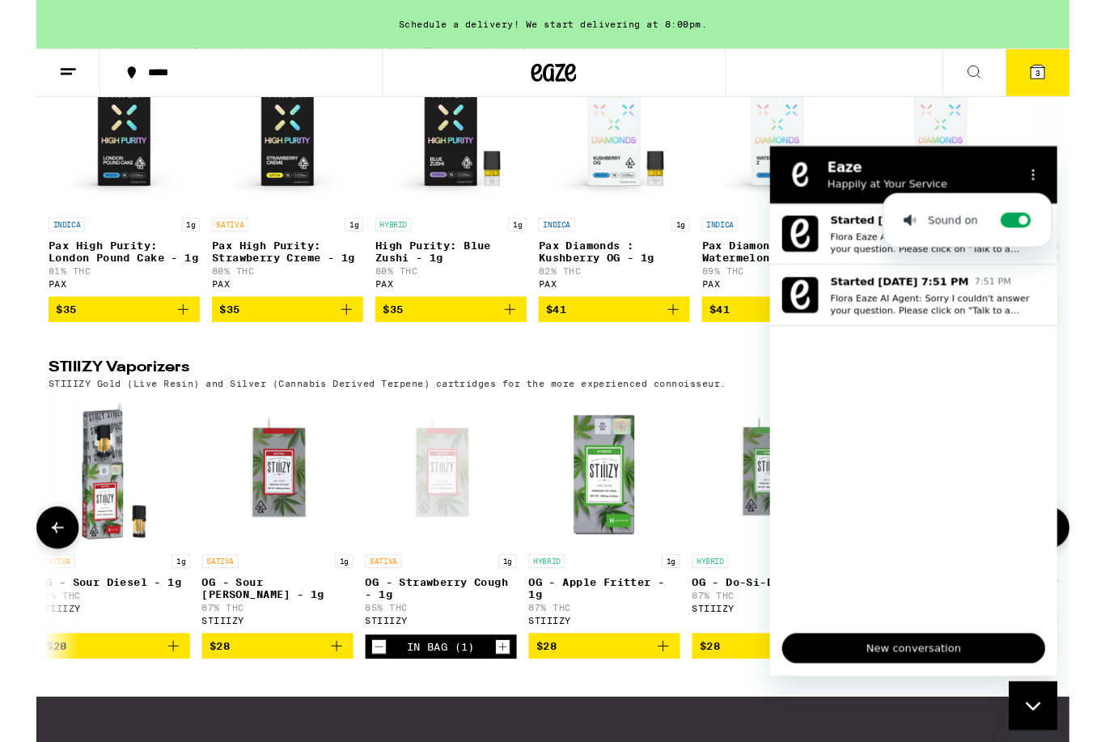
click at [946, 313] on p "Flora Eaze AI Agent: Sorry I couldn't answer your question. Please click on "Ta…" at bounding box center [949, 315] width 230 height 26
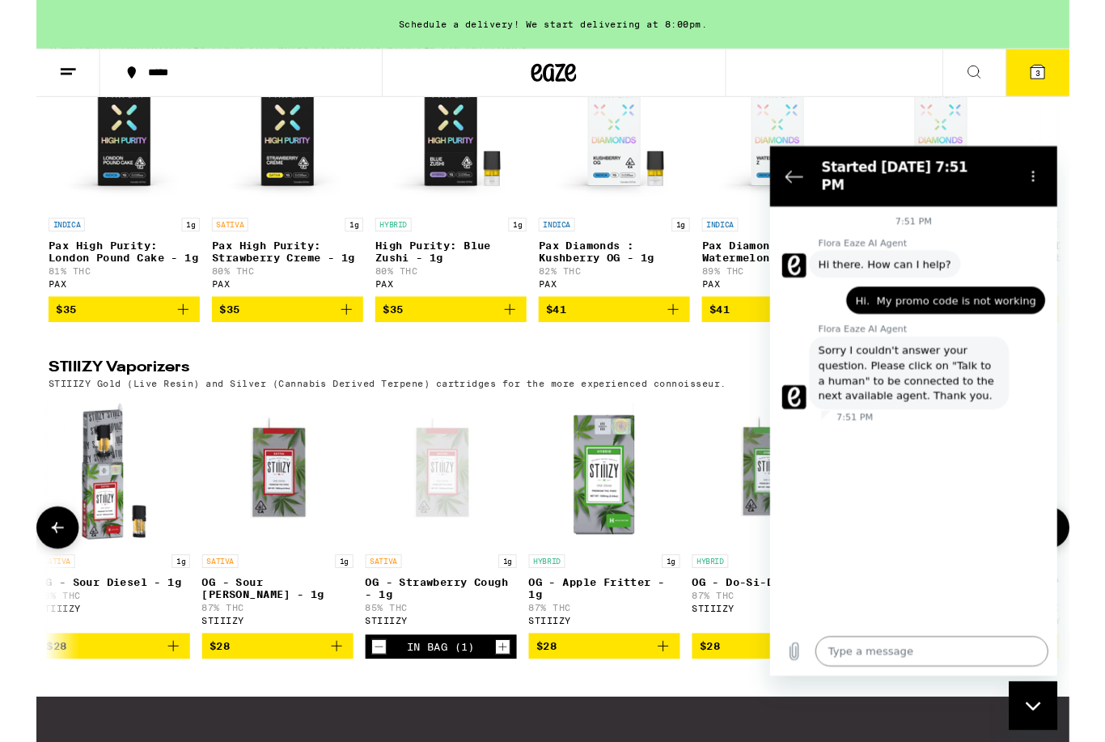
click at [909, 676] on textarea at bounding box center [942, 686] width 249 height 32
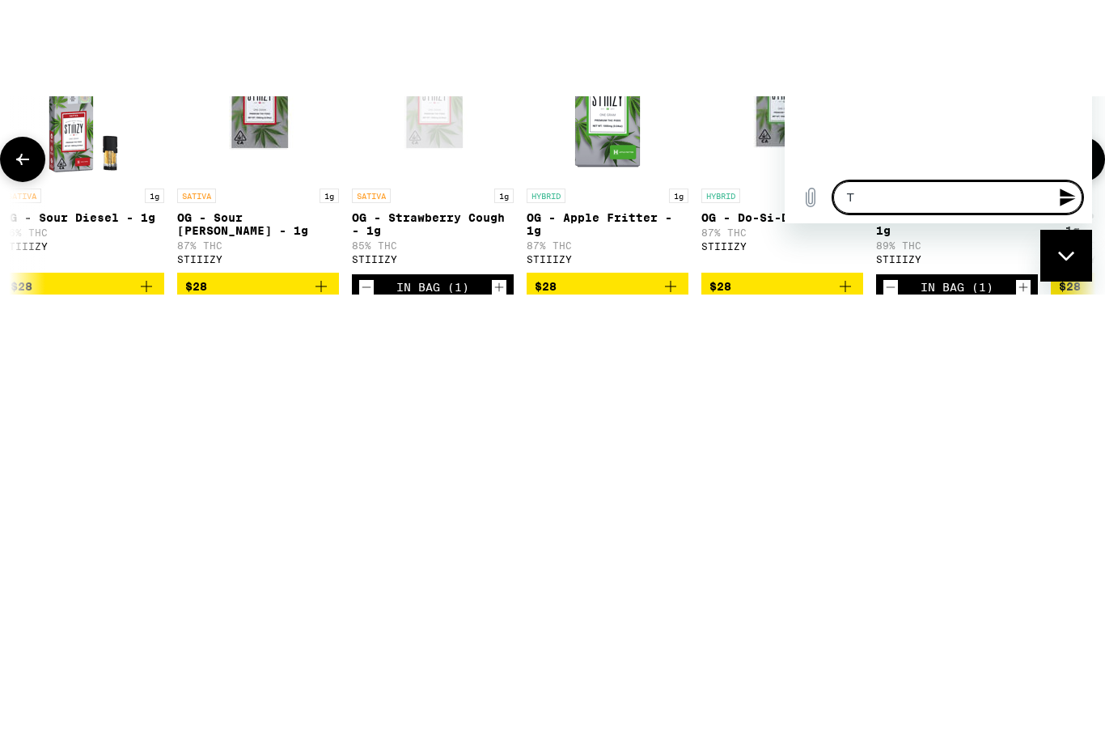
type textarea "T"
type textarea "x"
type textarea "Ta"
type textarea "x"
type textarea "Tal"
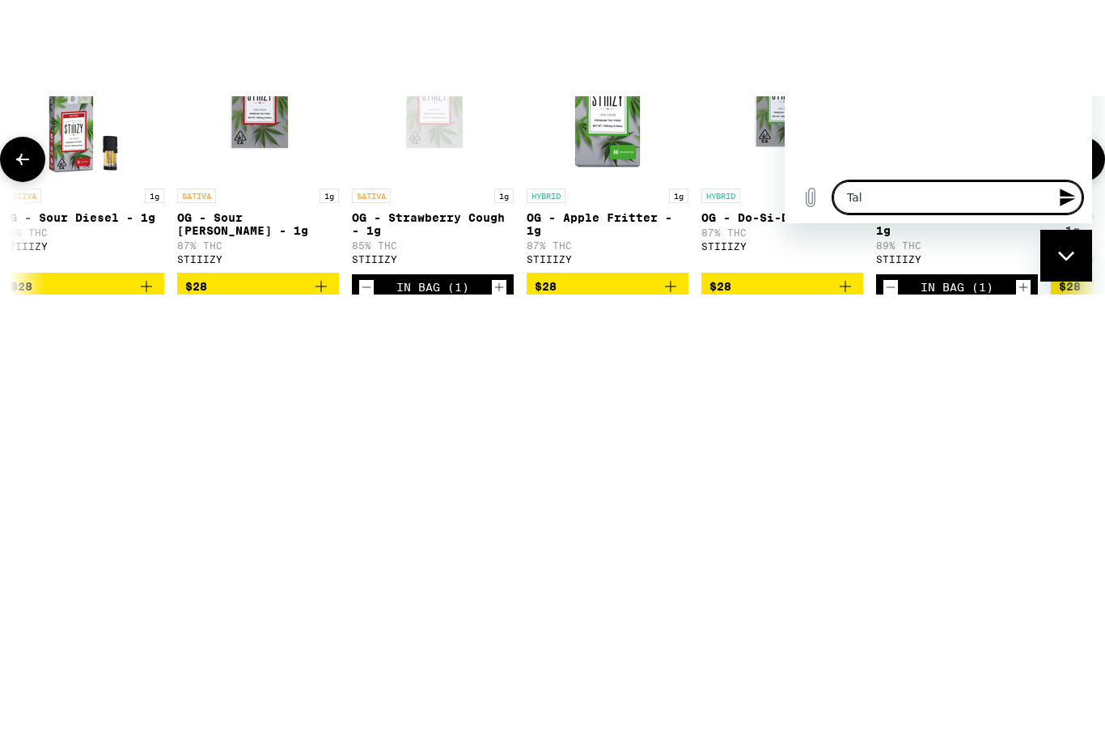
type textarea "x"
type textarea "Talk"
type textarea "x"
type textarea "Talk"
type textarea "x"
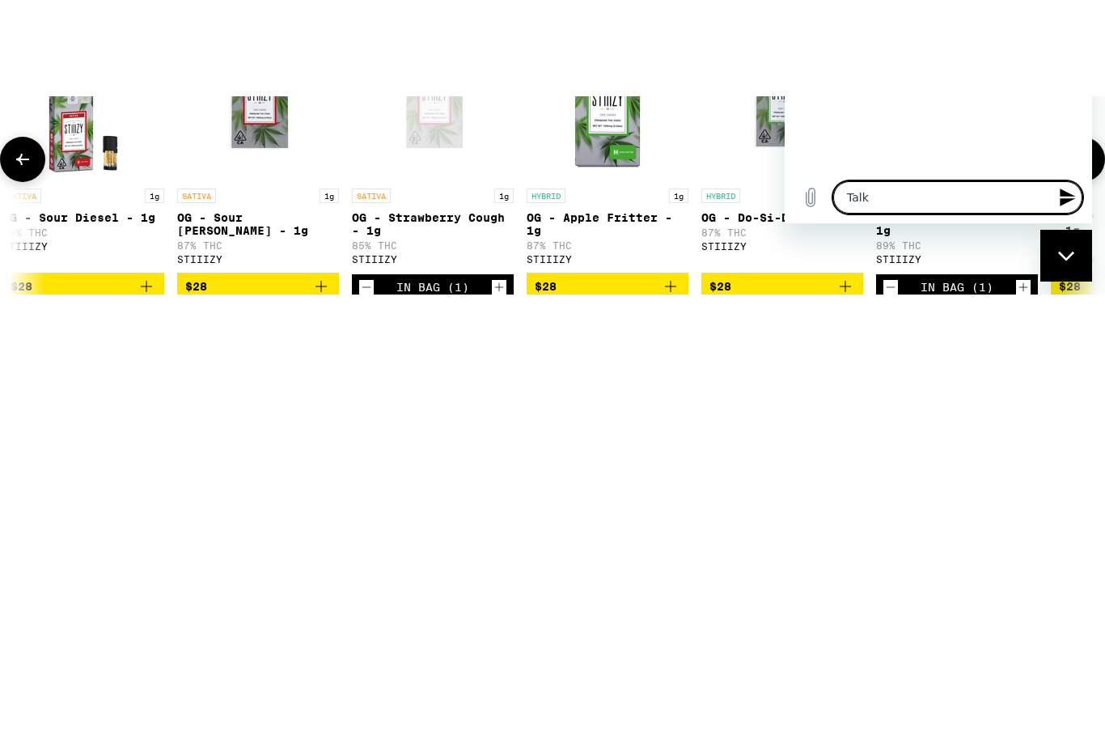
type textarea "Talk t"
type textarea "x"
type textarea "Talk to"
type textarea "x"
type textarea "Talk to"
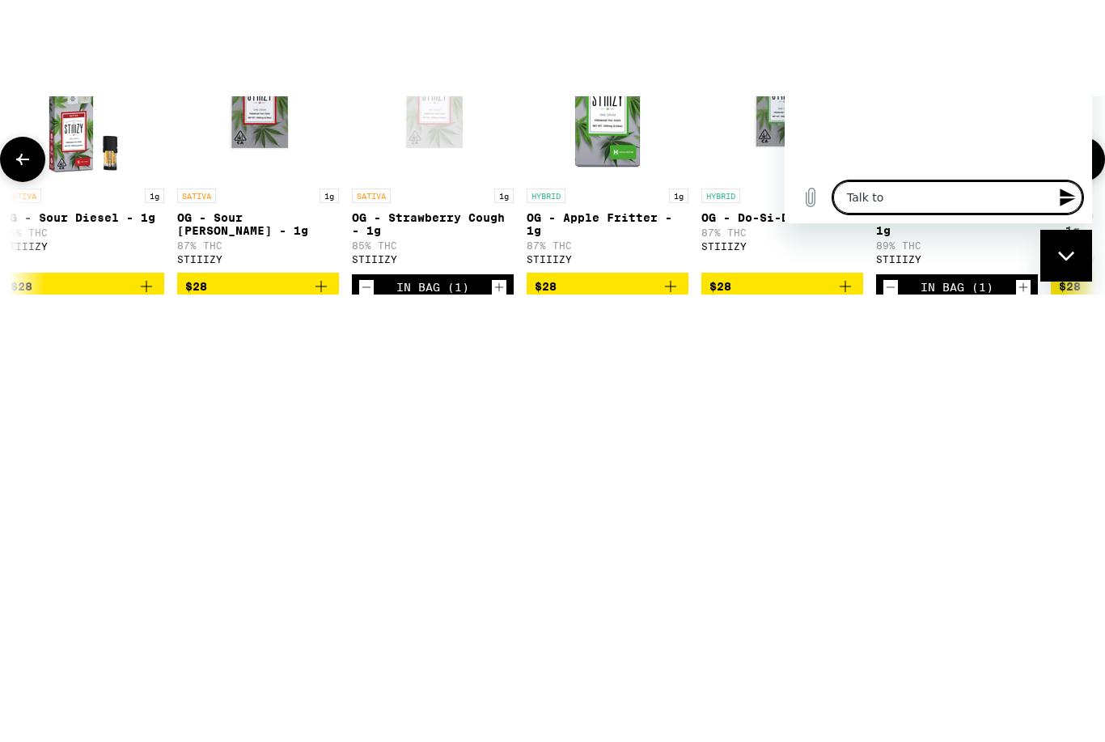
type textarea "x"
type textarea "Talk to a"
type textarea "x"
type textarea "Talk to a"
type textarea "x"
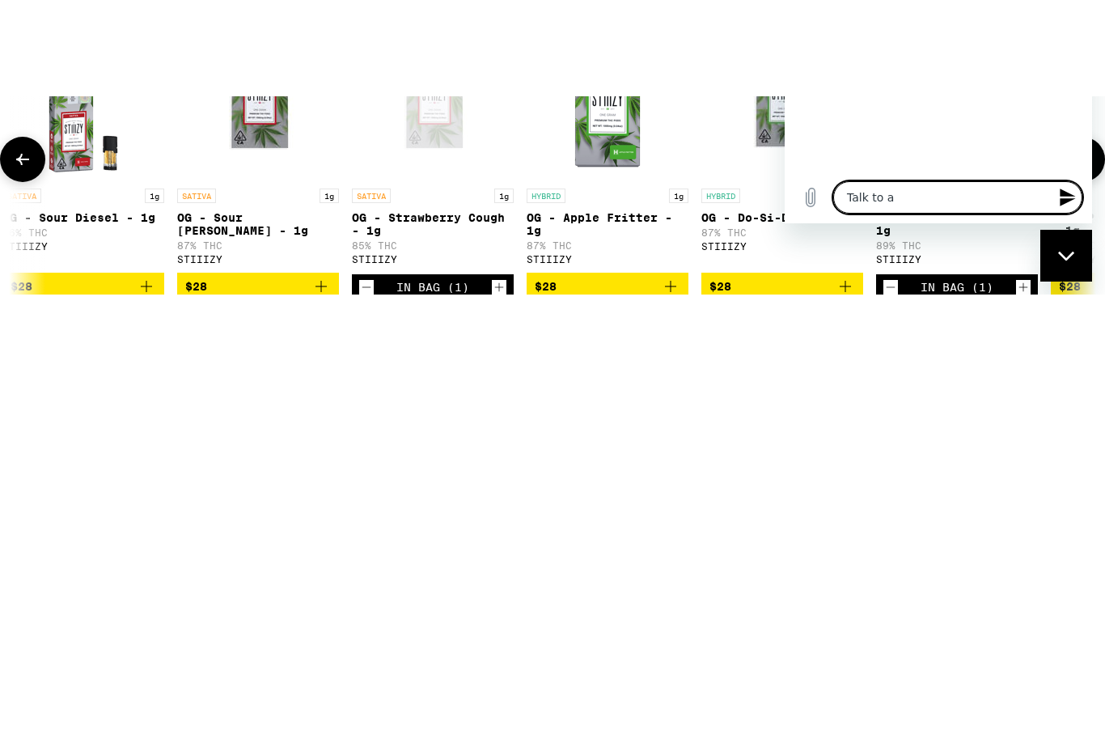
type textarea "Talk to a h"
type textarea "x"
type textarea "Talk to a hu"
type textarea "x"
type textarea "Talk to a hum"
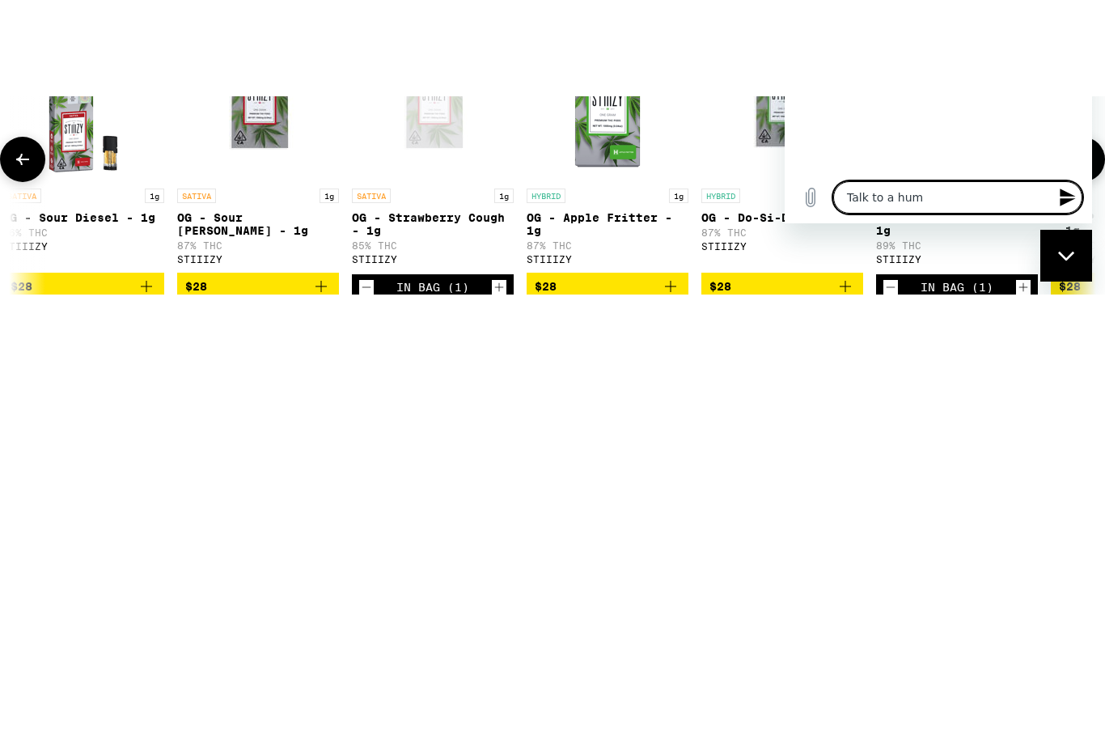
type textarea "x"
type textarea "Talk to a huma"
type textarea "x"
type textarea "Talk to a human"
type textarea "x"
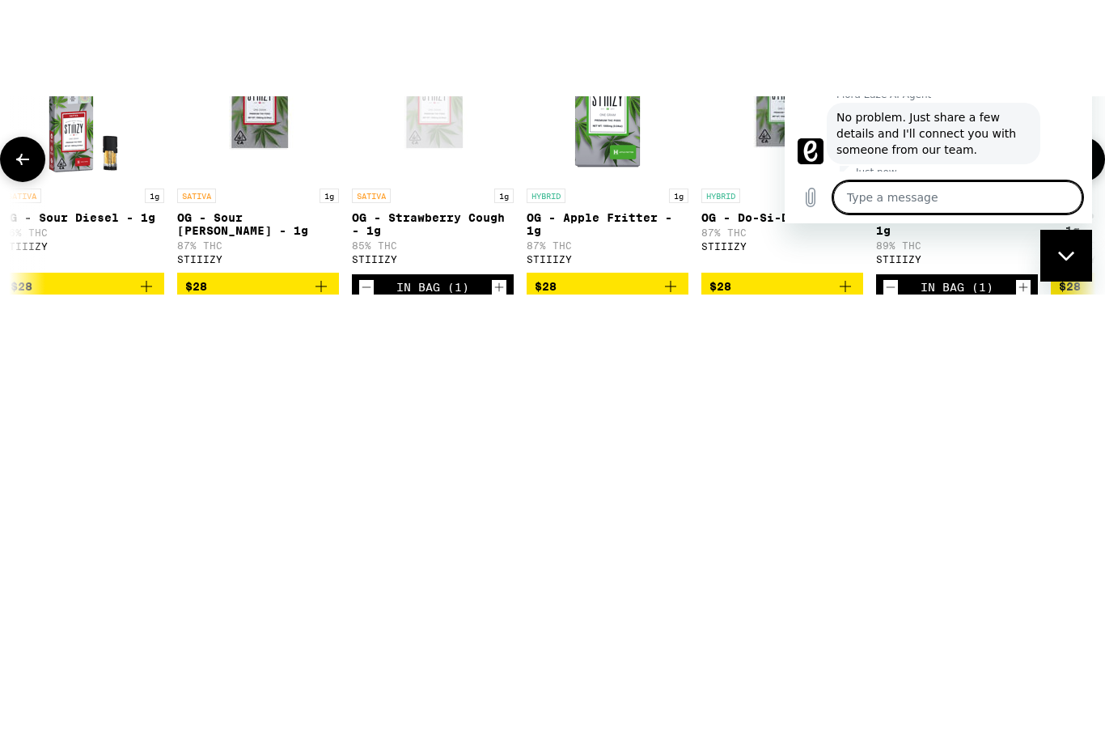
type textarea "x"
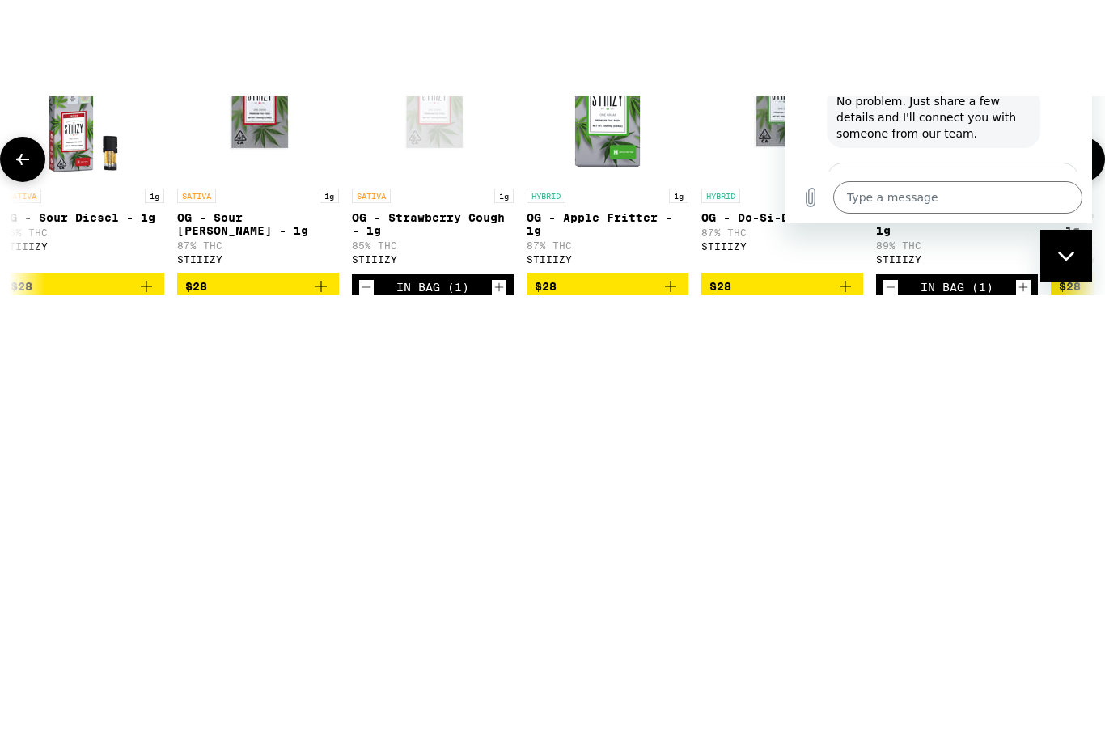
scroll to position [22, 0]
type input "Mike"
click at [1040, 242] on button "Next" at bounding box center [1038, 255] width 54 height 32
type input "iykmicheals@yahoo.com"
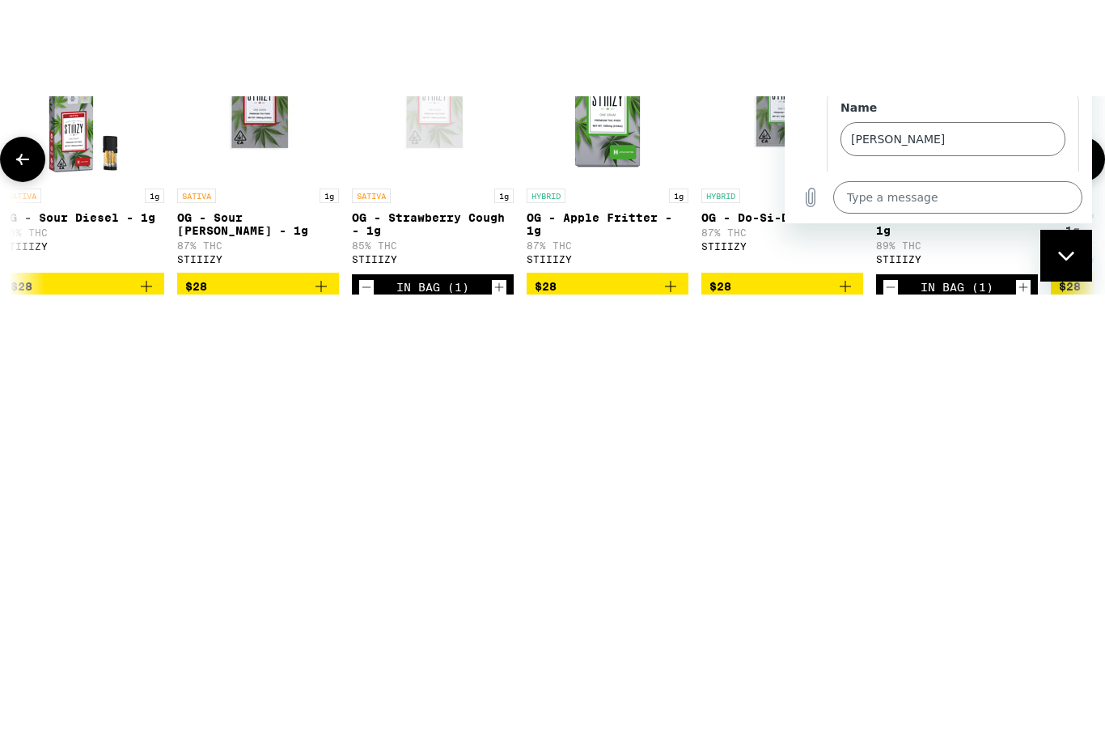
click at [1040, 242] on button "Next" at bounding box center [1038, 255] width 54 height 32
type input "4159108505"
click at [1038, 311] on button "Send" at bounding box center [1038, 324] width 56 height 32
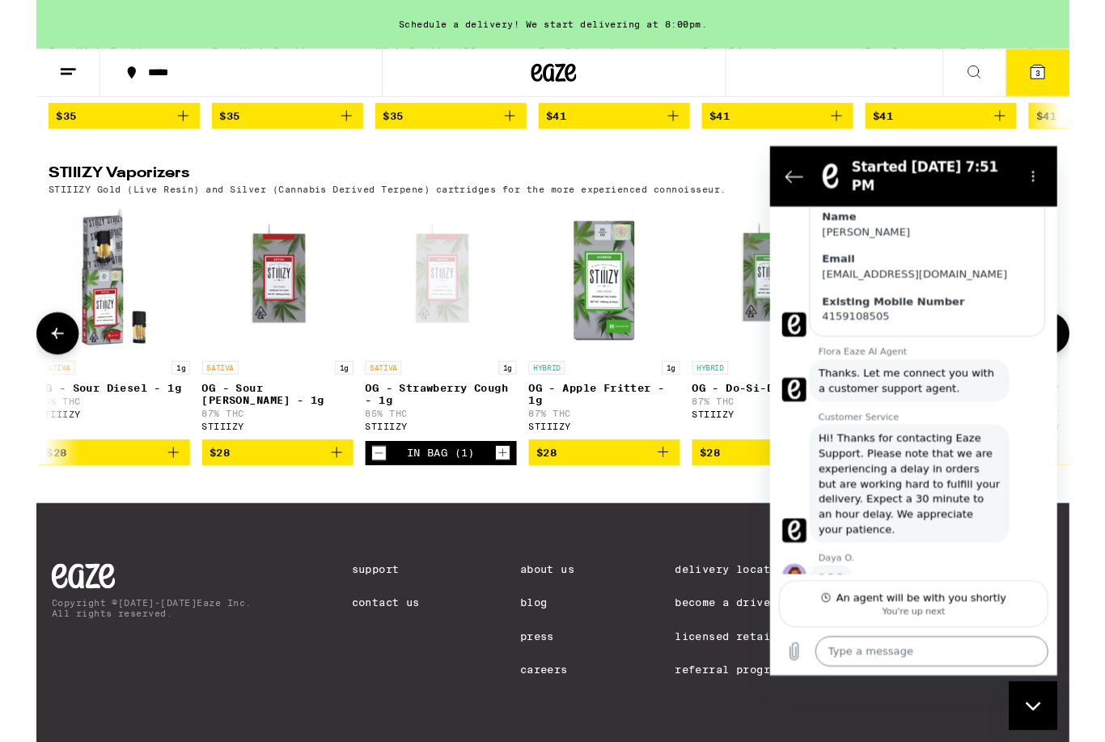
scroll to position [381, 0]
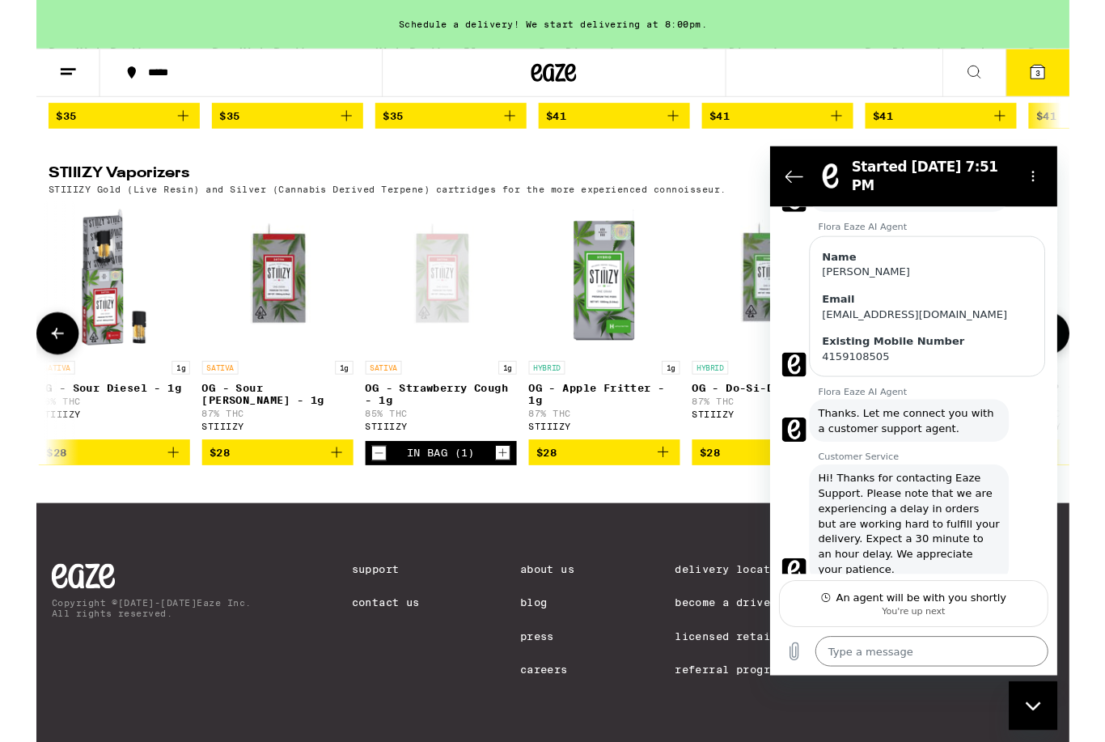
type textarea "x"
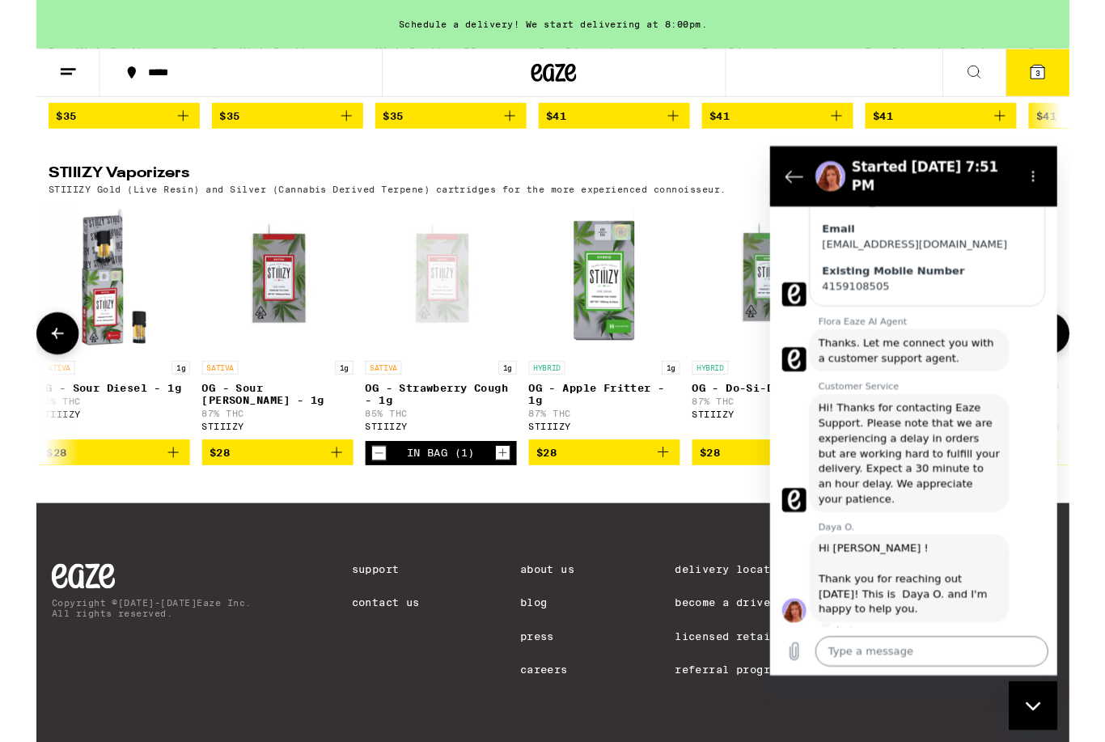
scroll to position [412, 0]
click at [894, 677] on textarea at bounding box center [942, 686] width 249 height 32
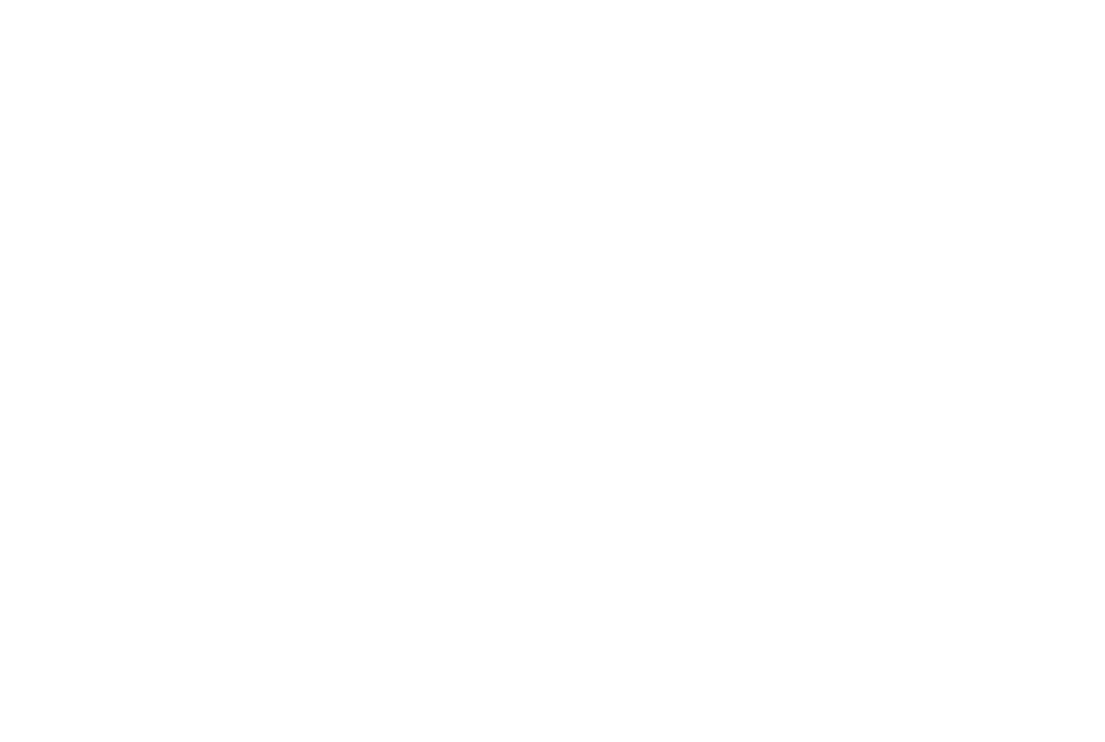
type textarea "H"
type textarea "x"
type textarea "Hi"
type textarea "x"
type textarea "Hi"
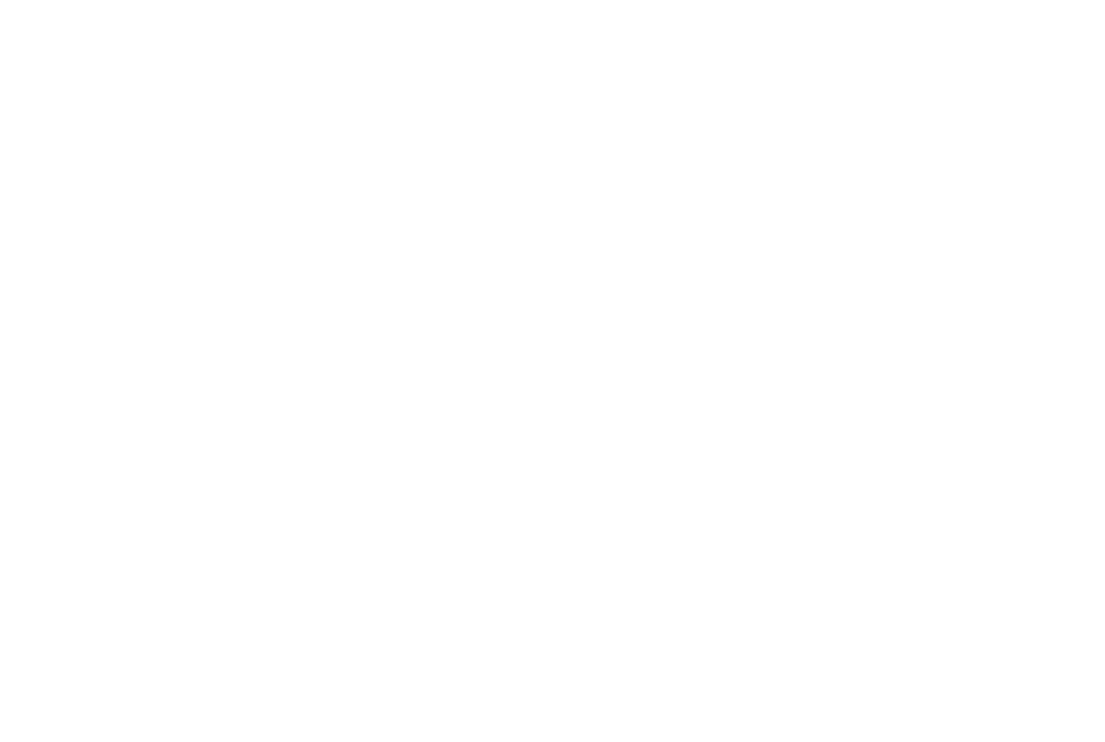
type textarea "x"
type textarea "Hi."
type textarea "x"
type textarea "Hi."
type textarea "x"
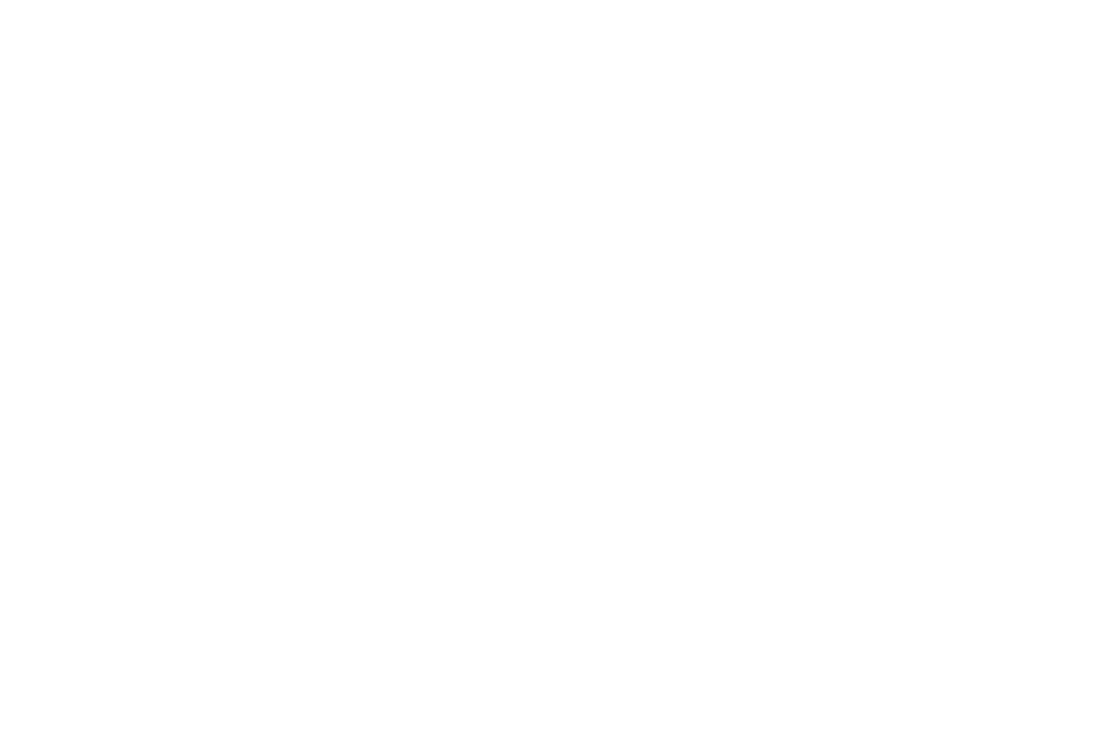
type textarea "Hi. M"
type textarea "x"
type textarea "Hi. My"
type textarea "x"
type textarea "Hi. My"
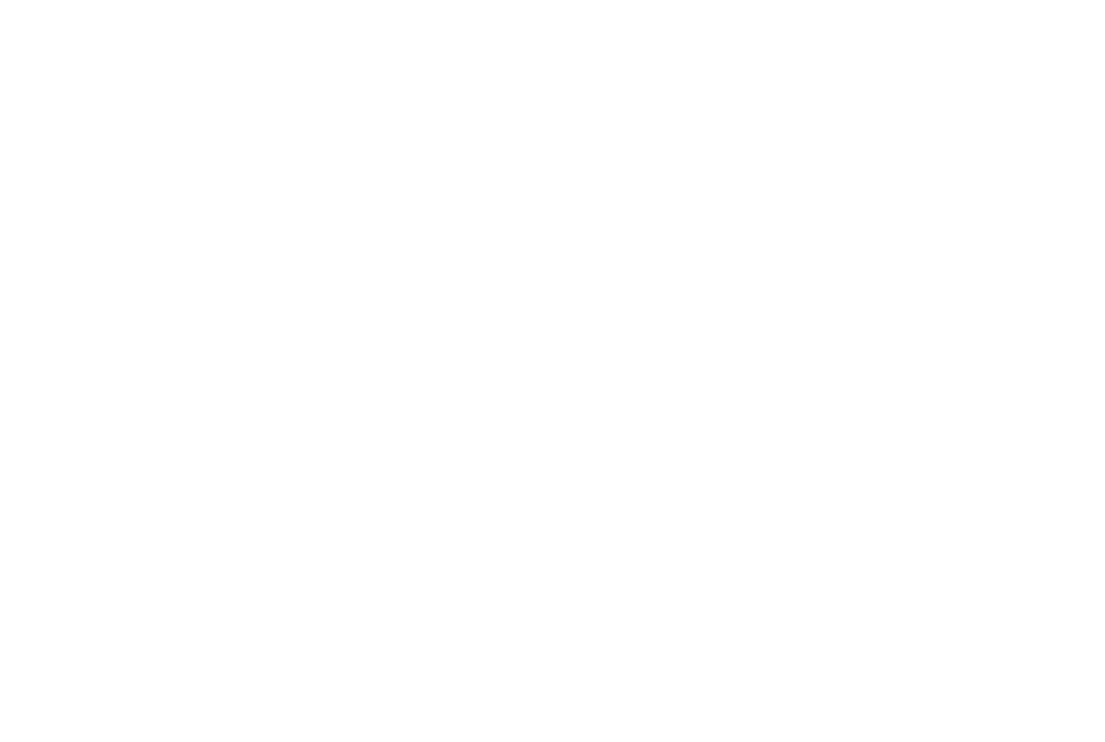
type textarea "x"
type textarea "Hi. My p"
type textarea "x"
type textarea "Hi. My pr"
type textarea "x"
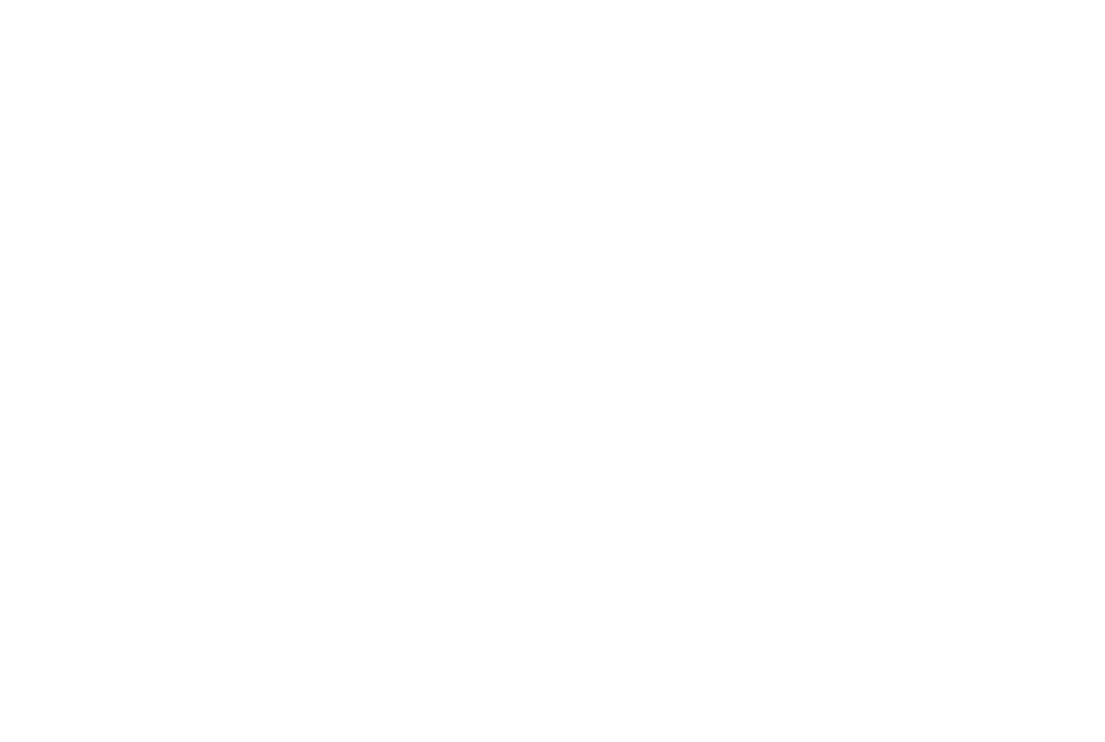
type textarea "Hi. My pro"
type textarea "x"
type textarea "Hi. My prom"
type textarea "x"
type textarea "Hi. My promo"
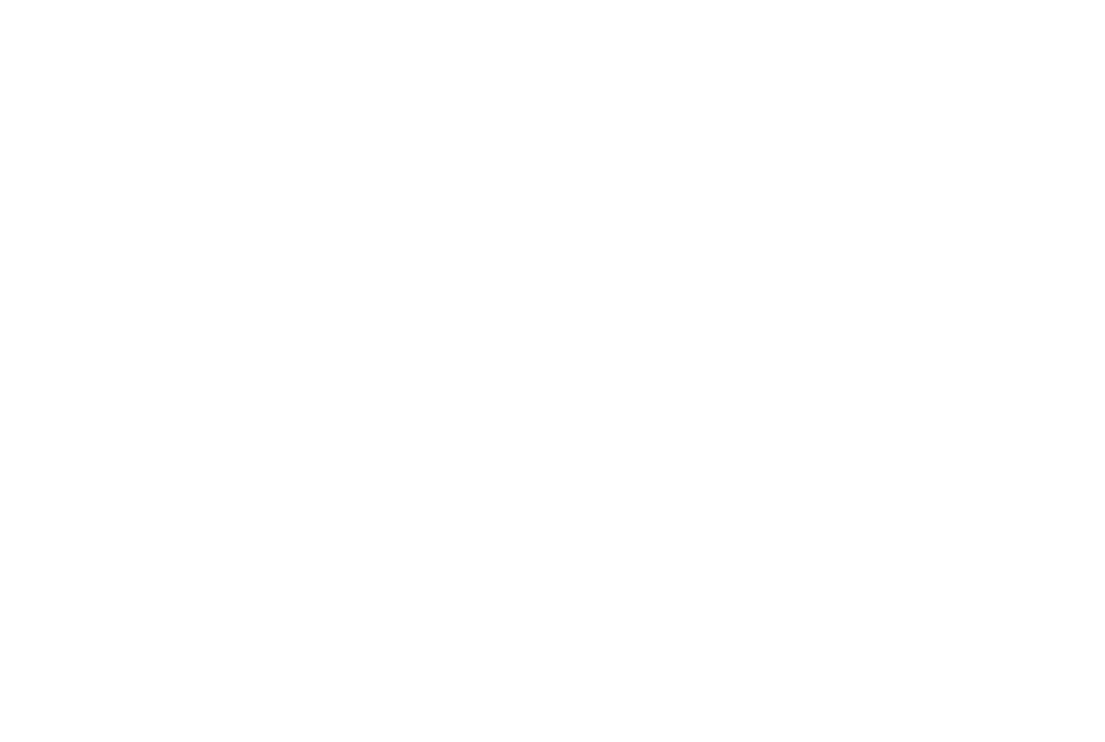
type textarea "x"
type textarea "Hi. My promo"
click at [1060, 120] on icon "Close messaging window" at bounding box center [1066, 125] width 17 height 11
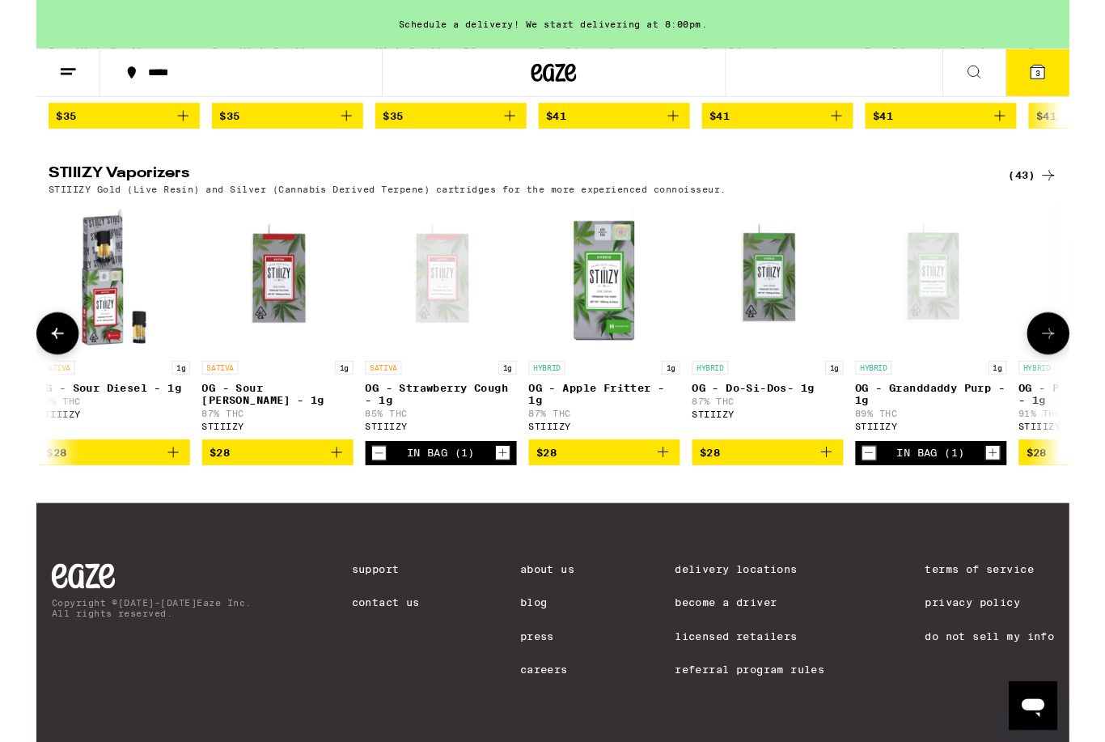
click at [1036, 704] on icon "Open messaging window" at bounding box center [1034, 709] width 24 height 19
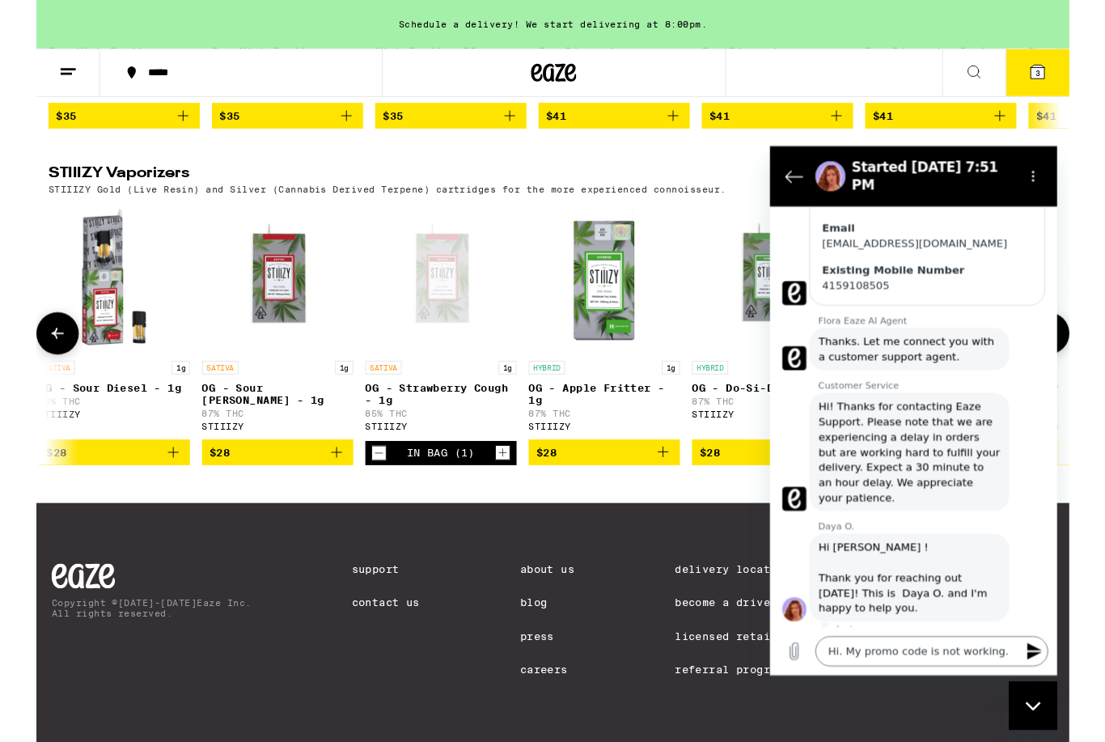
click at [963, 679] on textarea "Hi. My promo code is not working." at bounding box center [942, 686] width 249 height 32
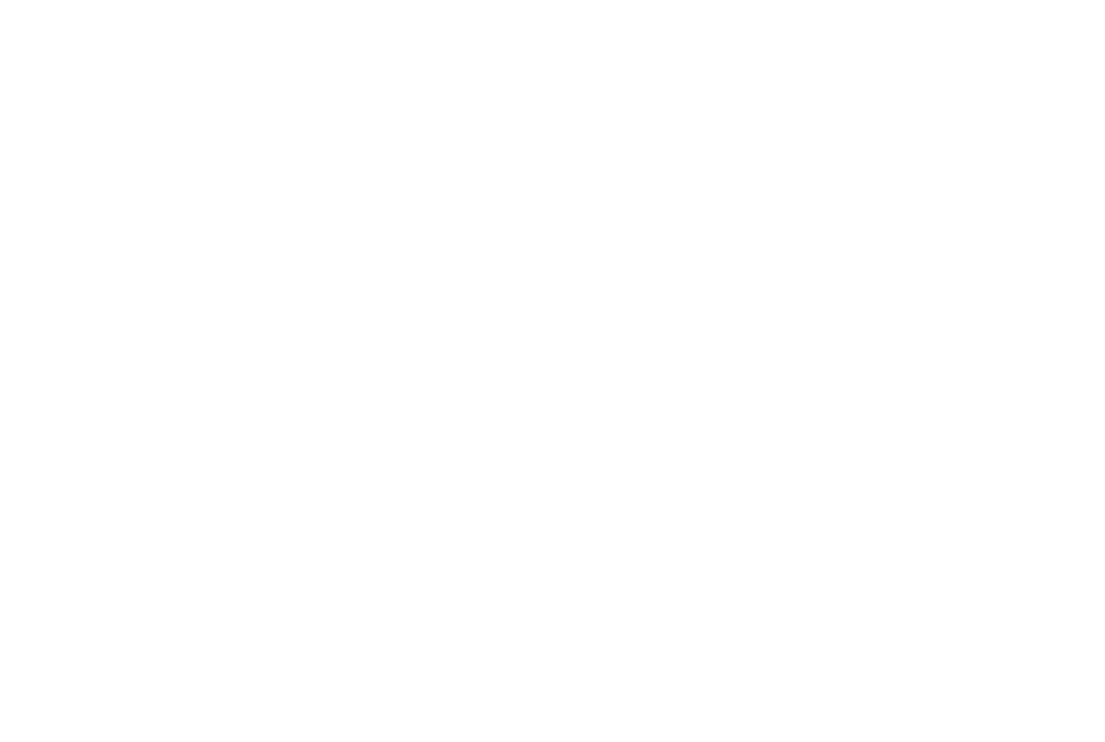
scroll to position [624, 0]
click at [804, 625] on link "Licensed Retailers" at bounding box center [763, 631] width 160 height 13
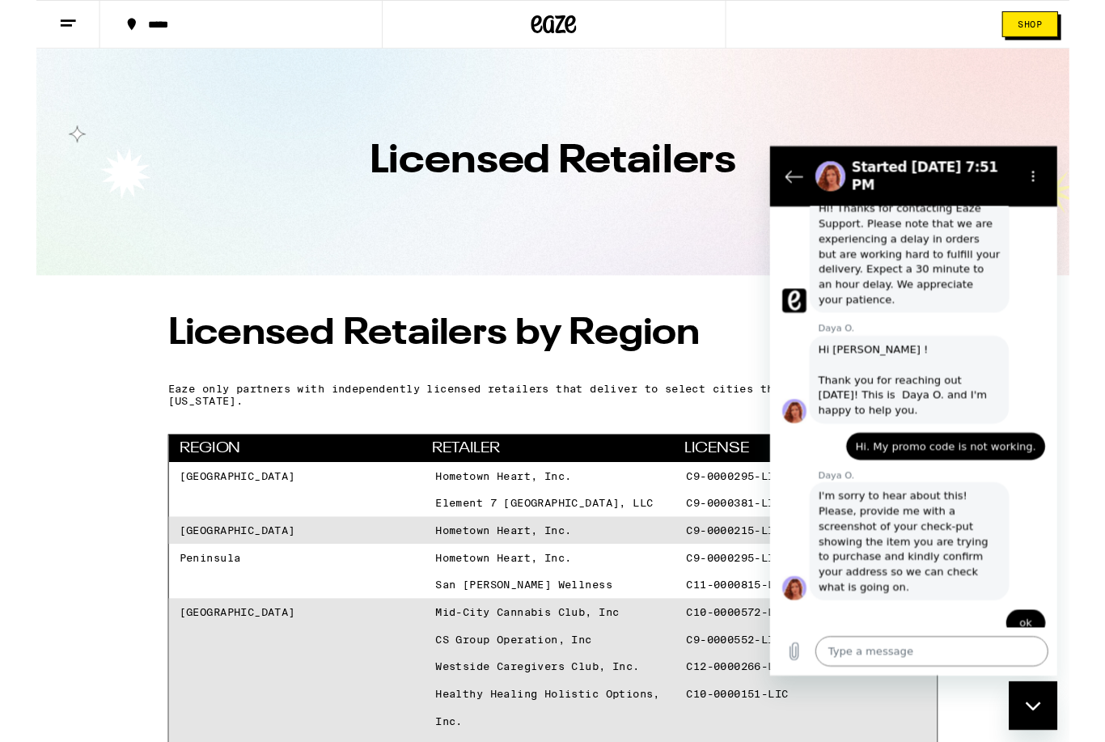
click at [804, 684] on icon "Upload file" at bounding box center [795, 685] width 19 height 19
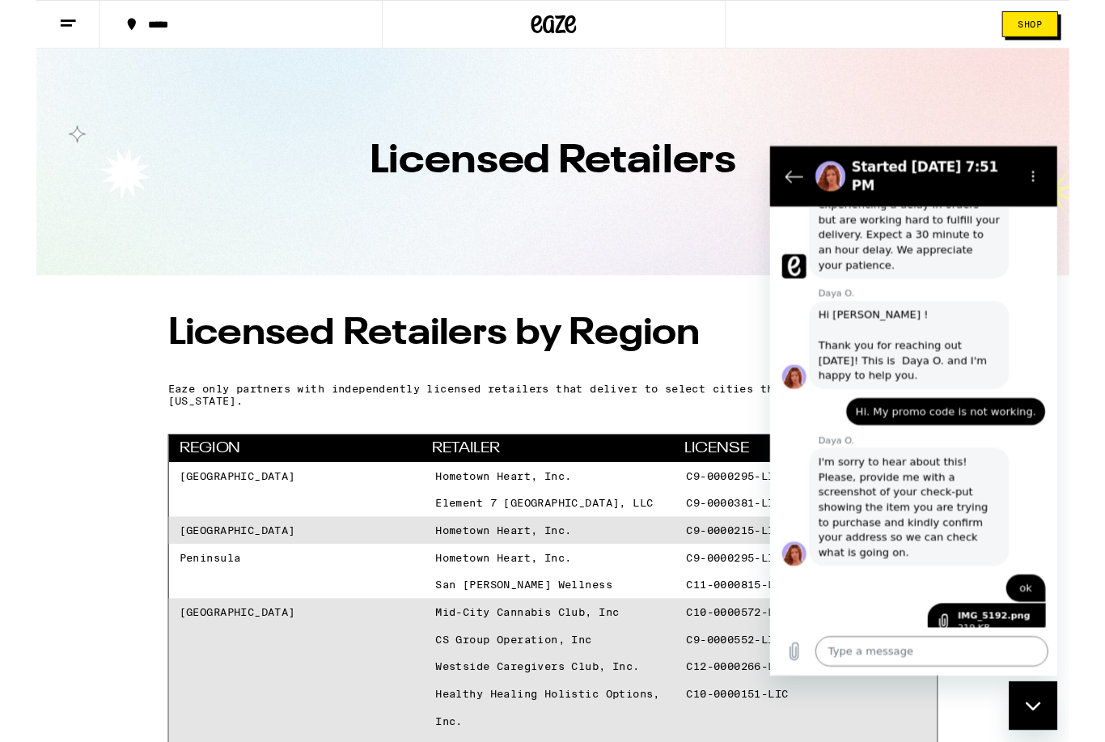
scroll to position [661, 0]
click at [874, 690] on textarea at bounding box center [942, 686] width 249 height 32
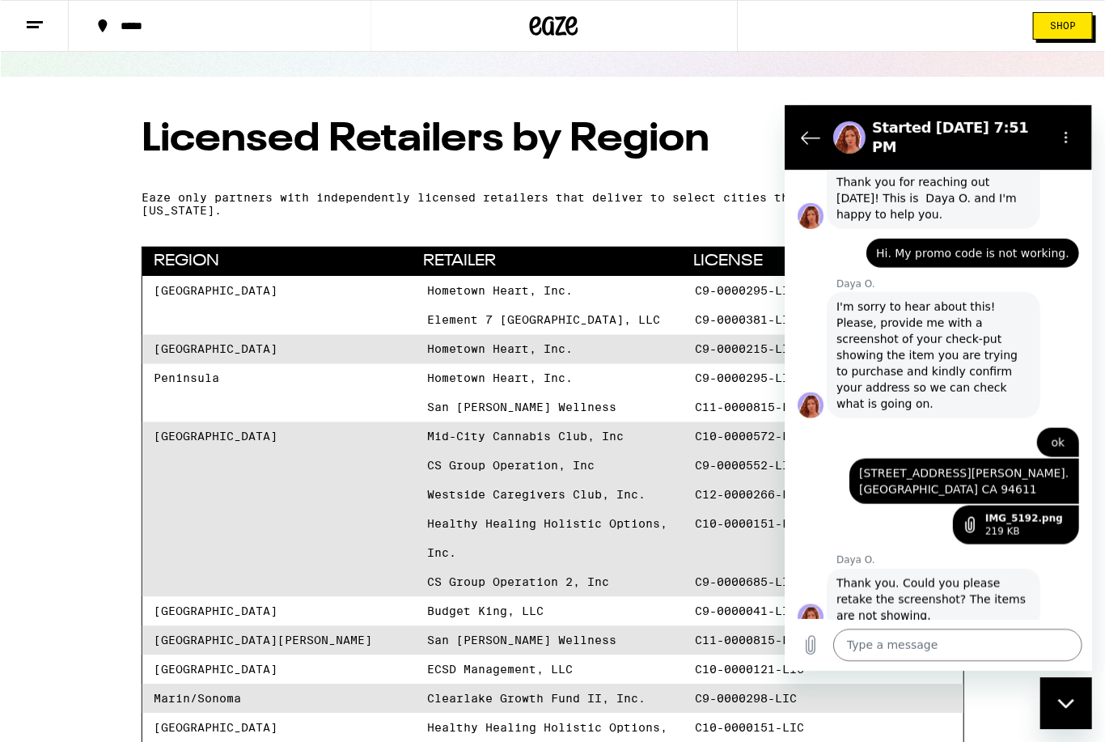
scroll to position [0, 0]
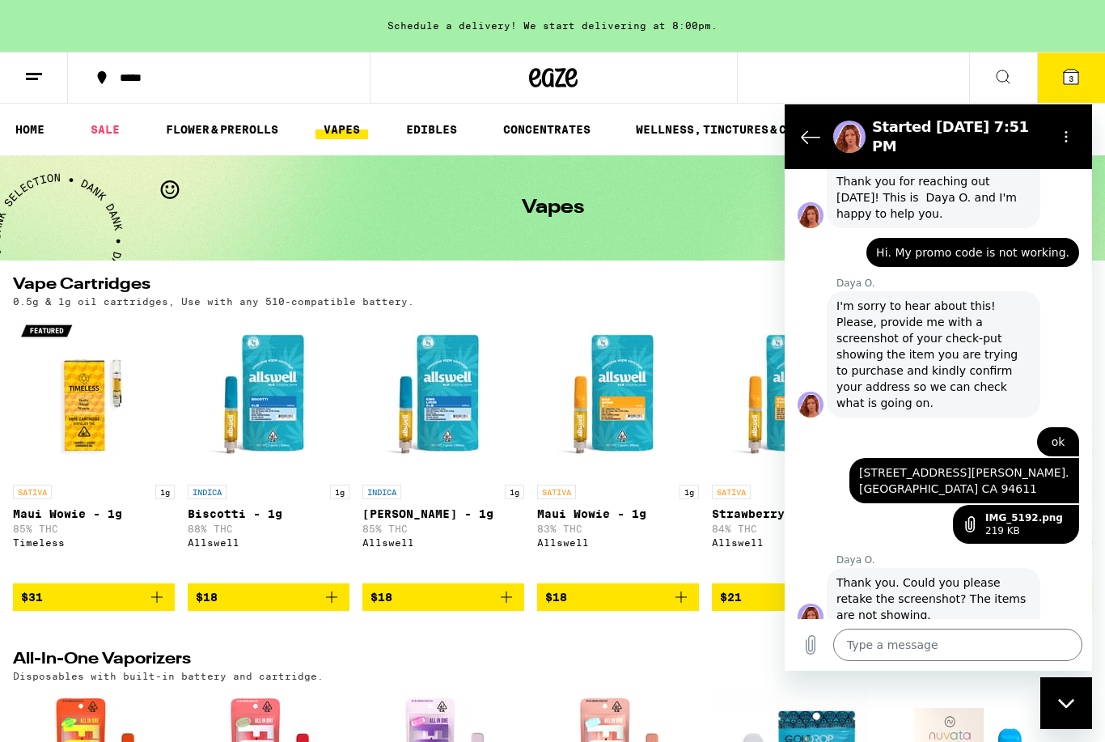
click at [1074, 81] on span "3" at bounding box center [1071, 79] width 5 height 10
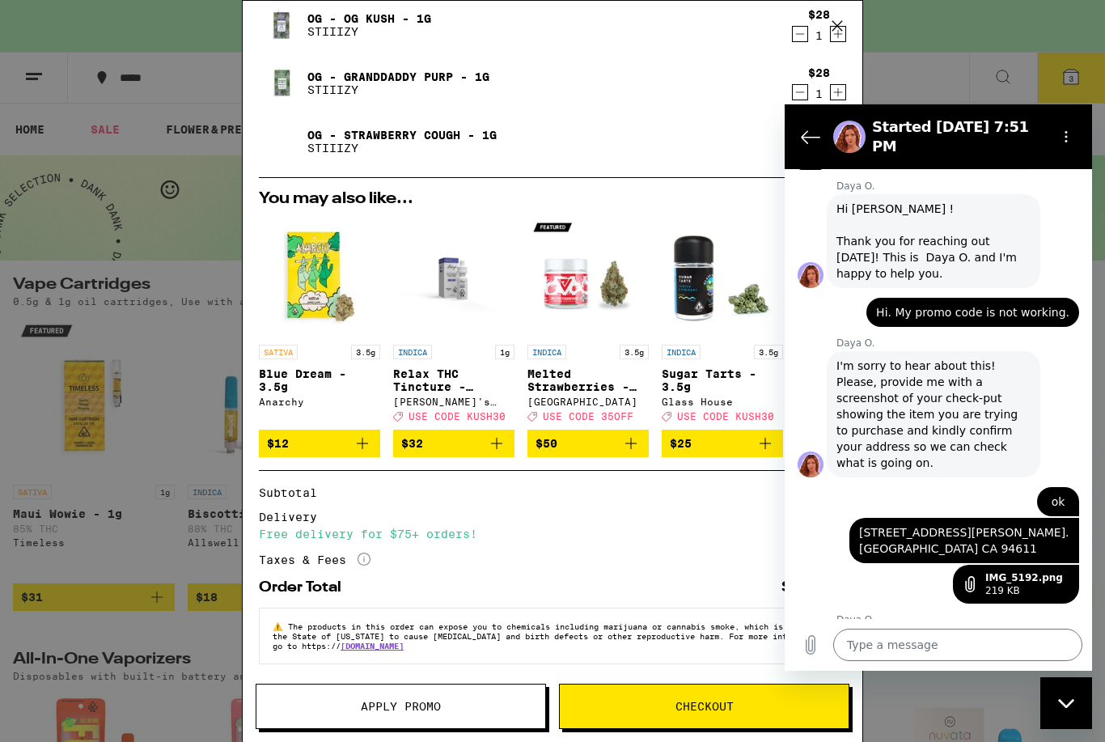
scroll to position [116, 0]
click at [1063, 708] on icon "Close messaging window" at bounding box center [1066, 703] width 17 height 11
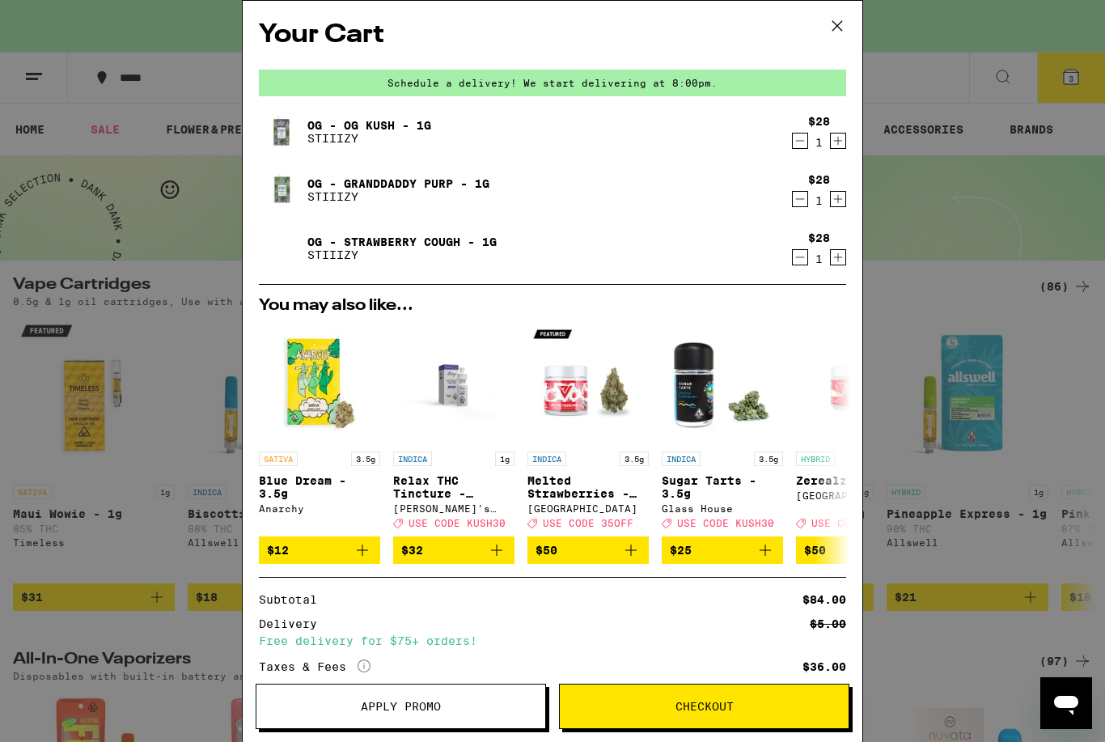
scroll to position [0, 0]
click at [1061, 691] on icon "Open messaging window" at bounding box center [1066, 703] width 29 height 29
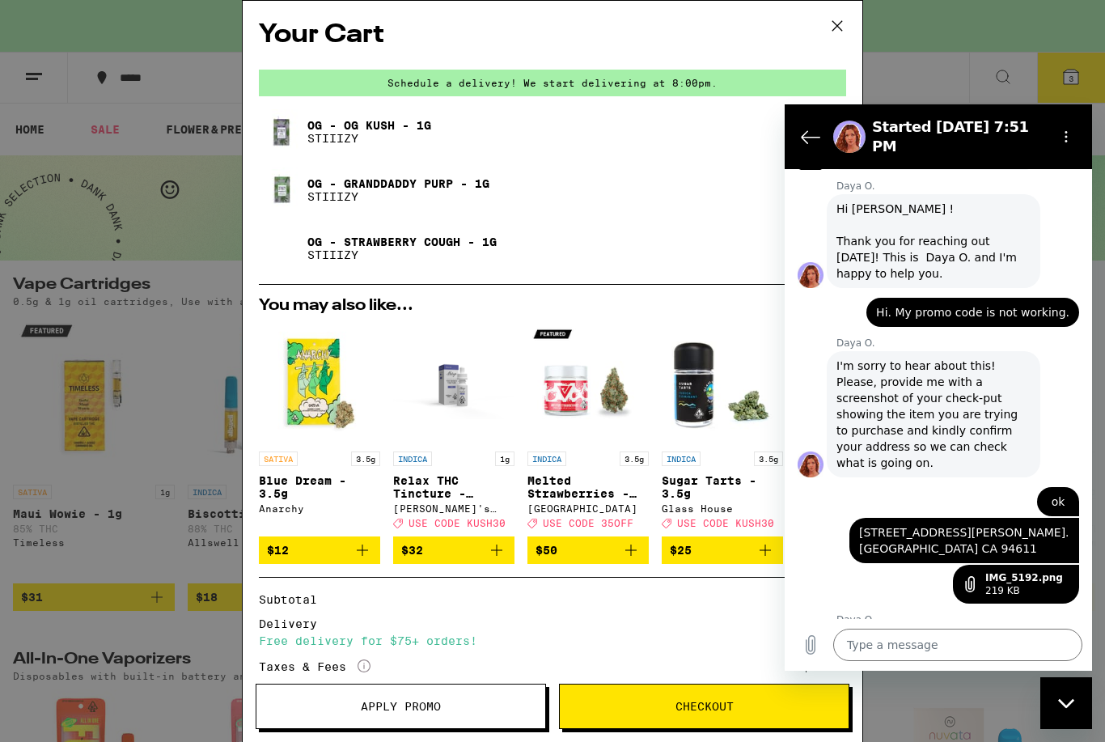
click at [812, 640] on icon "Upload file" at bounding box center [811, 645] width 9 height 19
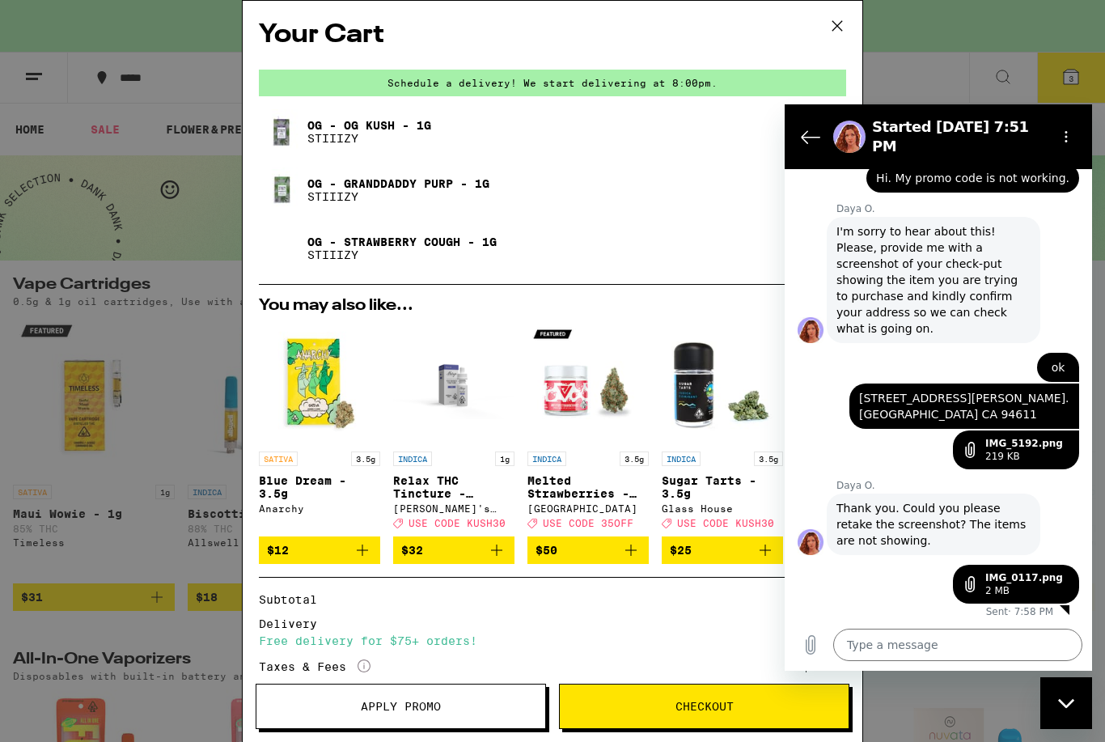
scroll to position [842, 0]
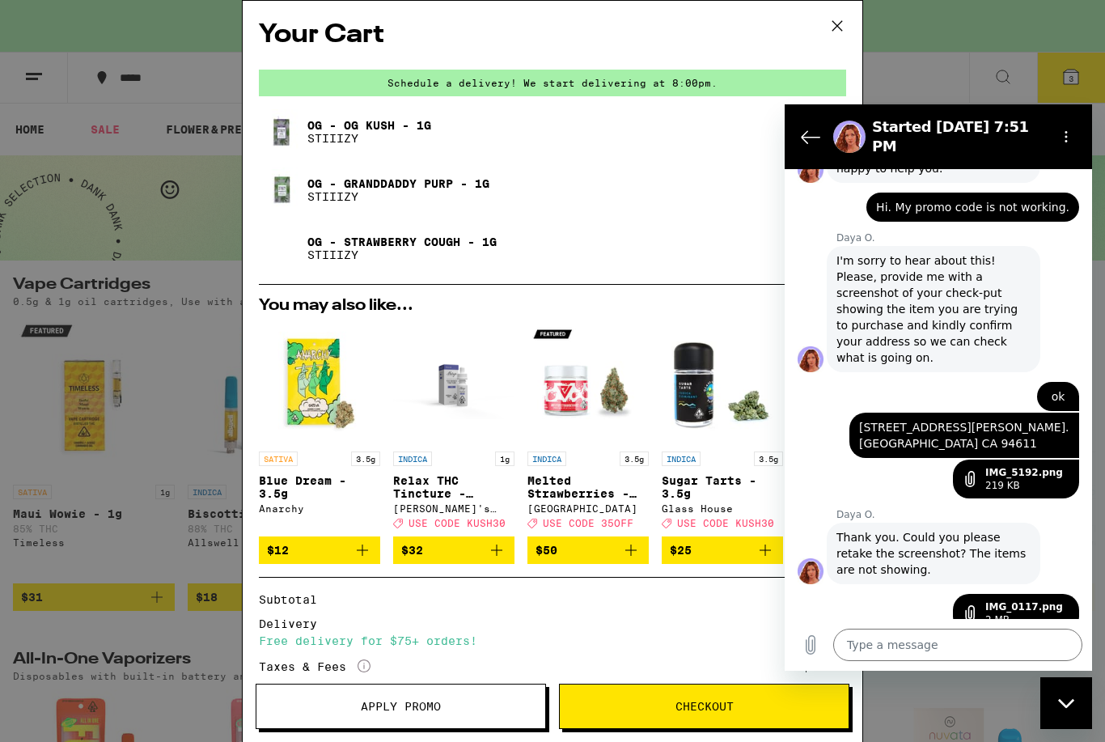
click at [889, 640] on textarea at bounding box center [957, 645] width 249 height 32
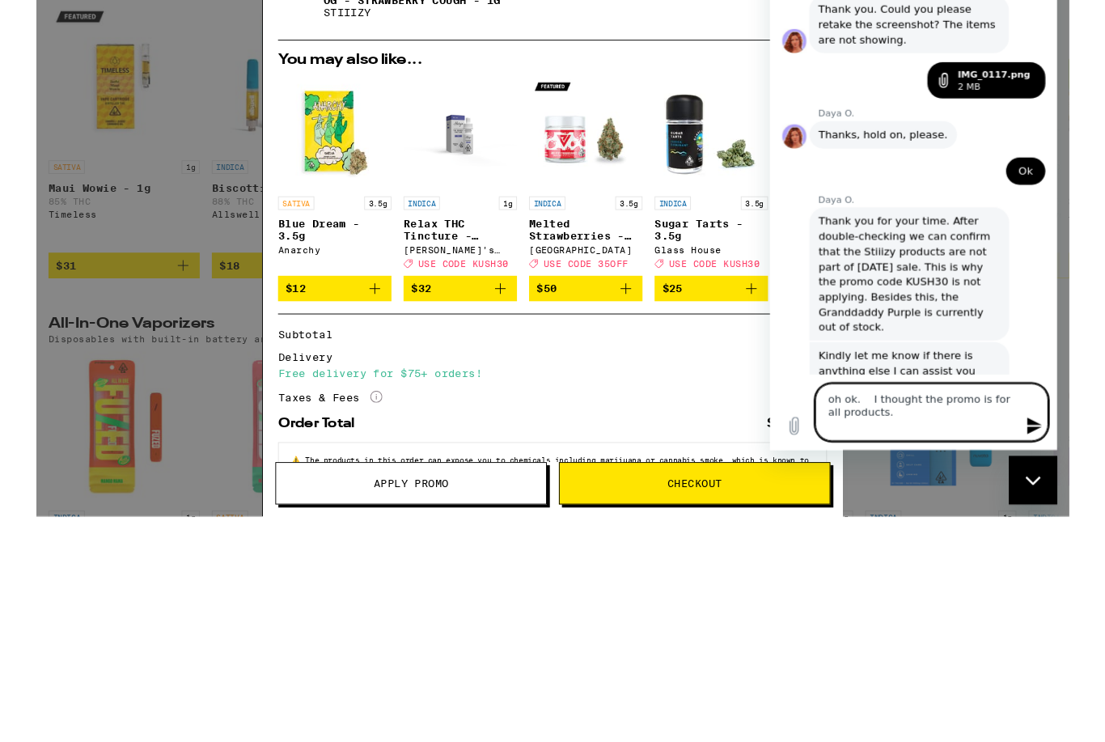
scroll to position [314, 0]
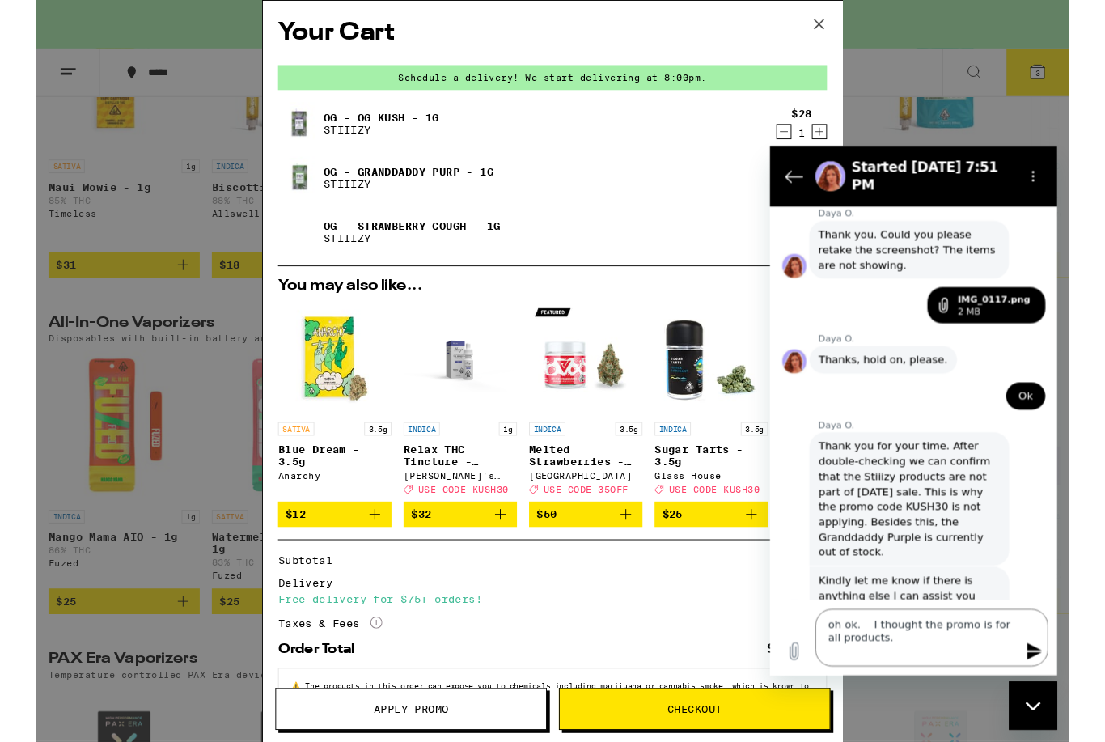
click at [964, 678] on textarea "oh ok. I thought the promo is for all products." at bounding box center [942, 671] width 249 height 61
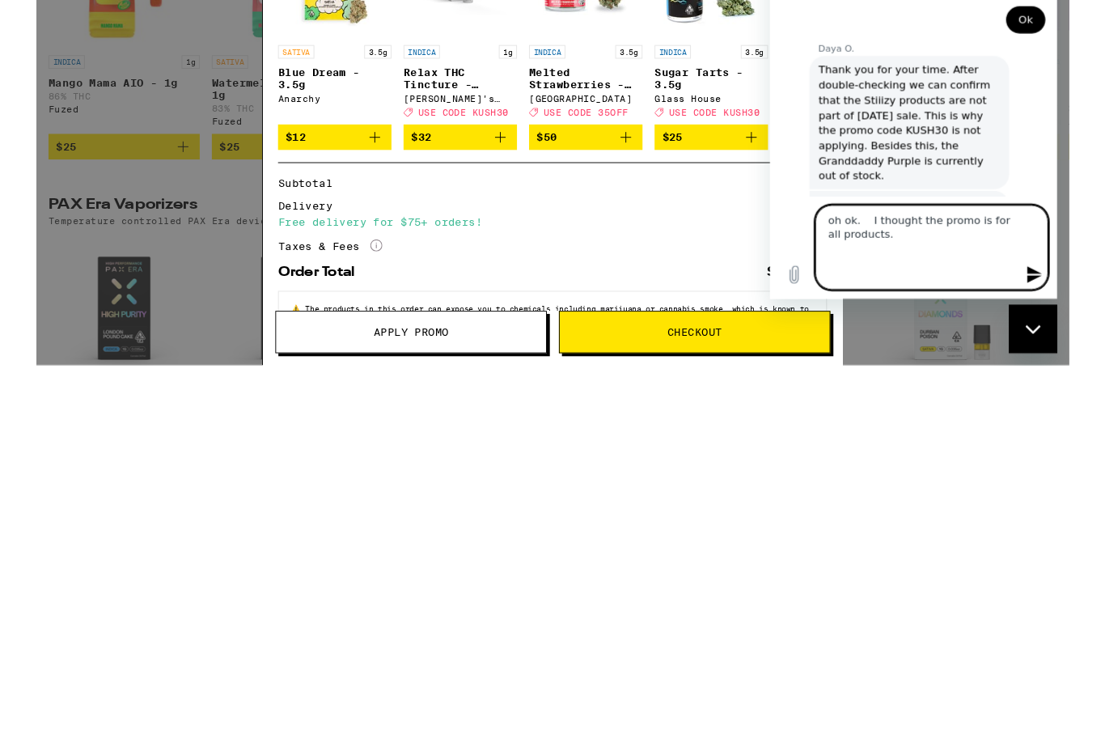
click at [1053, 312] on icon "Send message" at bounding box center [1052, 310] width 15 height 18
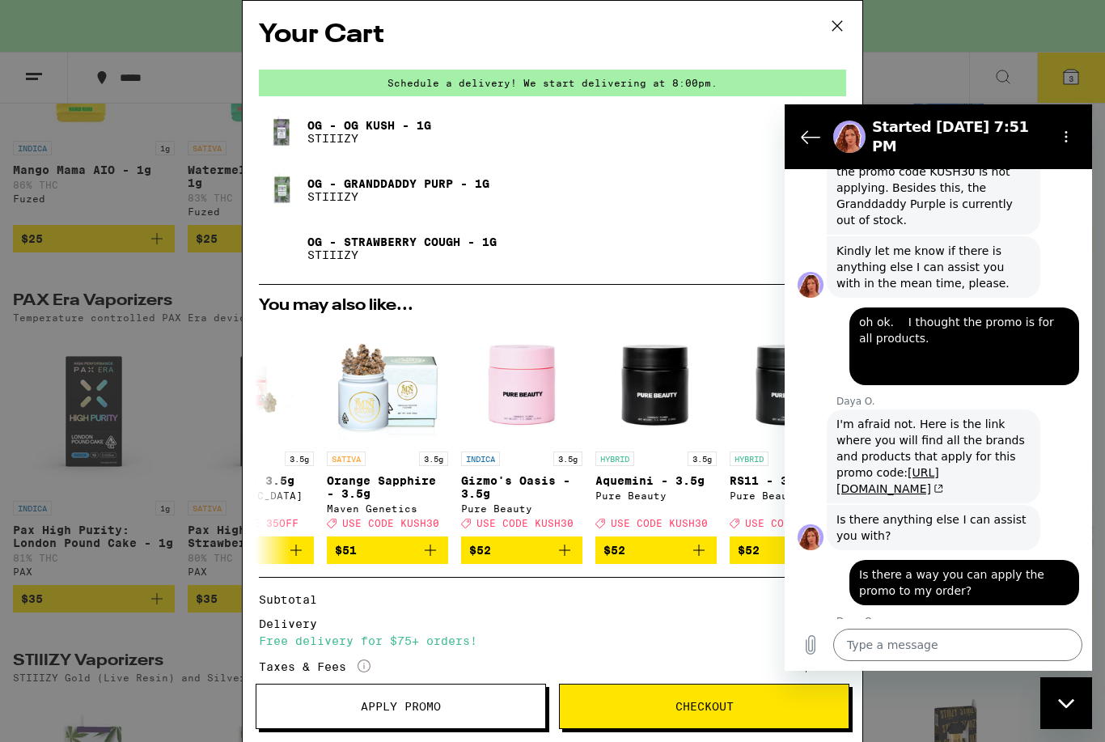
scroll to position [1498, 0]
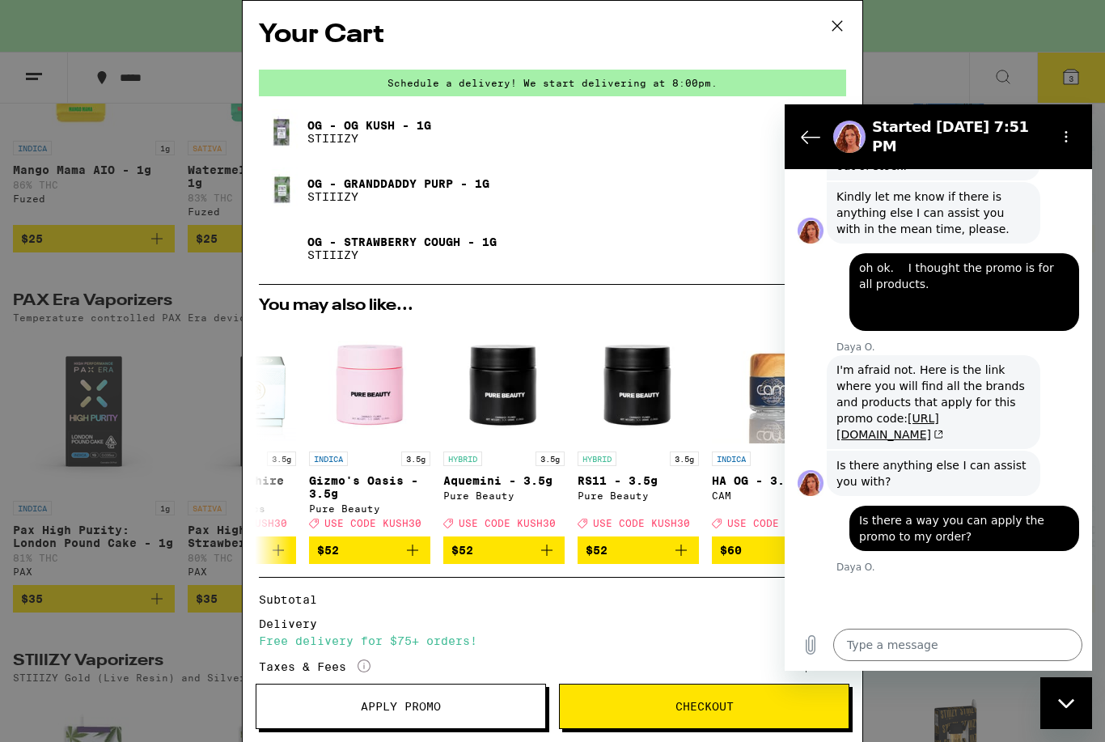
click at [938, 635] on textarea at bounding box center [957, 645] width 249 height 32
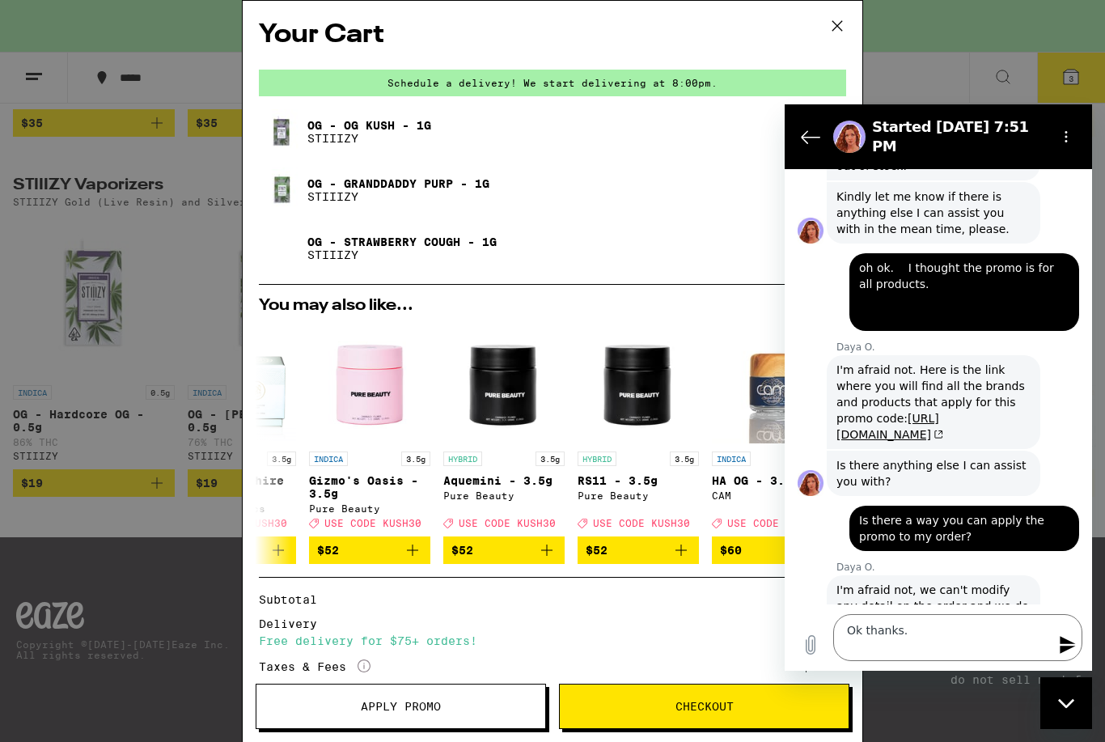
click at [1060, 641] on icon "Send message" at bounding box center [1067, 644] width 19 height 19
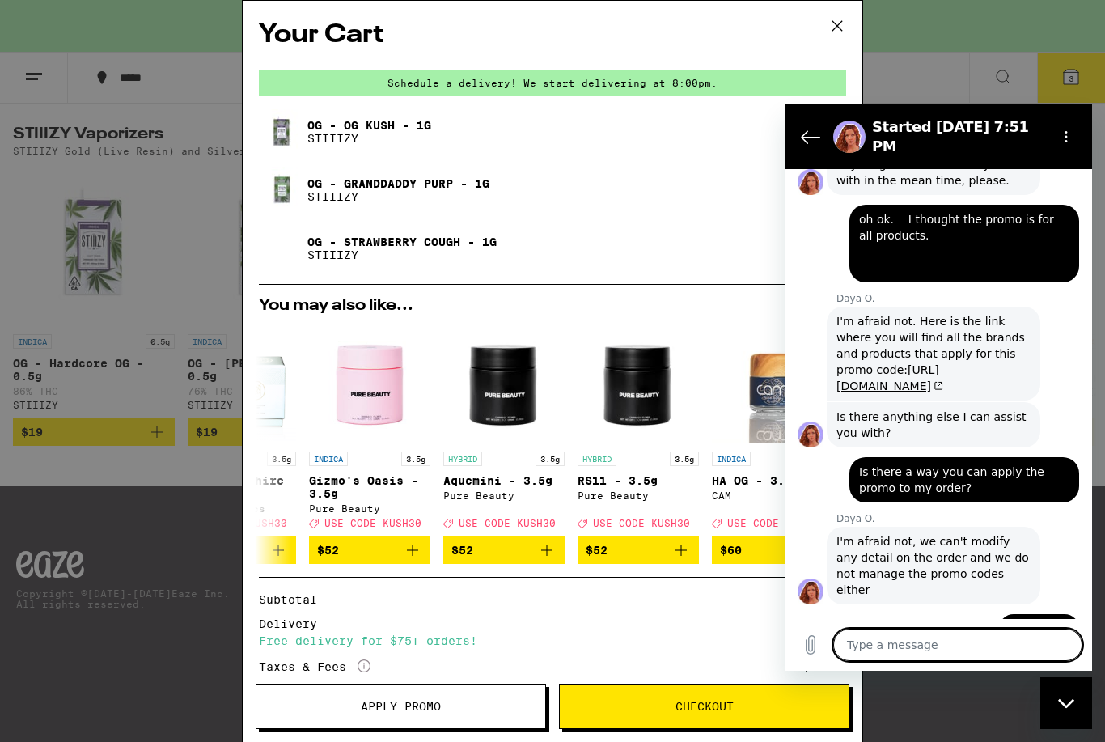
click at [939, 363] on link "https://www.eaze.com/groups/FTBU" at bounding box center [890, 377] width 107 height 29
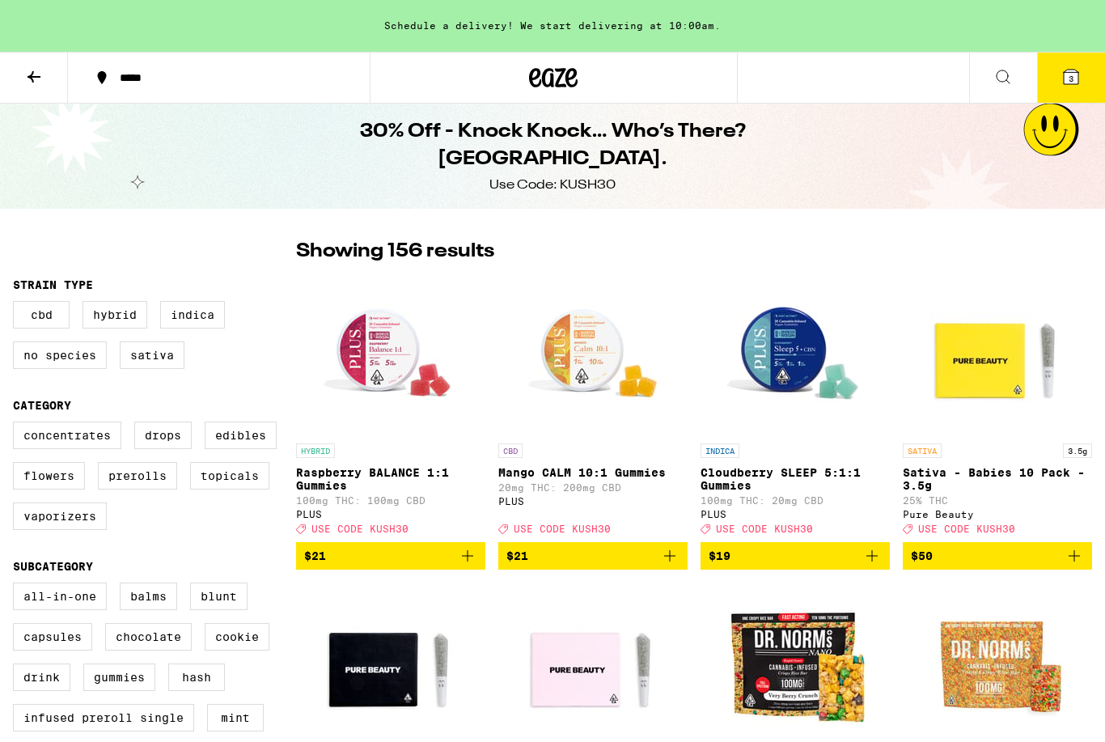
click at [1079, 86] on icon at bounding box center [1071, 76] width 19 height 19
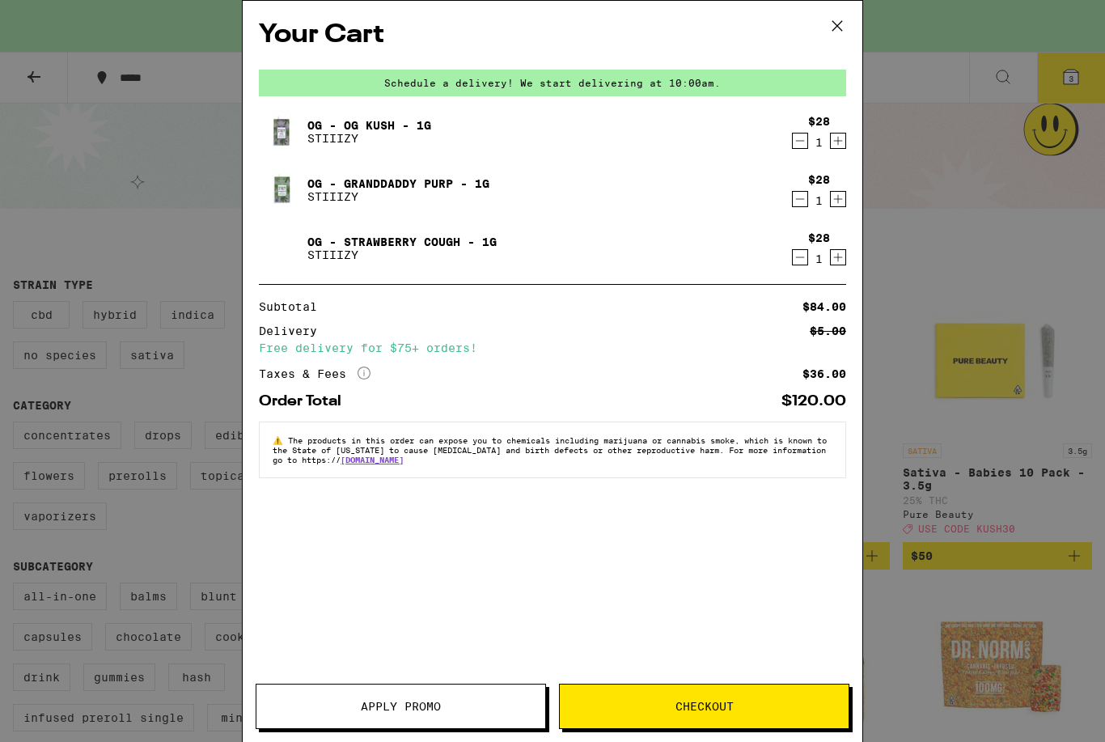
click at [442, 710] on span "Apply Promo" at bounding box center [400, 706] width 289 height 11
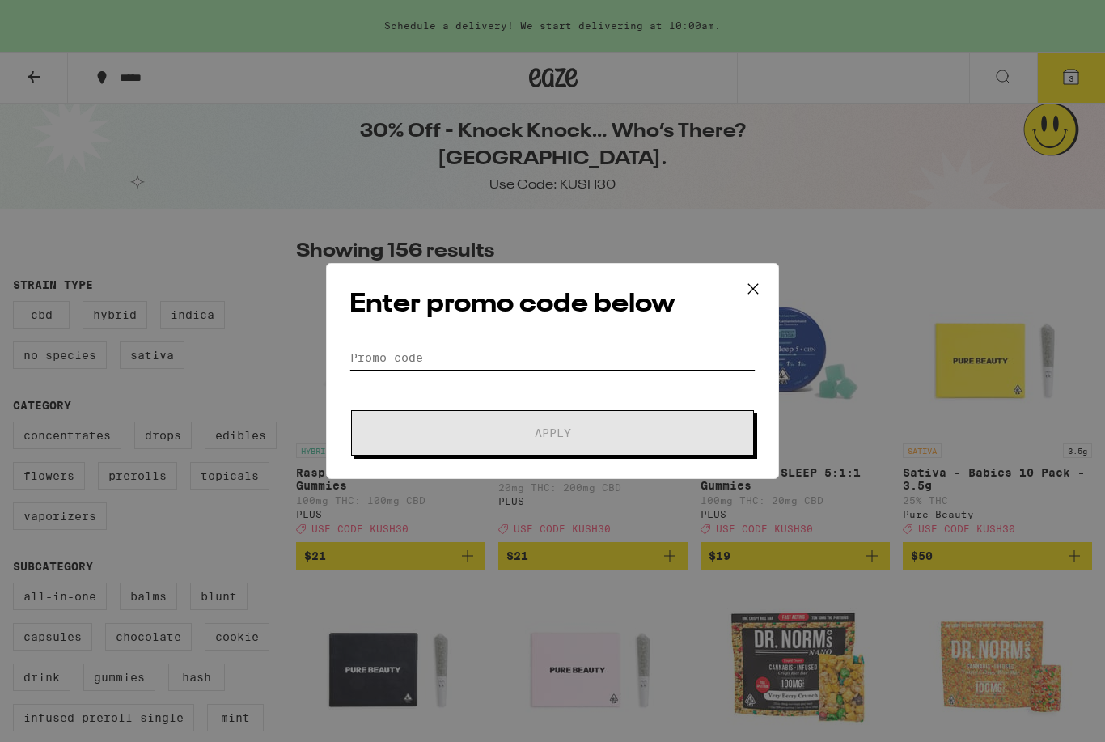
click at [568, 353] on input "Promo Code" at bounding box center [553, 357] width 406 height 24
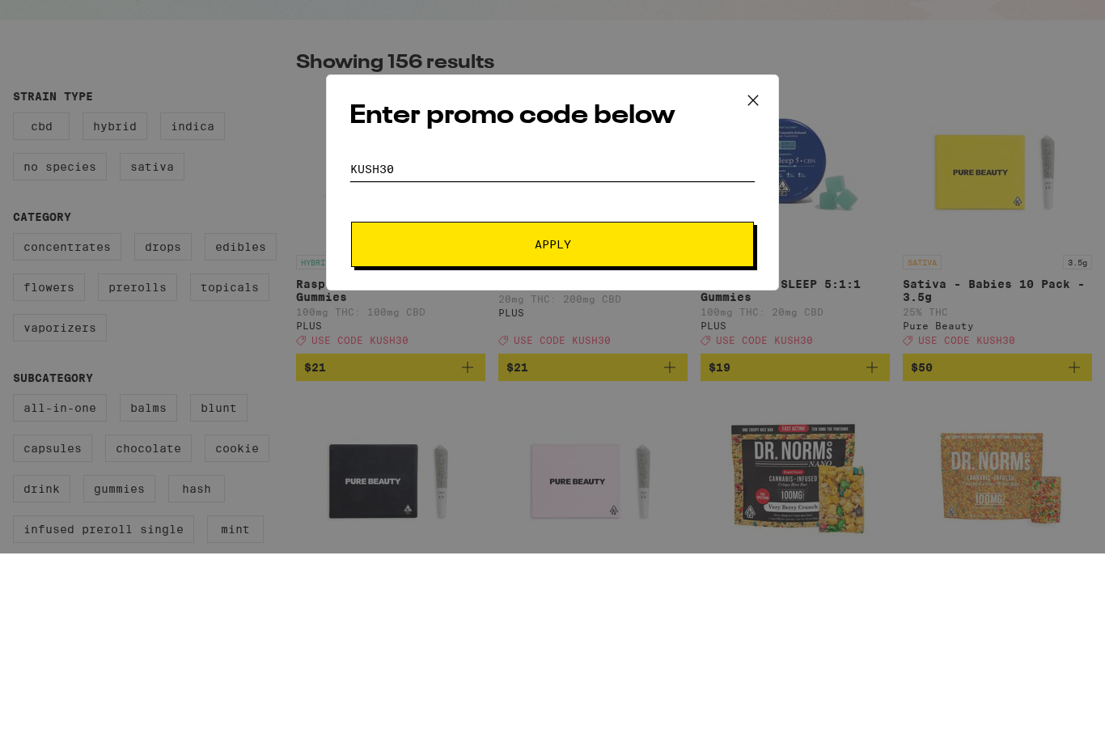
type input "Kush30"
click at [713, 410] on button "Apply" at bounding box center [552, 432] width 403 height 45
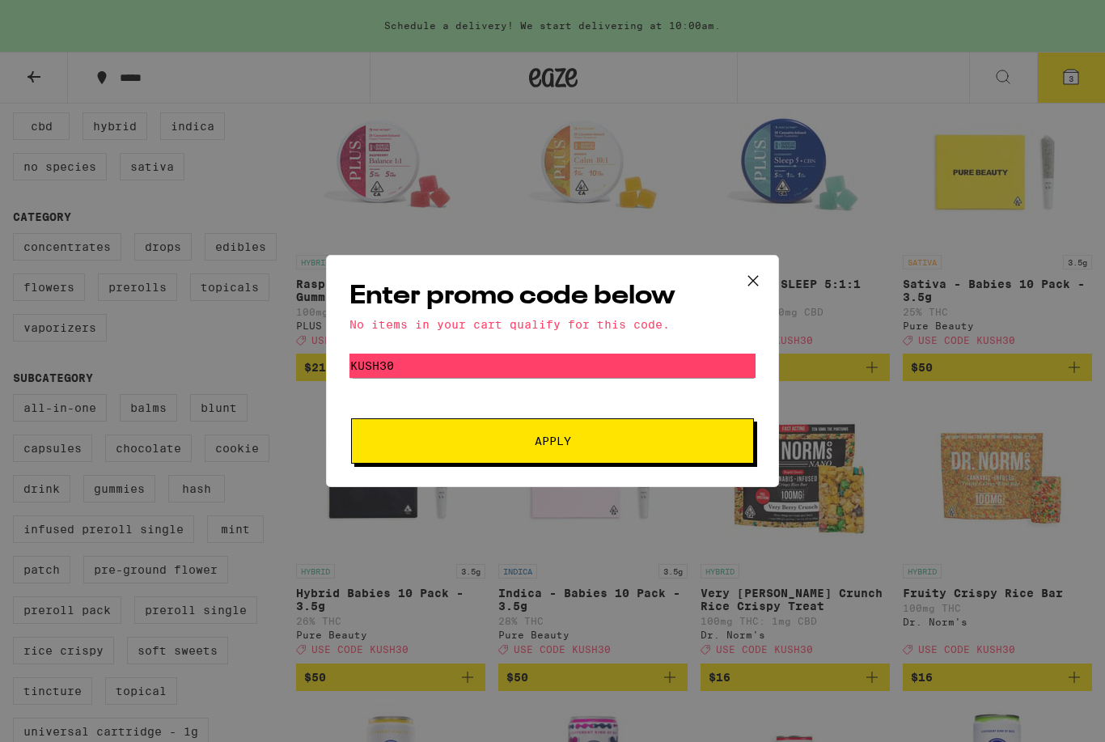
click at [755, 270] on icon at bounding box center [753, 281] width 24 height 24
